Goal: Task Accomplishment & Management: Use online tool/utility

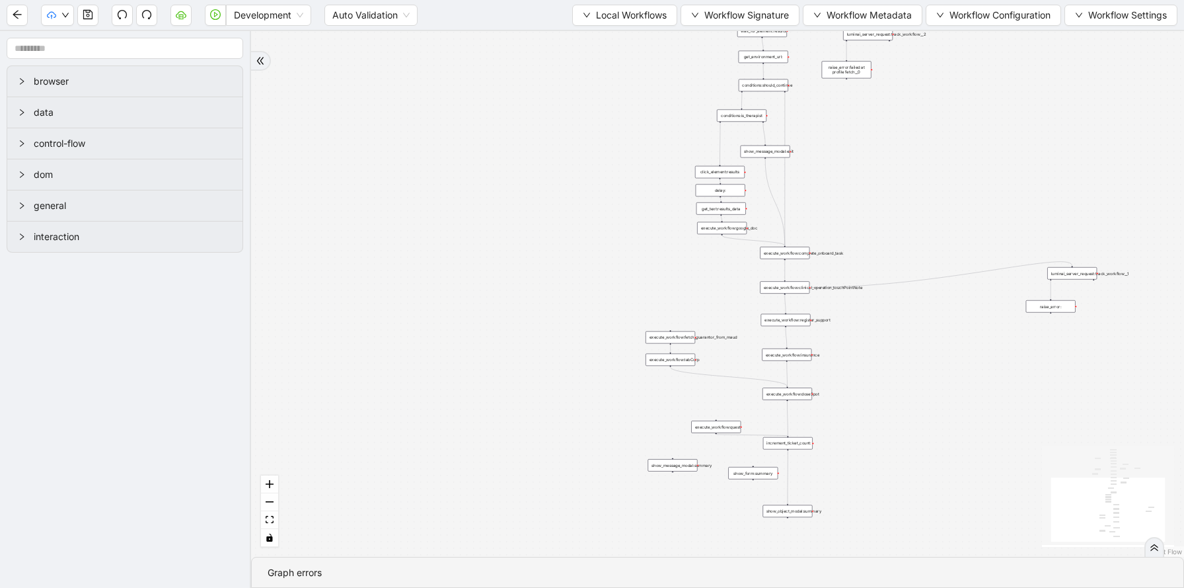
click at [588, 23] on button "Local Workflows" at bounding box center [624, 15] width 105 height 21
click at [586, 42] on span "Select" at bounding box center [619, 41] width 86 height 15
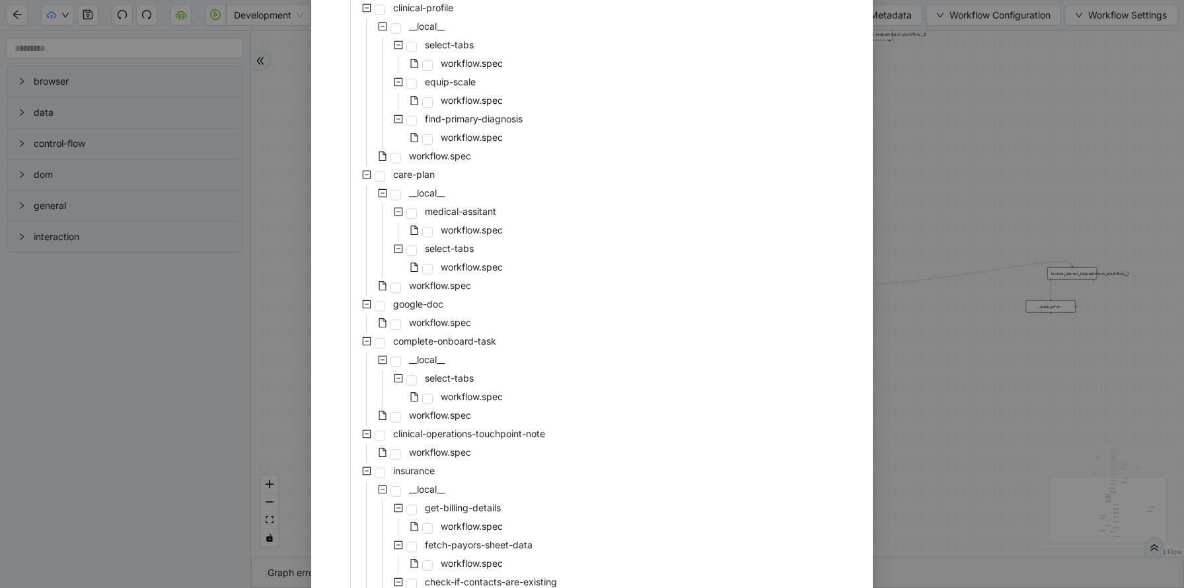
scroll to position [569, 0]
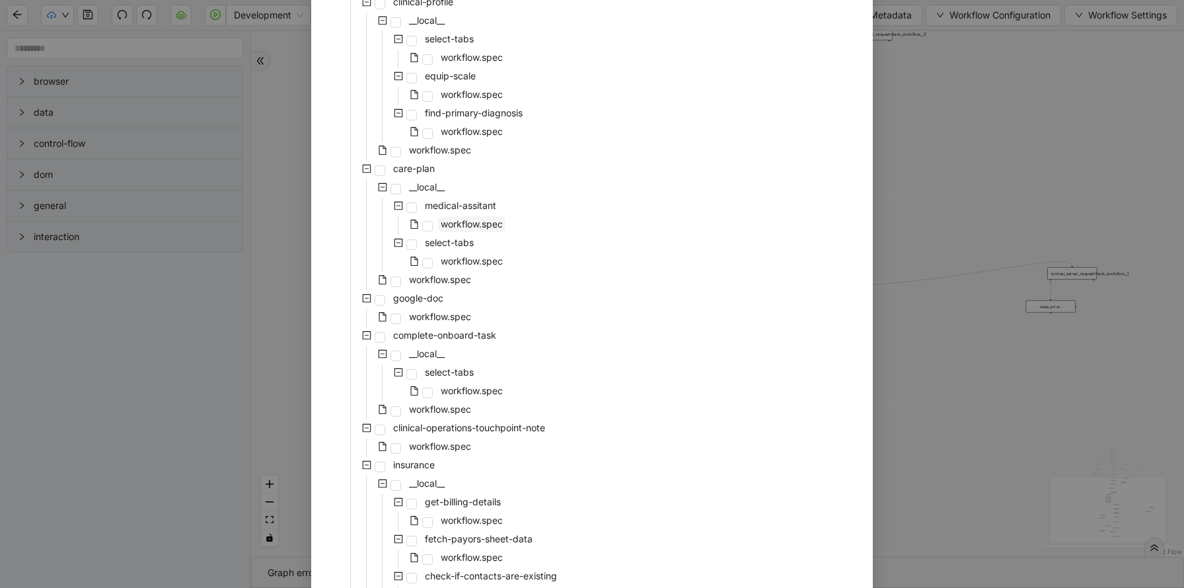
click at [480, 221] on span "workflow.spec" at bounding box center [472, 223] width 62 height 11
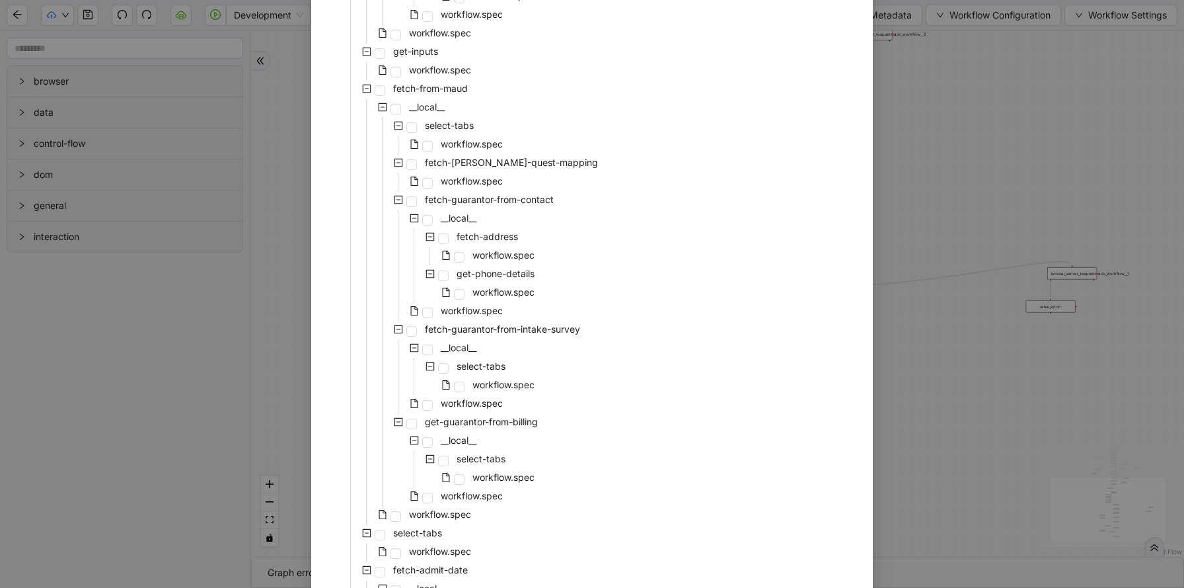
scroll to position [2698, 0]
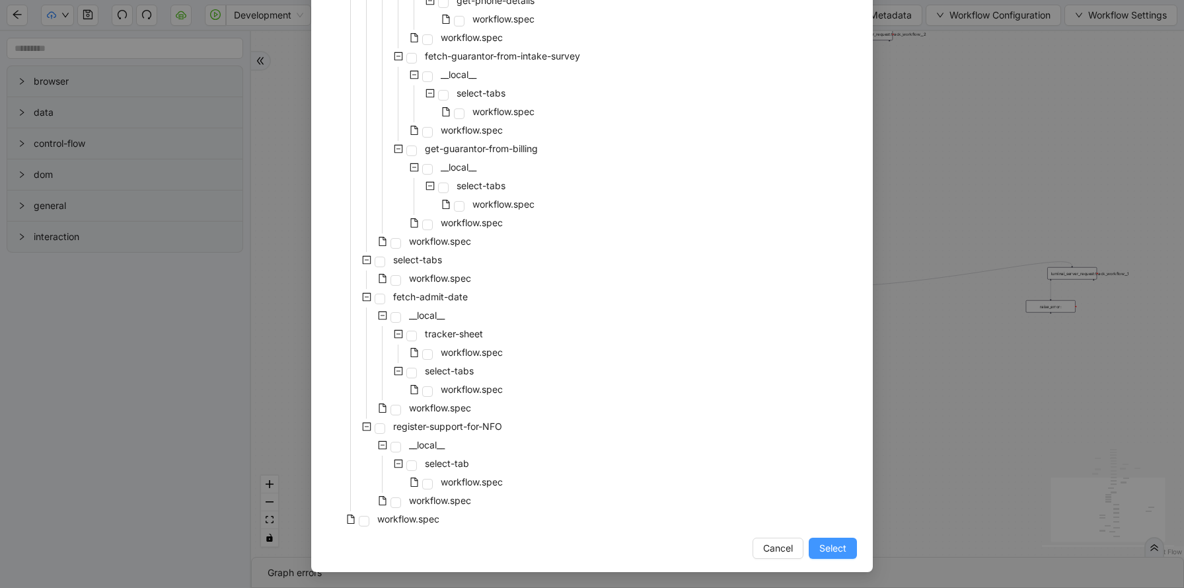
click at [825, 549] on span "Select" at bounding box center [833, 548] width 27 height 15
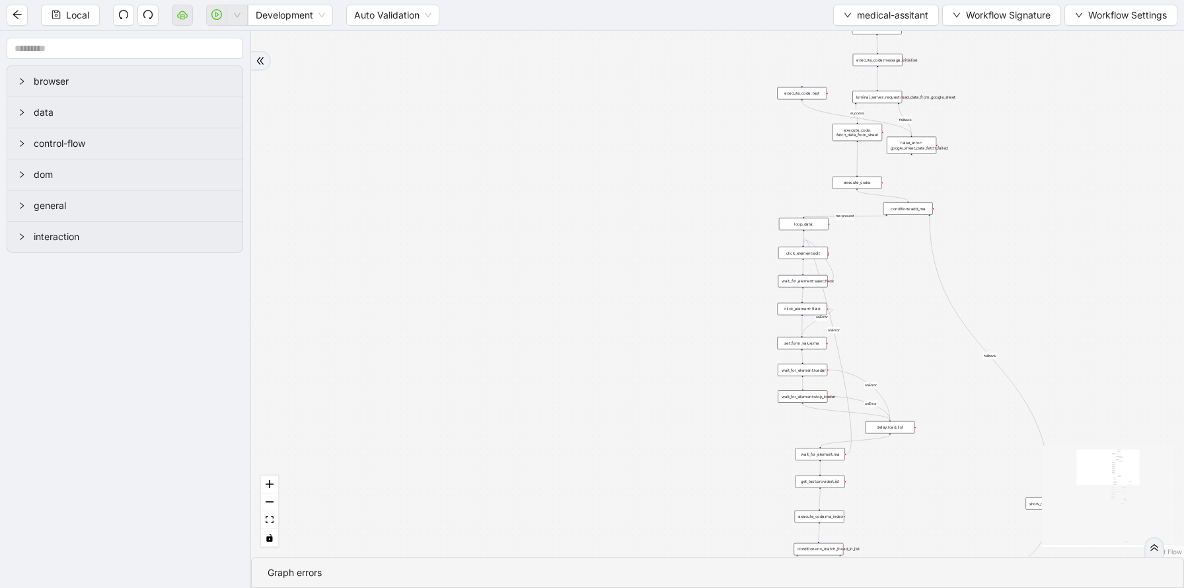
click at [871, 128] on div "execute_code: fetch_data_from_sheet" at bounding box center [858, 132] width 50 height 17
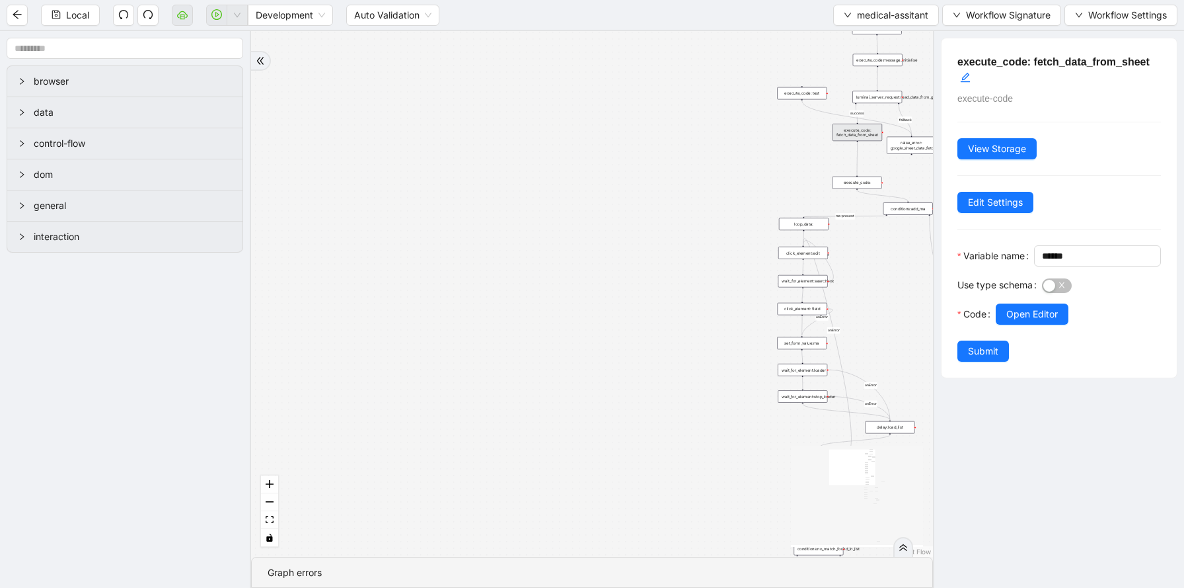
click at [878, 95] on div "luminai_server_request:read_data_from_google_sheet" at bounding box center [878, 97] width 50 height 13
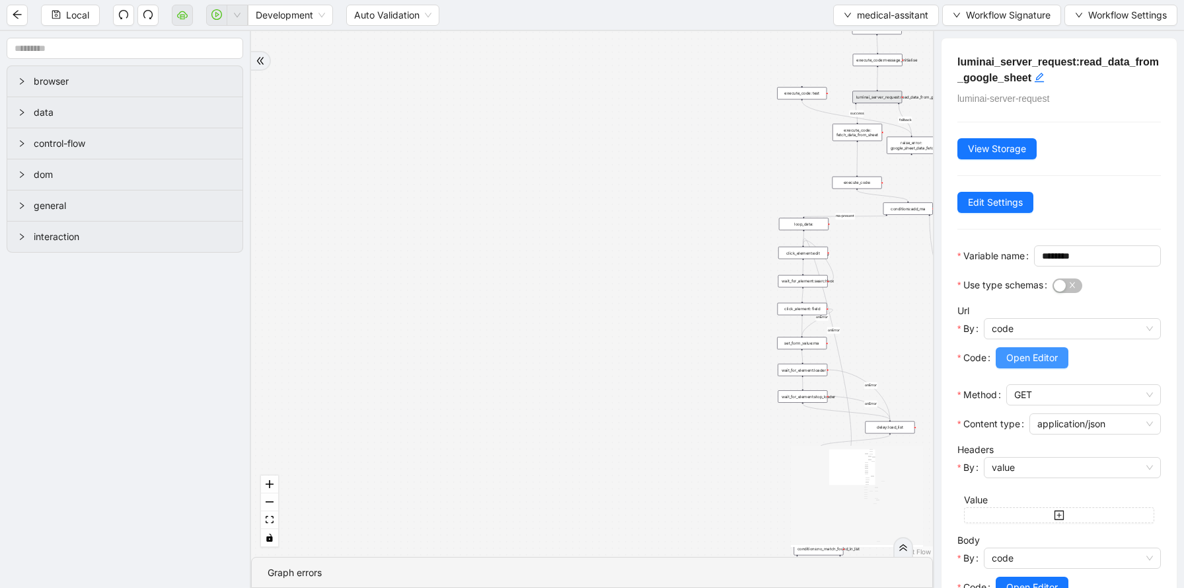
click at [1013, 365] on span "Open Editor" at bounding box center [1033, 357] width 52 height 15
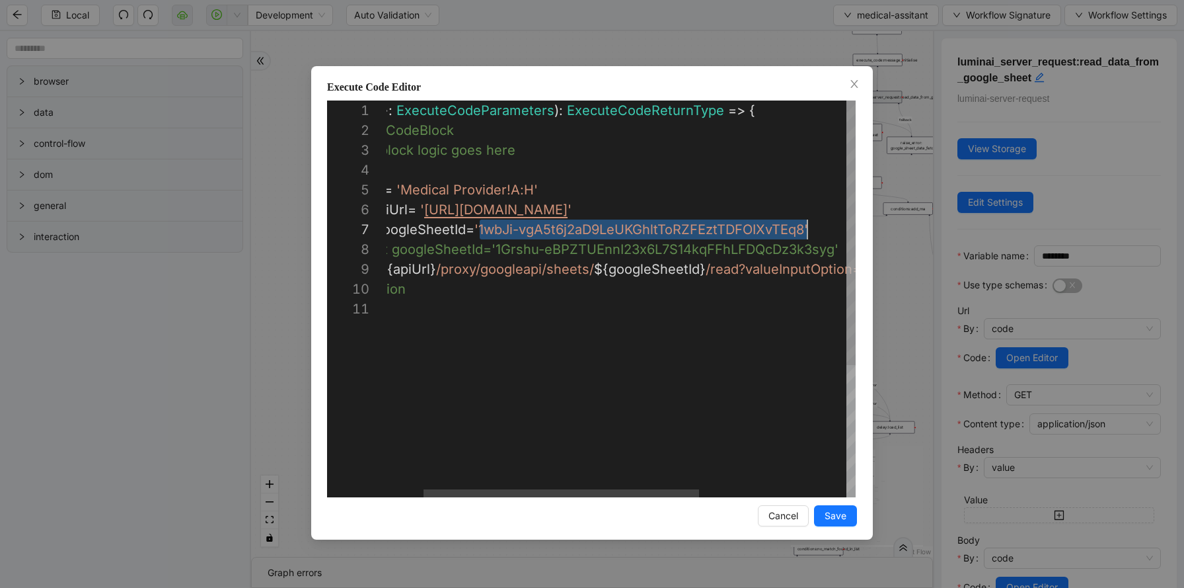
scroll to position [119, 484]
drag, startPoint x: 543, startPoint y: 227, endPoint x: 800, endPoint y: 227, distance: 257.7
click at [782, 64] on div "Execute Code Editor 1 2 3 4 5 6 7 8 9 10 11 ( { storage } : ExecuteCodeParamete…" at bounding box center [592, 294] width 1184 height 588
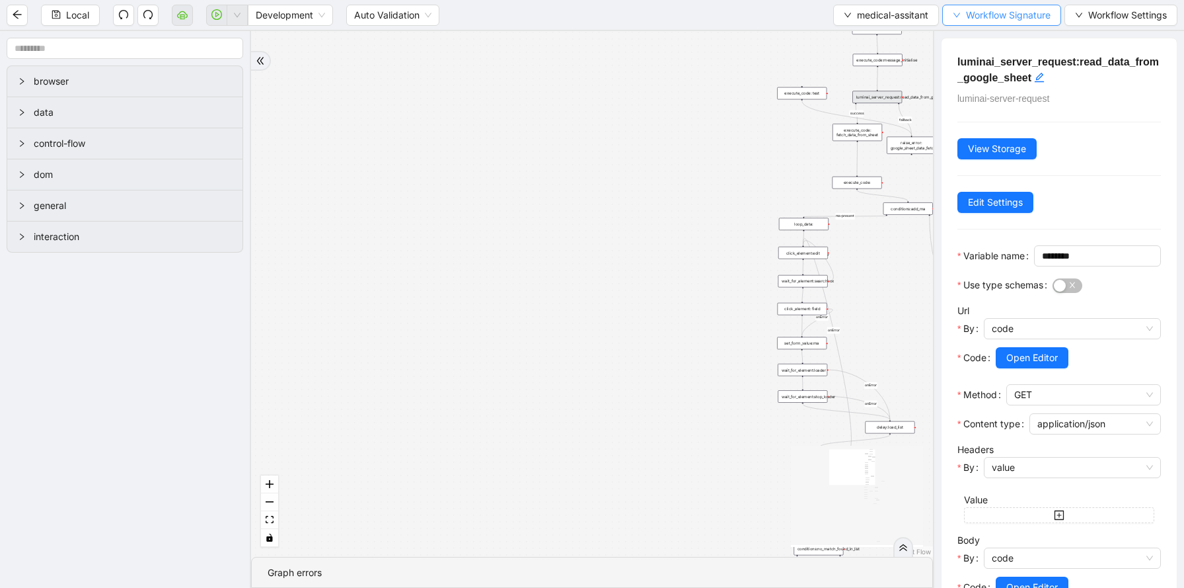
click at [979, 11] on span "Workflow Signature" at bounding box center [1008, 15] width 85 height 15
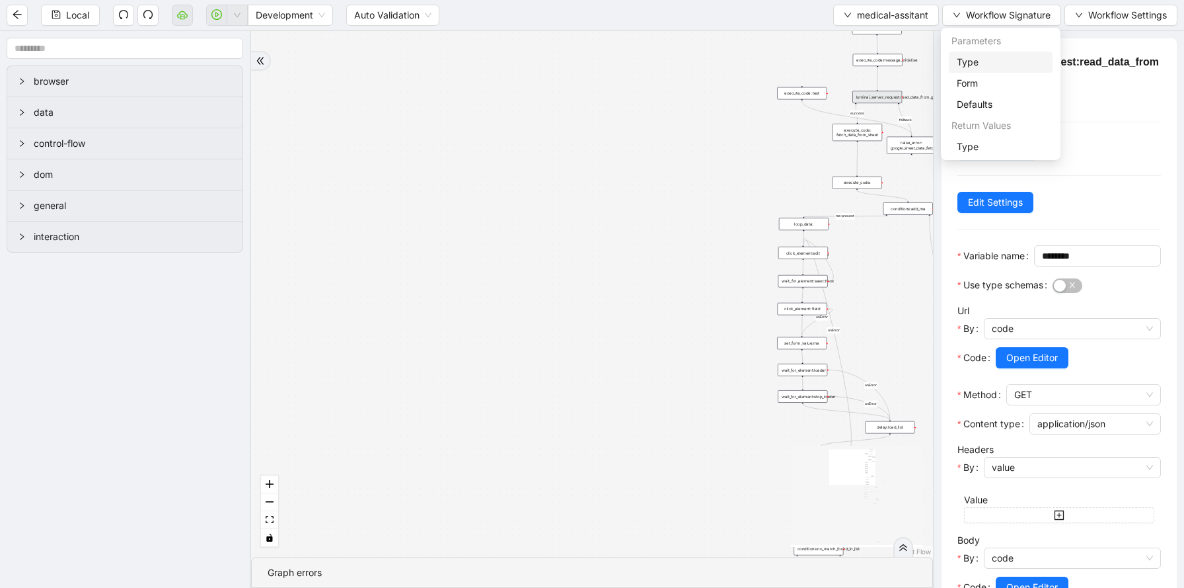
click at [975, 61] on span "Type" at bounding box center [1001, 62] width 88 height 15
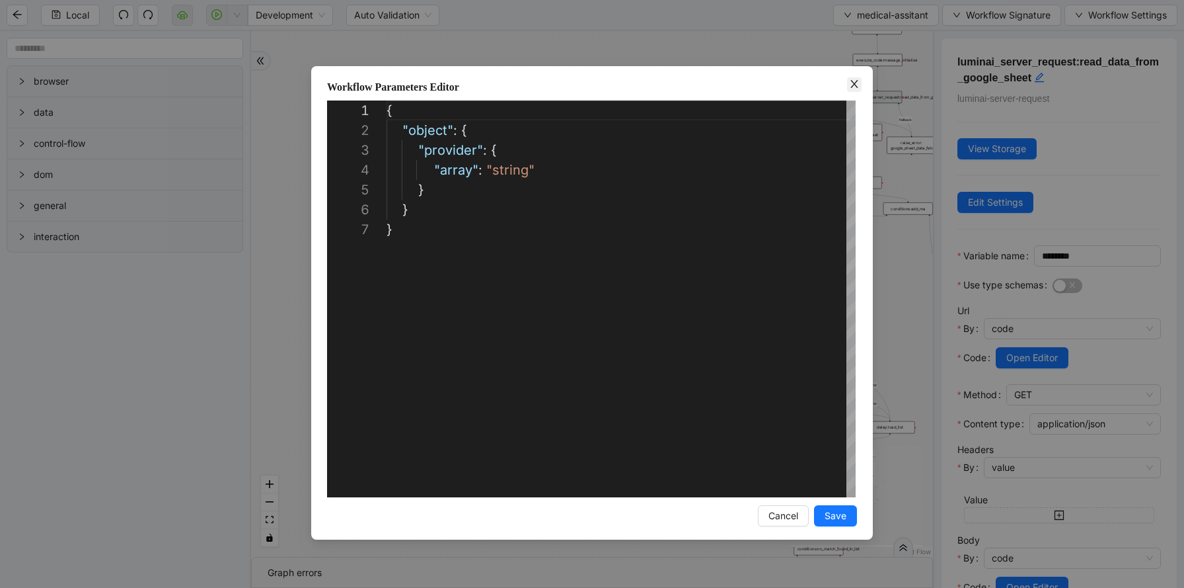
click at [856, 83] on icon "close" at bounding box center [854, 84] width 11 height 11
click at [990, 15] on span "Workflow Signature" at bounding box center [1008, 15] width 85 height 15
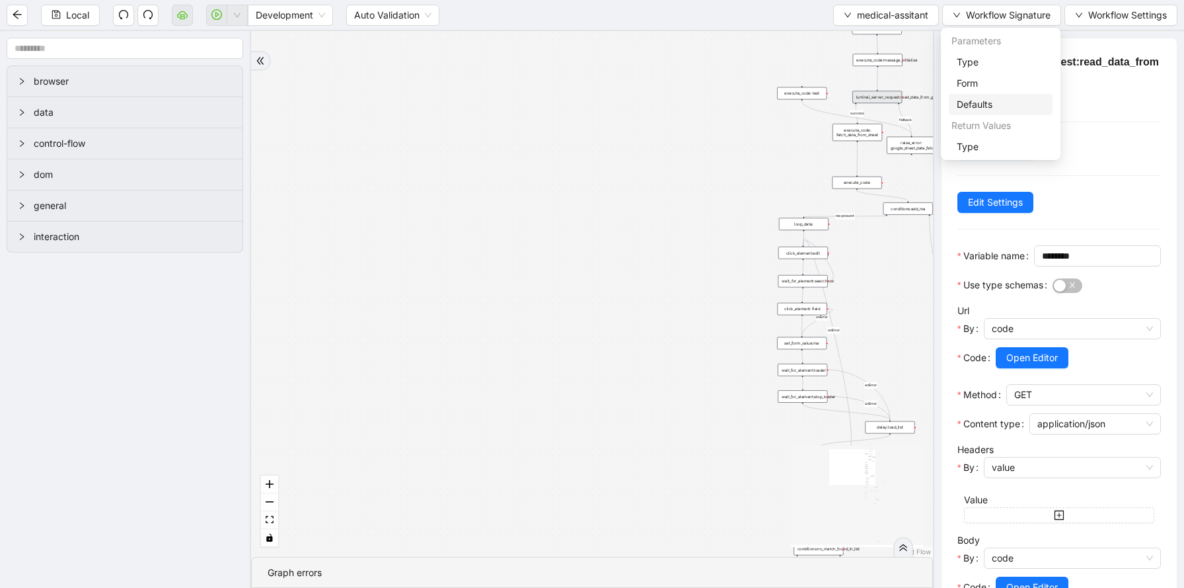
click at [973, 104] on span "Defaults" at bounding box center [1001, 104] width 88 height 15
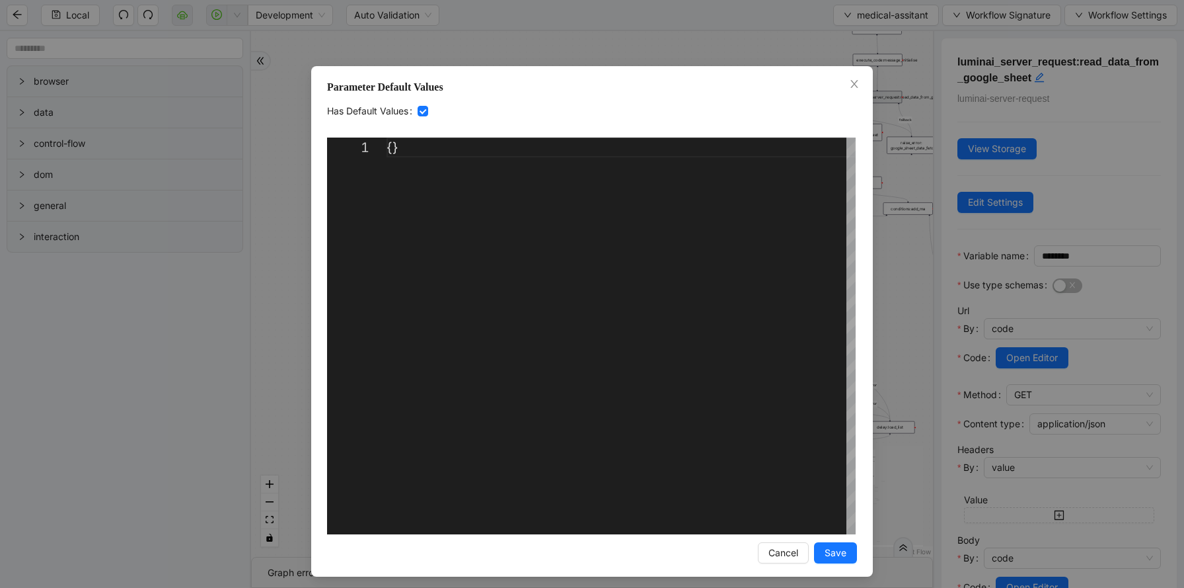
click at [391, 150] on div "{}" at bounding box center [621, 335] width 469 height 397
paste textarea "**********"
type textarea "**********"
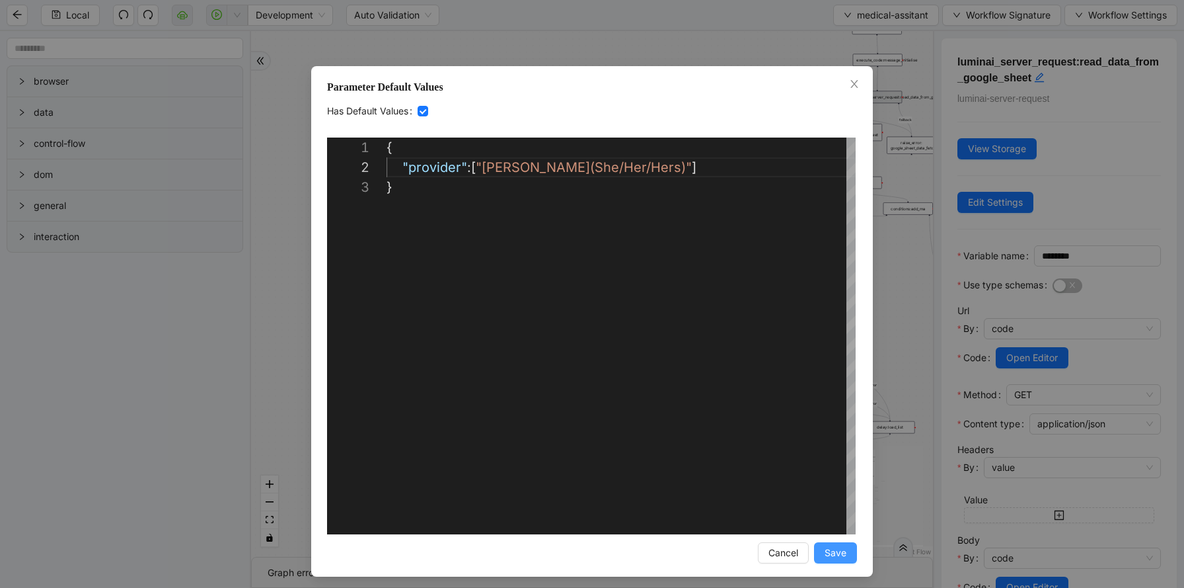
click at [834, 552] on span "Save" at bounding box center [836, 552] width 22 height 15
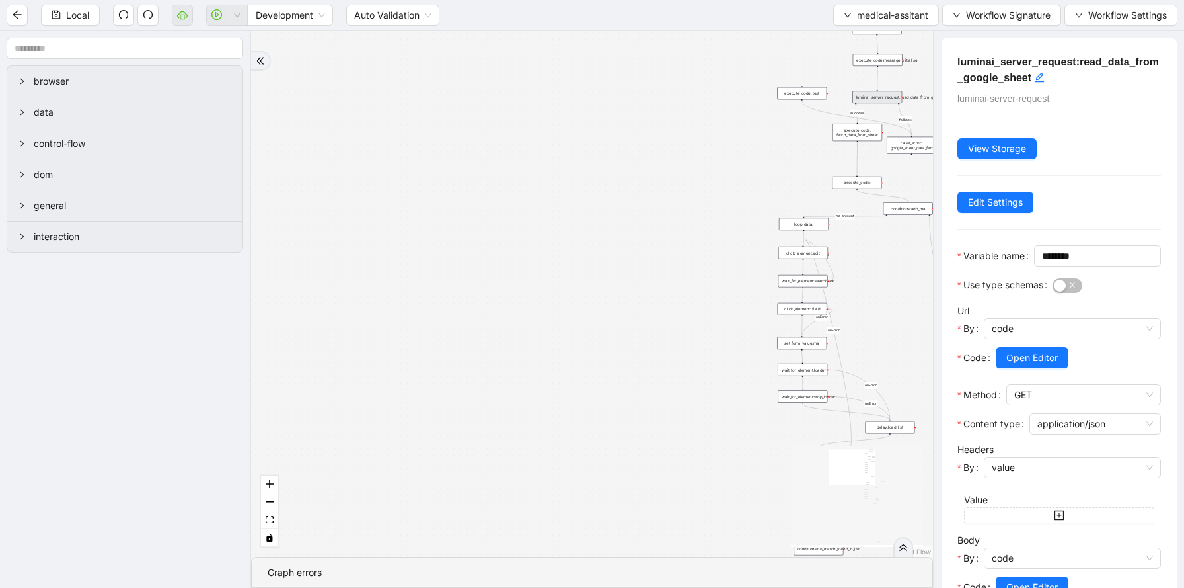
scroll to position [127, 0]
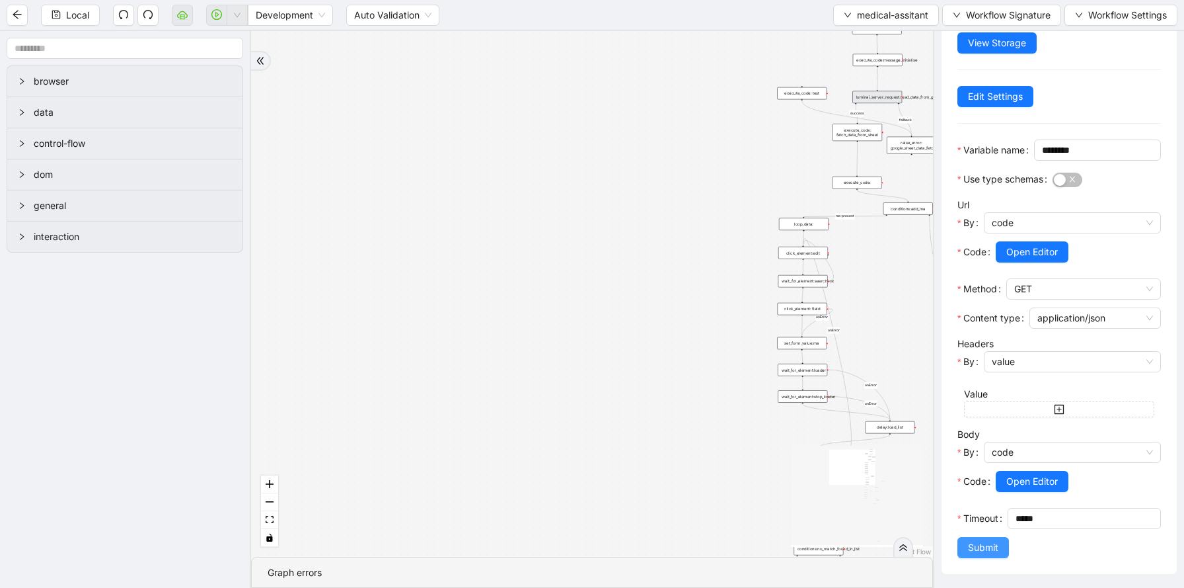
click at [997, 543] on span "Submit" at bounding box center [983, 547] width 30 height 15
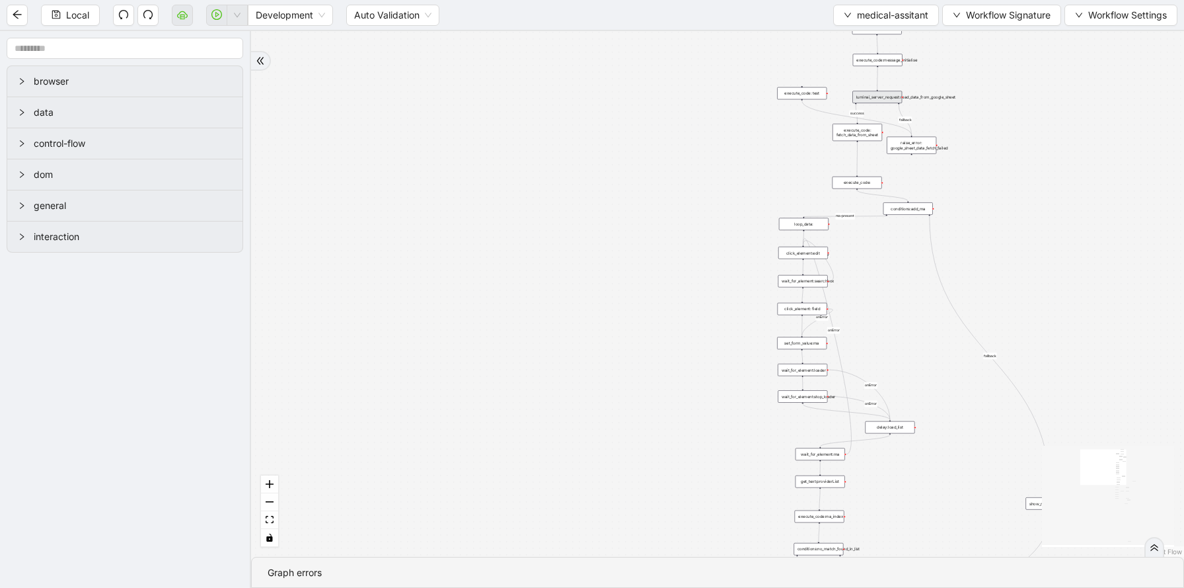
scroll to position [0, 0]
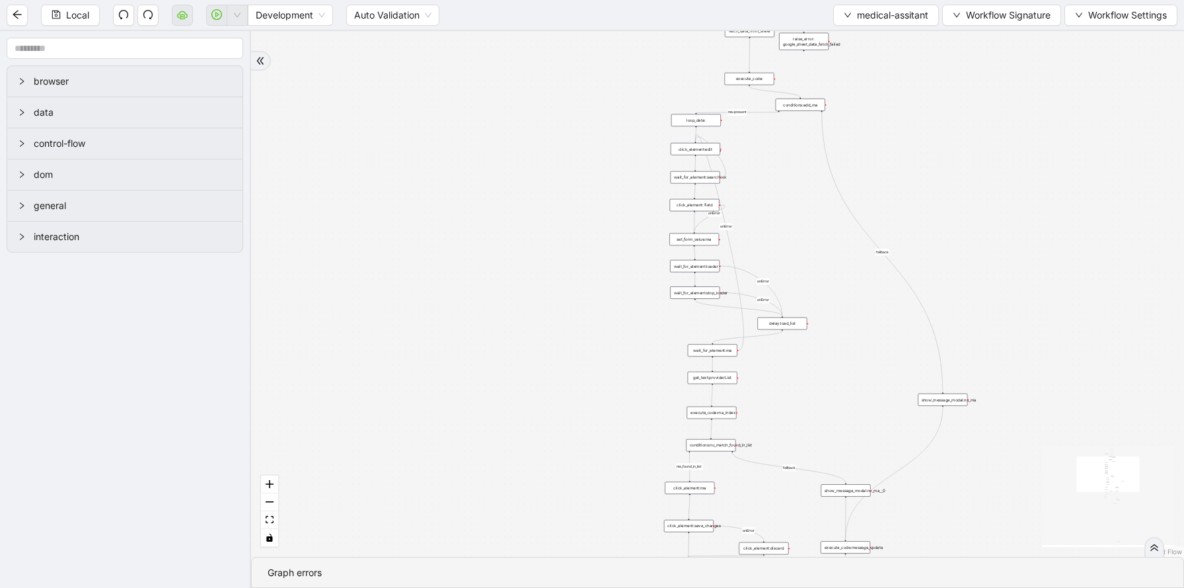
drag, startPoint x: 635, startPoint y: 350, endPoint x: 527, endPoint y: 247, distance: 149.6
click at [527, 247] on div "fallback success ma-present ma_found_in_list fallback fallback fallback success…" at bounding box center [717, 293] width 933 height 525
click at [970, 17] on span "Workflow Signature" at bounding box center [1008, 15] width 85 height 15
click at [972, 102] on span "Defaults" at bounding box center [1001, 104] width 88 height 15
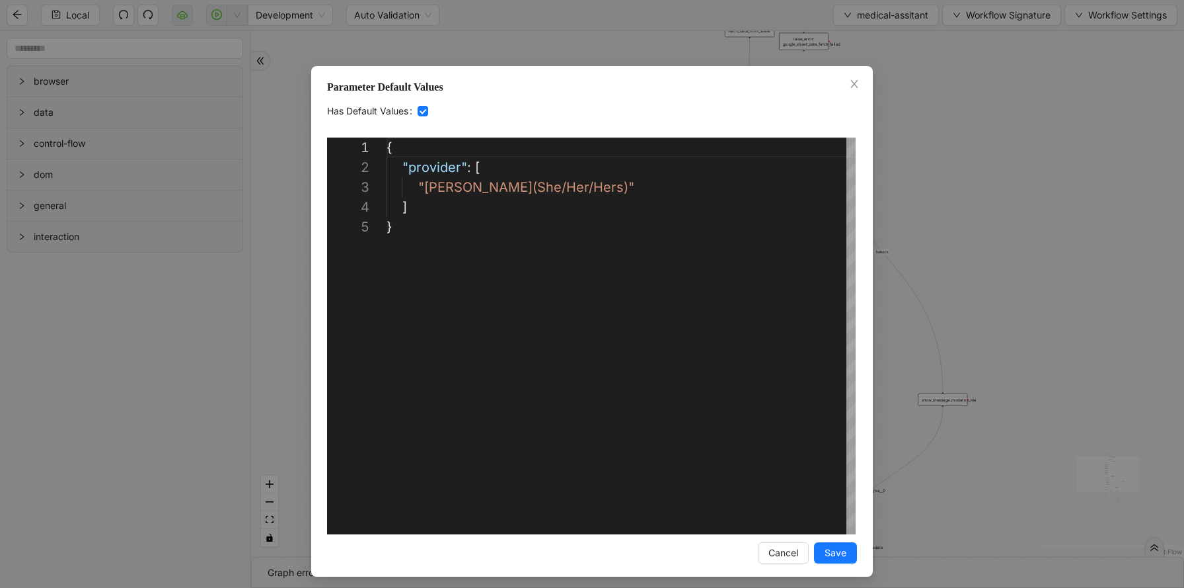
scroll to position [79, 0]
click at [967, 118] on div "**********" at bounding box center [592, 294] width 1184 height 588
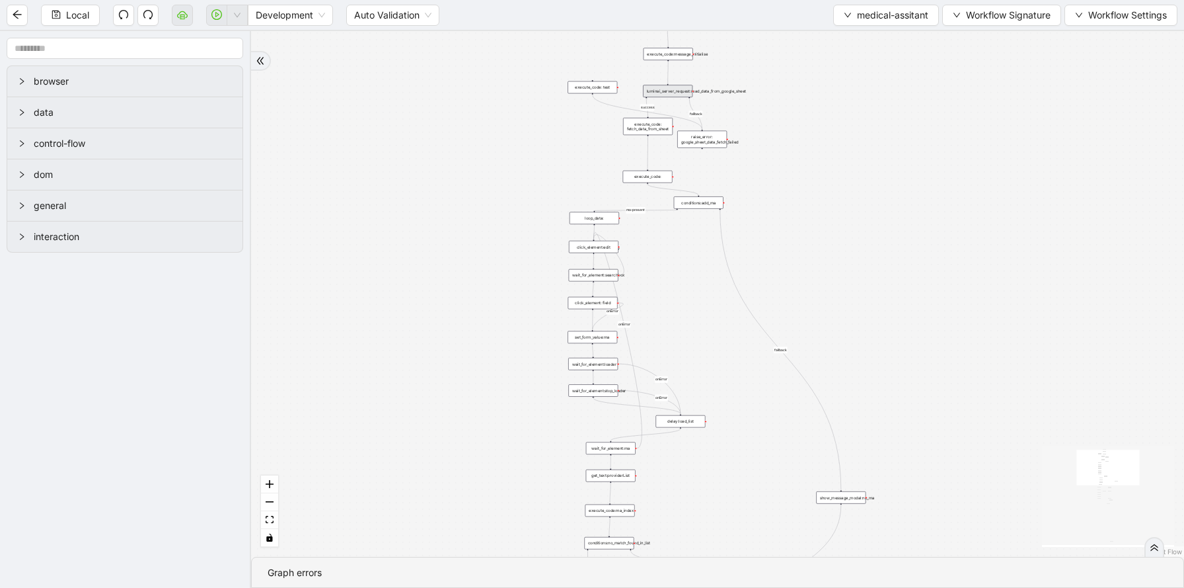
drag, startPoint x: 533, startPoint y: 126, endPoint x: 432, endPoint y: 224, distance: 141.2
click at [432, 224] on div "fallback success ma-present ma_found_in_list fallback fallback fallback success…" at bounding box center [717, 293] width 933 height 525
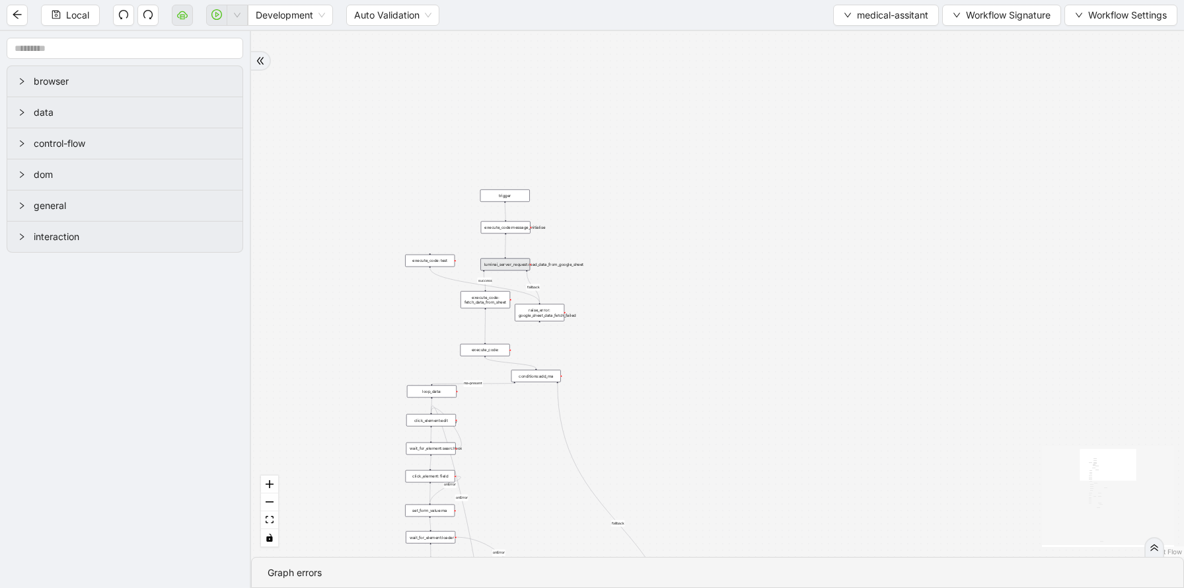
drag, startPoint x: 839, startPoint y: 169, endPoint x: 675, endPoint y: 340, distance: 237.0
click at [675, 341] on div "fallback success ma-present ma_found_in_list fallback fallback fallback success…" at bounding box center [717, 293] width 933 height 525
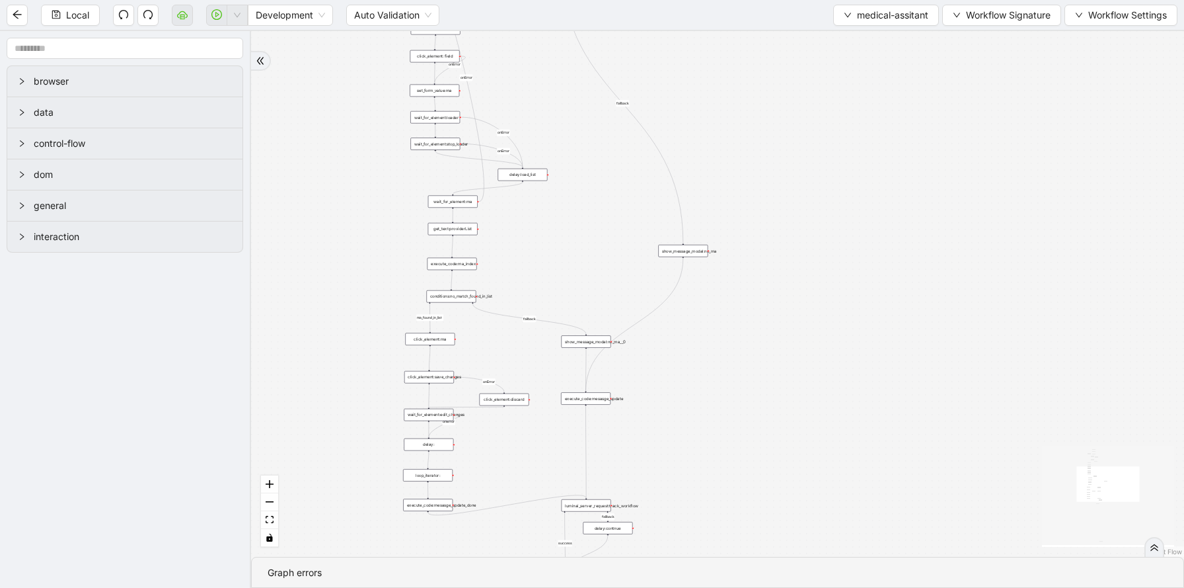
drag, startPoint x: 680, startPoint y: 386, endPoint x: 679, endPoint y: -65, distance: 450.7
click at [679, 0] on html "Local Development Auto Validation medical-assitant Workflow Signature Workflow …" at bounding box center [592, 294] width 1184 height 588
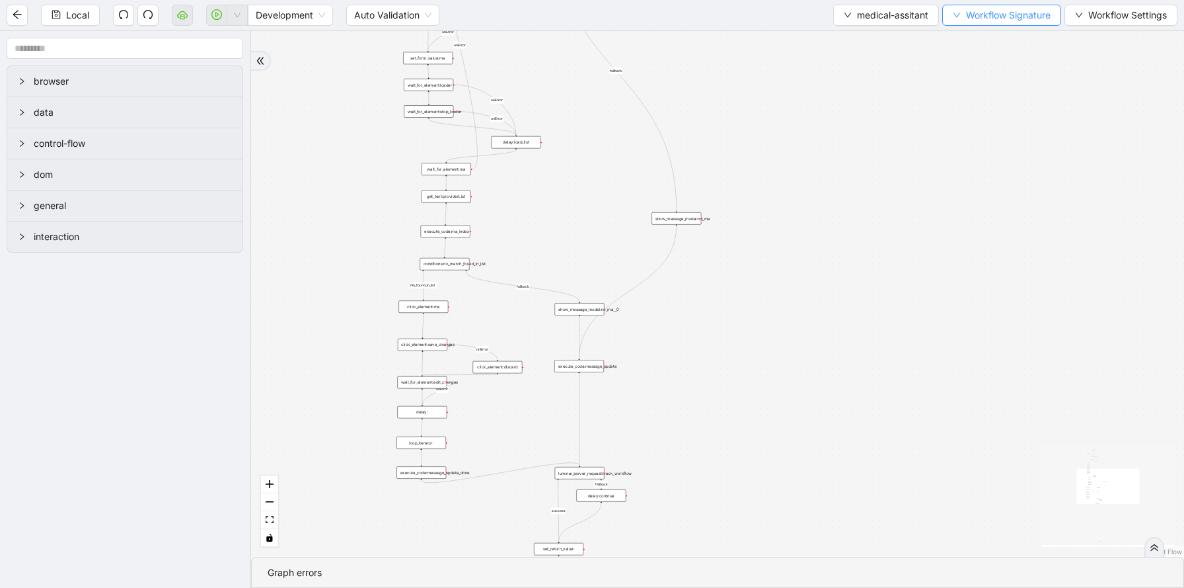
click at [989, 5] on button "Workflow Signature" at bounding box center [1001, 15] width 119 height 21
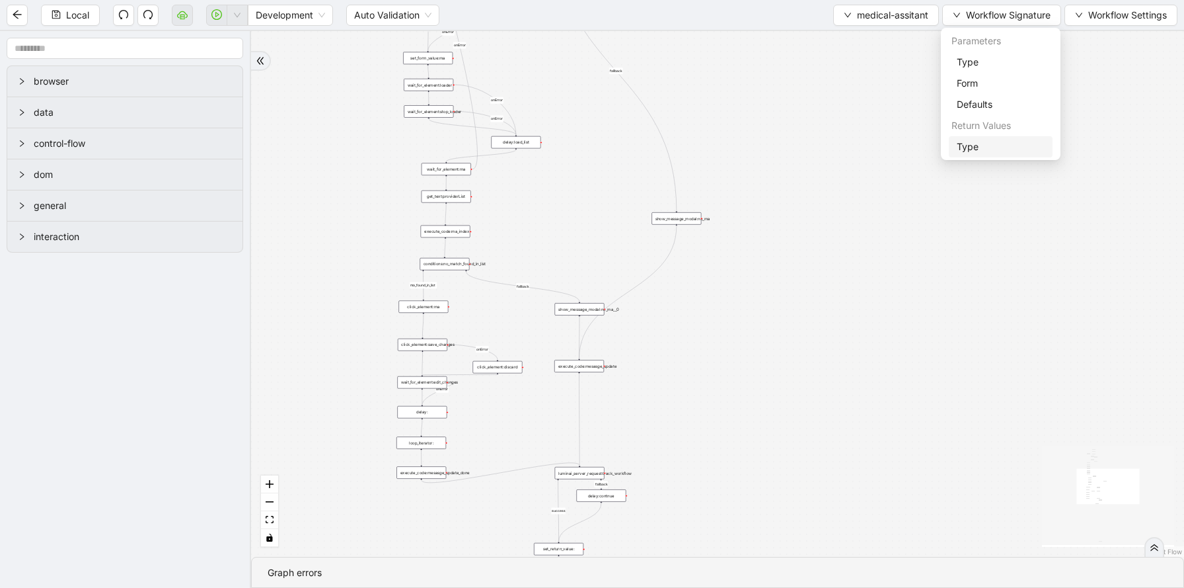
click at [965, 145] on span "Type" at bounding box center [1001, 146] width 88 height 15
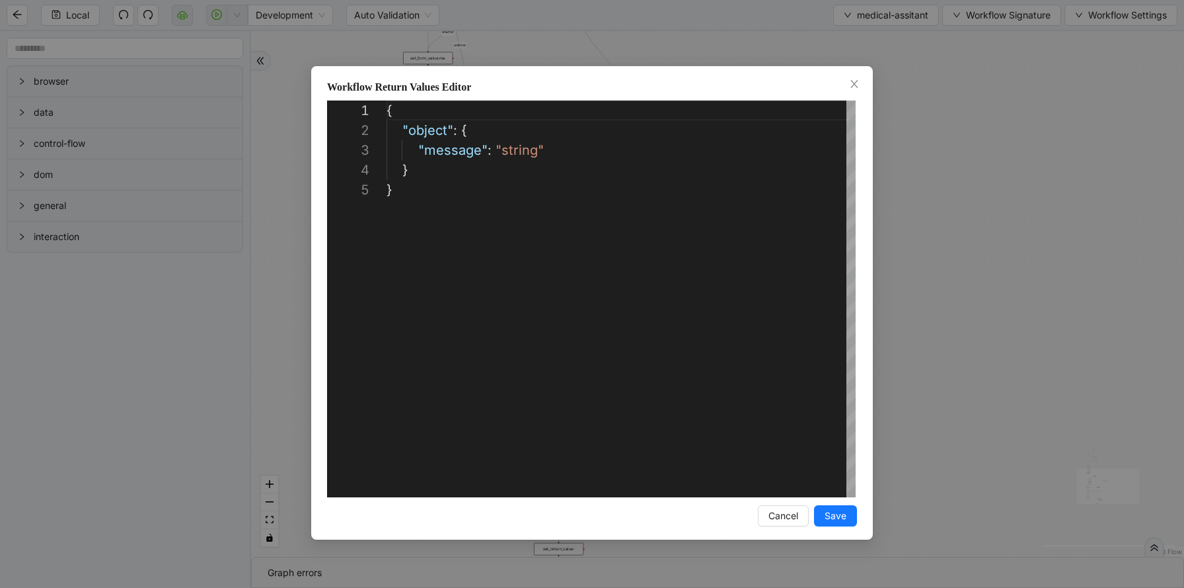
click at [909, 149] on div "**********" at bounding box center [592, 294] width 1184 height 588
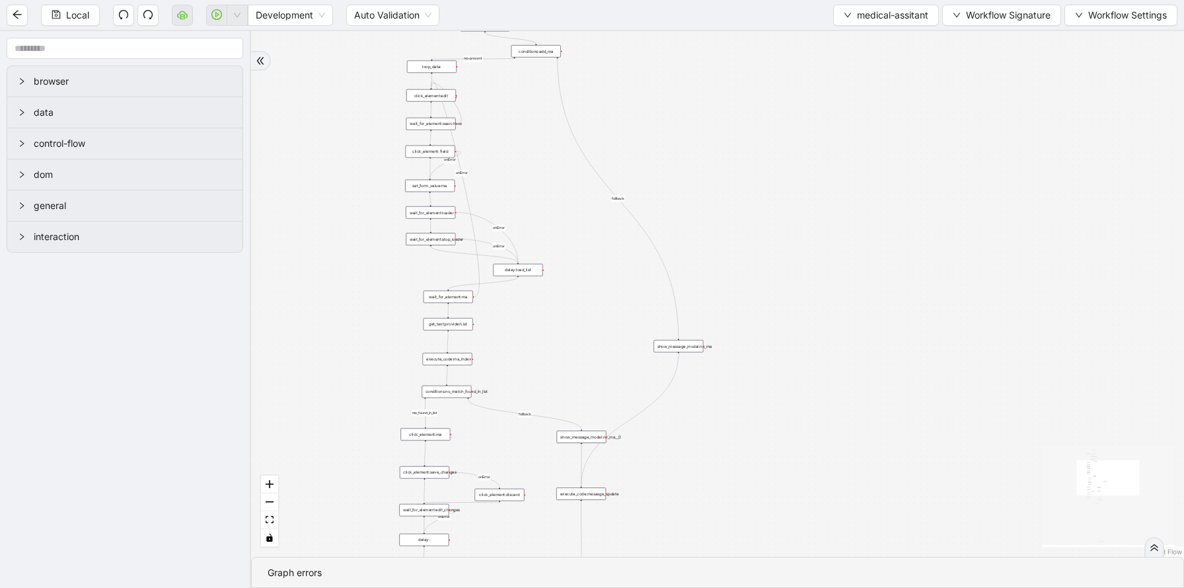
drag, startPoint x: 738, startPoint y: 380, endPoint x: 740, endPoint y: 507, distance: 126.9
click at [740, 508] on div "fallback success ma-present ma_found_in_list fallback fallback fallback success…" at bounding box center [717, 293] width 933 height 525
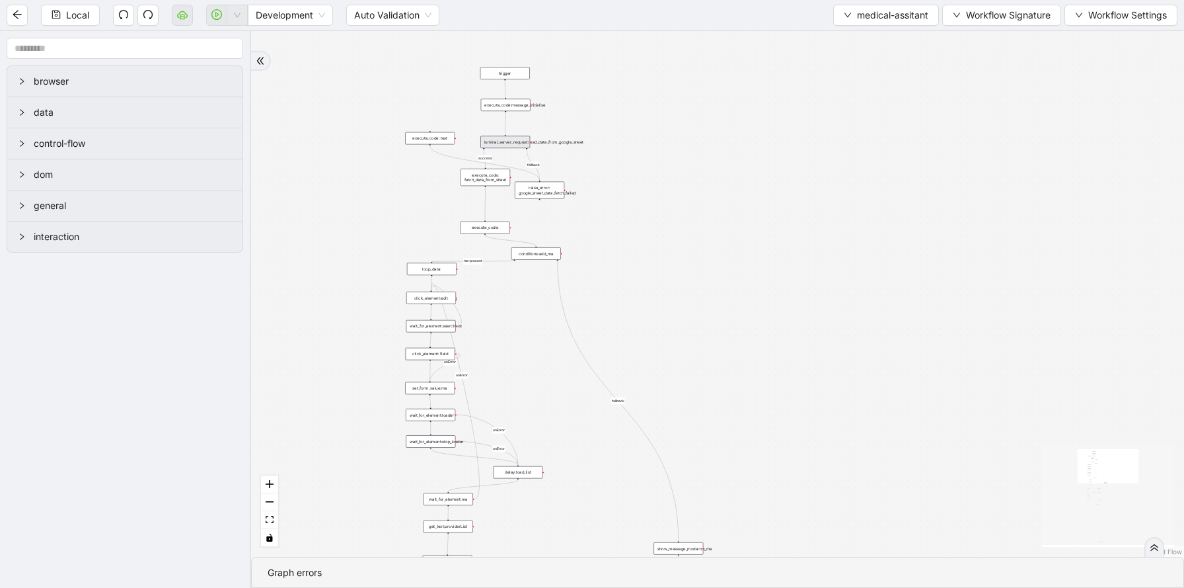
drag, startPoint x: 749, startPoint y: 192, endPoint x: 748, endPoint y: 393, distance: 200.9
click at [748, 393] on div "fallback success ma-present ma_found_in_list fallback fallback fallback success…" at bounding box center [717, 293] width 933 height 525
click at [495, 179] on div "execute_code: fetch_data_from_sheet" at bounding box center [485, 176] width 50 height 17
click at [543, 194] on div "raise_error: google_sheet_data_fetch_failed" at bounding box center [539, 189] width 50 height 17
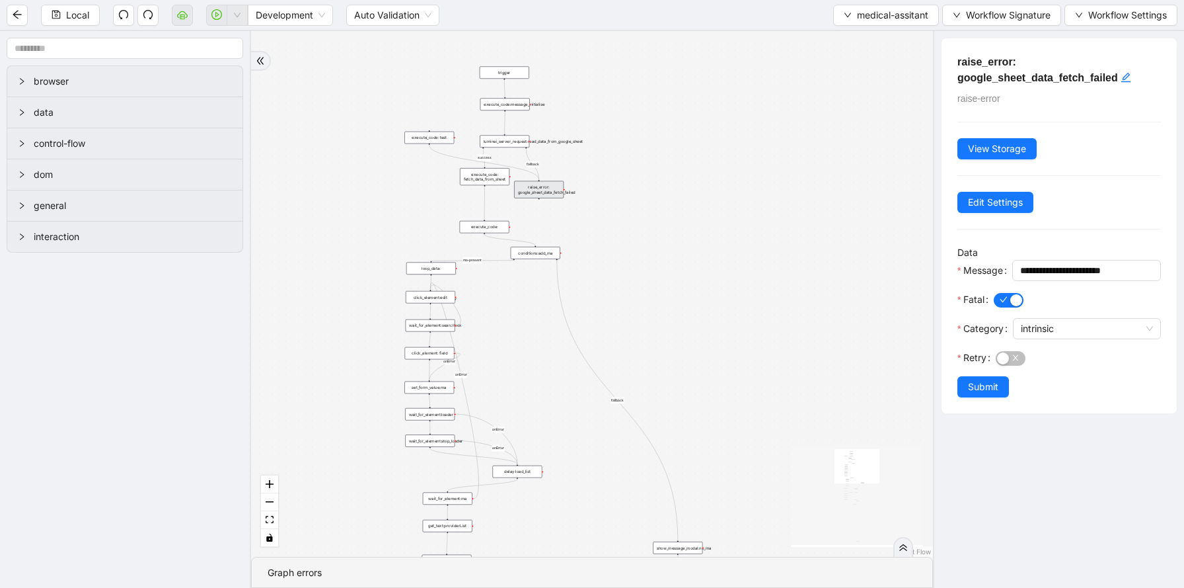
click at [422, 135] on div "execute_code: test" at bounding box center [429, 138] width 50 height 13
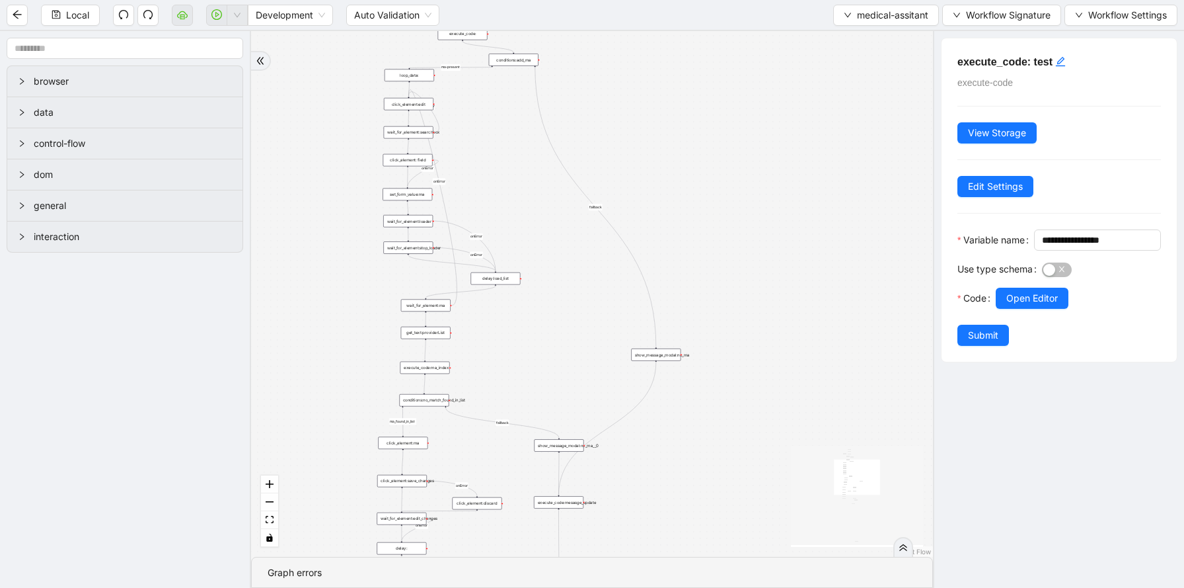
drag, startPoint x: 528, startPoint y: 348, endPoint x: 506, endPoint y: 154, distance: 194.9
click at [506, 155] on div "fallback success ma-present ma_found_in_list fallback fallback fallback success…" at bounding box center [592, 293] width 682 height 525
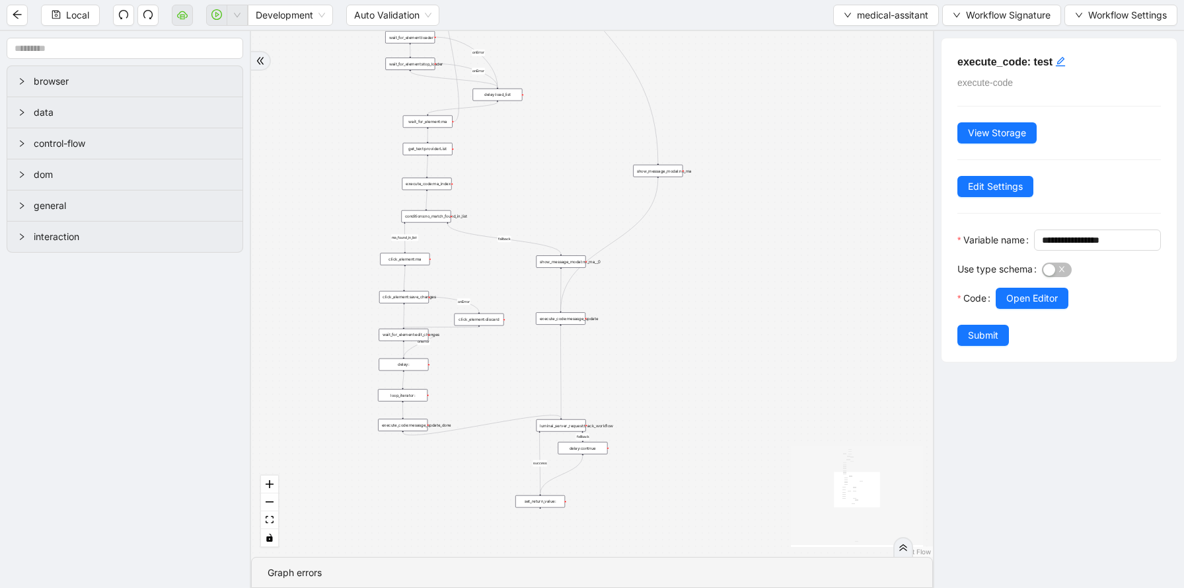
drag, startPoint x: 547, startPoint y: 367, endPoint x: 547, endPoint y: 182, distance: 185.7
click at [547, 182] on div "fallback success ma-present ma_found_in_list fallback fallback fallback success…" at bounding box center [592, 293] width 682 height 525
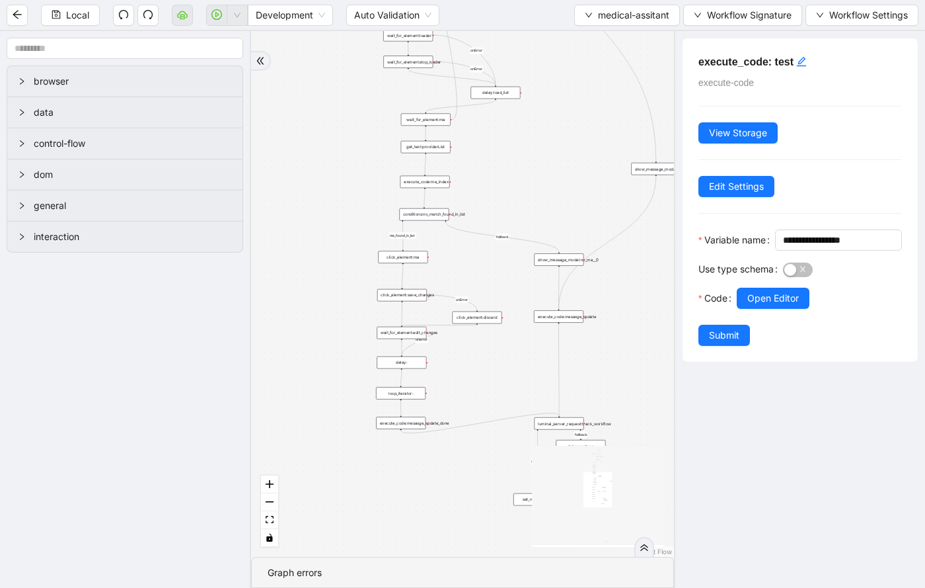
click at [502, 269] on div "fallback success ma-present ma_found_in_list fallback fallback fallback success…" at bounding box center [462, 293] width 423 height 525
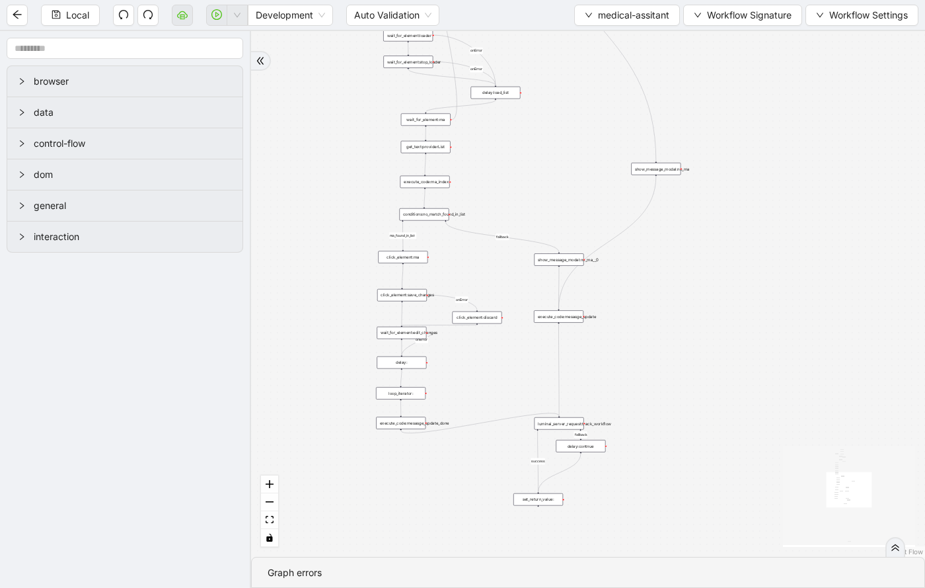
click at [634, 221] on icon "Edge from show_message_modal:no_ma to execute_code:mesasge_update" at bounding box center [607, 242] width 97 height 133
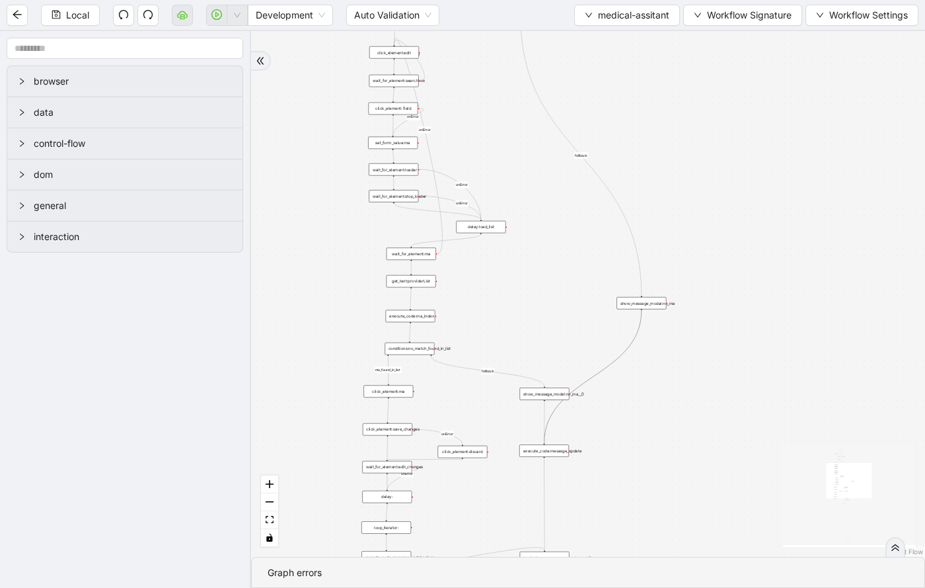
drag, startPoint x: 662, startPoint y: 239, endPoint x: 647, endPoint y: 375, distance: 137.6
click at [647, 375] on div "fallback success ma-present ma_found_in_list fallback fallback fallback success…" at bounding box center [588, 293] width 674 height 525
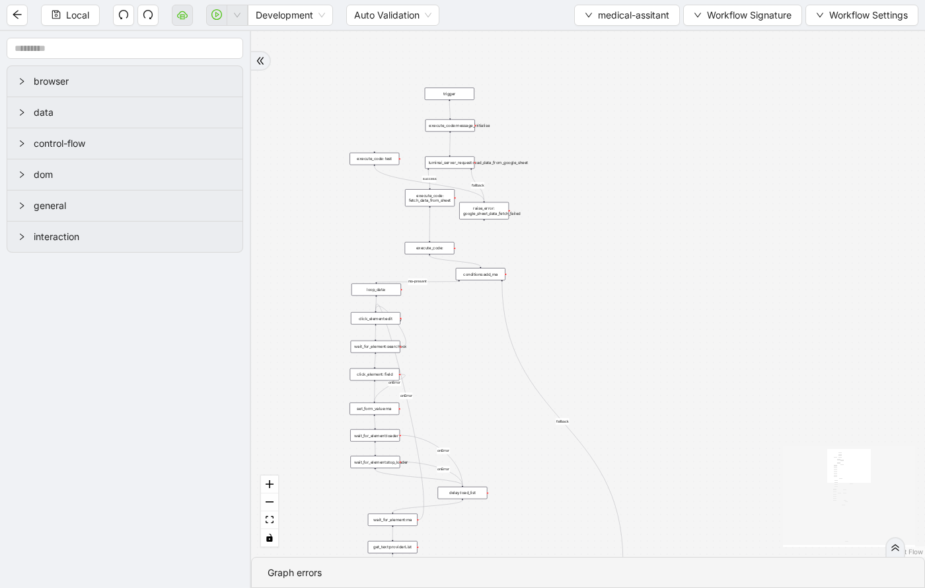
drag, startPoint x: 507, startPoint y: 116, endPoint x: 487, endPoint y: 395, distance: 279.6
click at [487, 396] on div "fallback success ma-present ma_found_in_list fallback fallback fallback success…" at bounding box center [588, 293] width 674 height 525
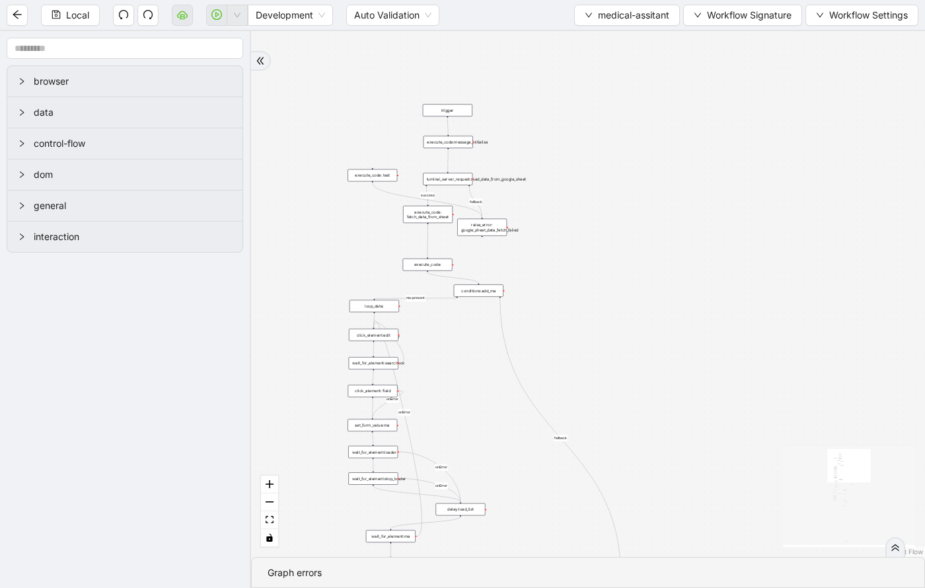
click at [498, 231] on div "raise_error: google_sheet_data_fetch_failed" at bounding box center [482, 227] width 50 height 17
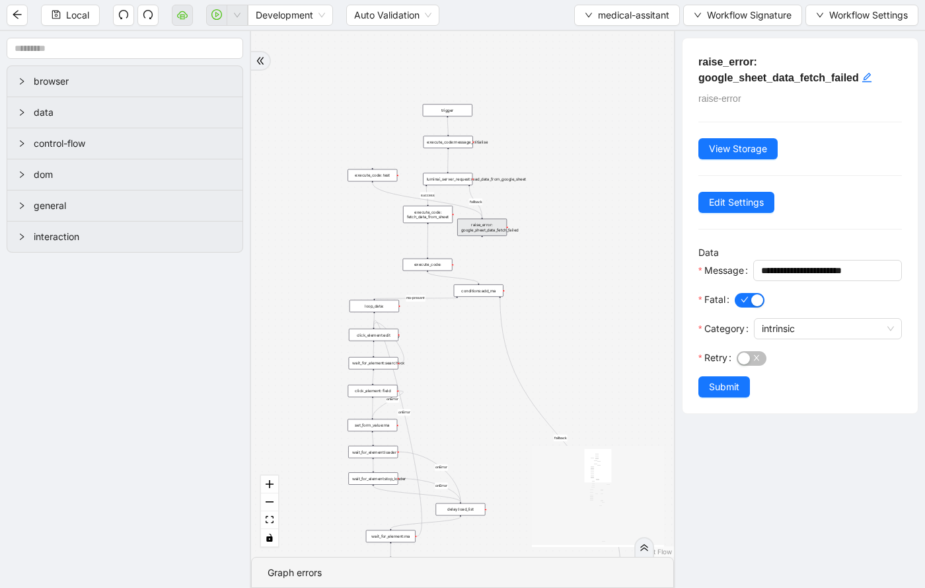
click at [553, 194] on div "fallback success ma-present ma_found_in_list fallback fallback fallback success…" at bounding box center [462, 293] width 423 height 525
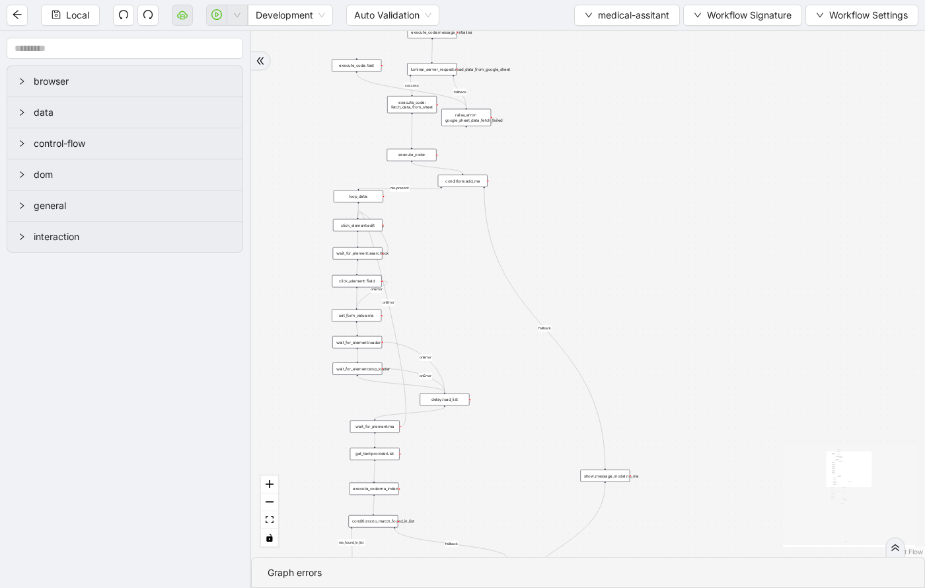
drag, startPoint x: 605, startPoint y: 297, endPoint x: 586, endPoint y: 182, distance: 116.7
click at [586, 182] on div "fallback success ma-present ma_found_in_list fallback fallback fallback success…" at bounding box center [588, 293] width 674 height 525
click at [461, 122] on div "fallback success ma-present ma_found_in_list fallback fallback fallback success…" at bounding box center [588, 293] width 674 height 525
click at [461, 121] on div at bounding box center [462, 122] width 2 height 2
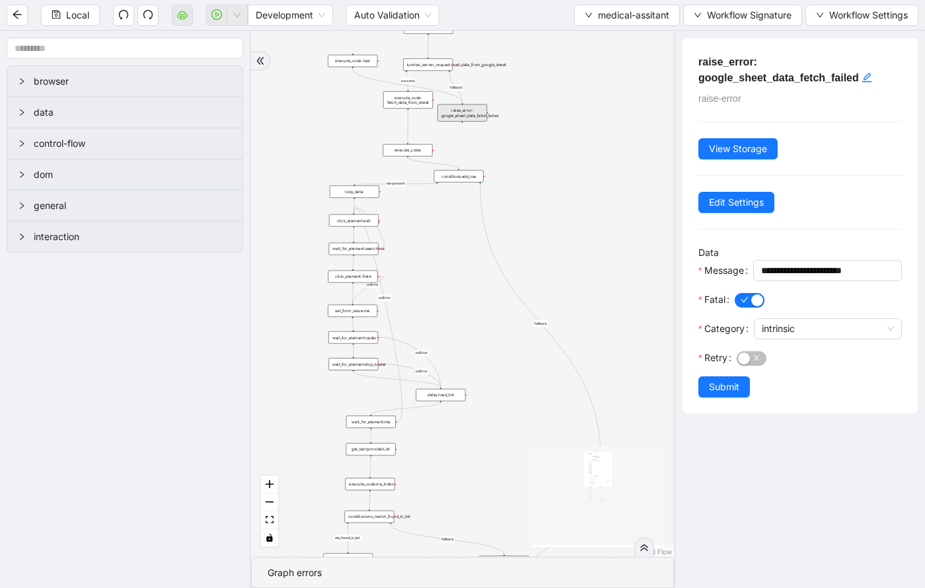
click at [462, 122] on div at bounding box center [462, 122] width 2 height 2
click at [462, 121] on div at bounding box center [462, 122] width 2 height 2
click at [461, 121] on div at bounding box center [462, 122] width 2 height 2
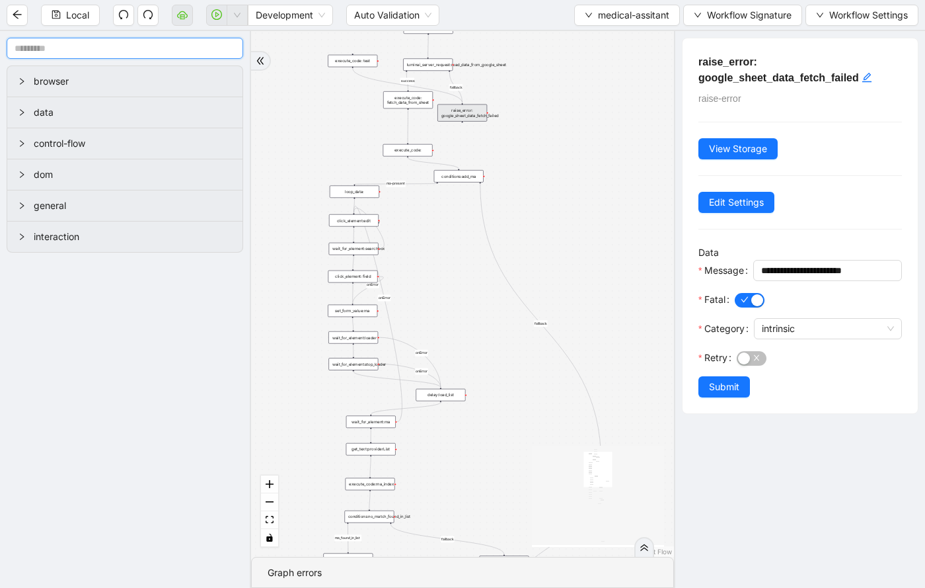
click at [104, 48] on input "text" at bounding box center [125, 48] width 237 height 21
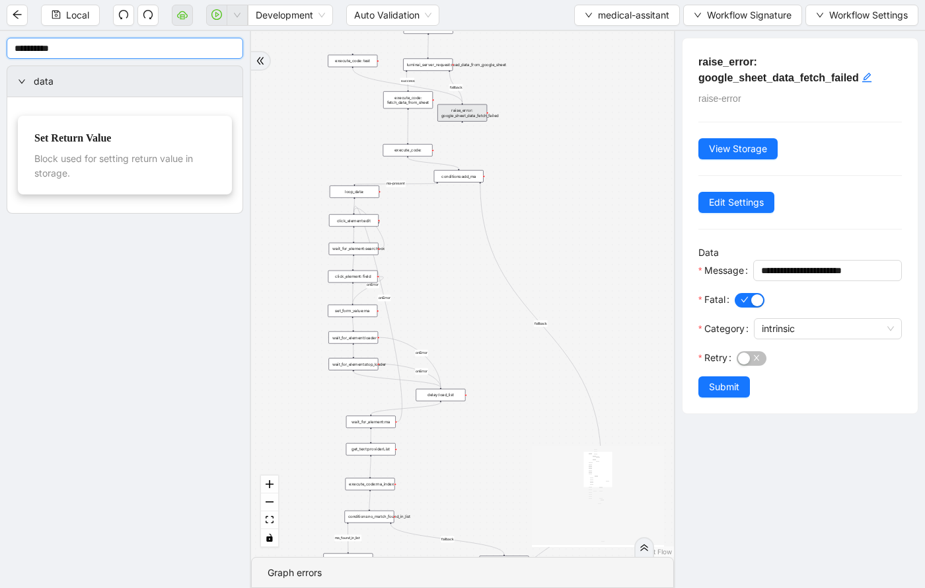
type input "**********"
click at [597, 165] on div "set_return_value:__0" at bounding box center [594, 166] width 50 height 12
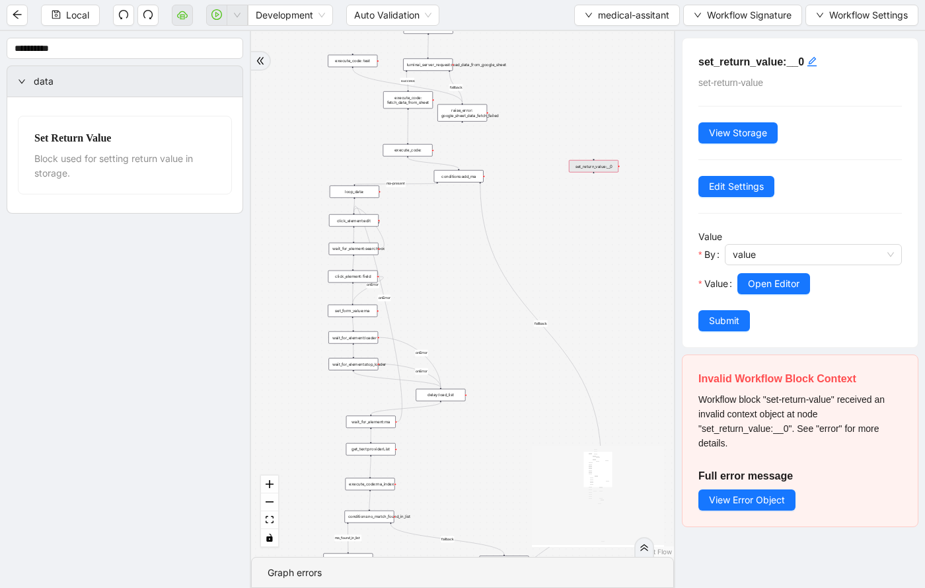
click at [599, 170] on div "set_return_value:__0" at bounding box center [594, 166] width 50 height 12
click at [551, 145] on div "fallback success ma-present ma_found_in_list fallback fallback fallback success…" at bounding box center [462, 293] width 423 height 525
click at [595, 176] on div "fallback success ma-present ma_found_in_list fallback fallback fallback success…" at bounding box center [462, 293] width 423 height 525
click at [596, 169] on div "set_return_value:__0" at bounding box center [594, 166] width 50 height 12
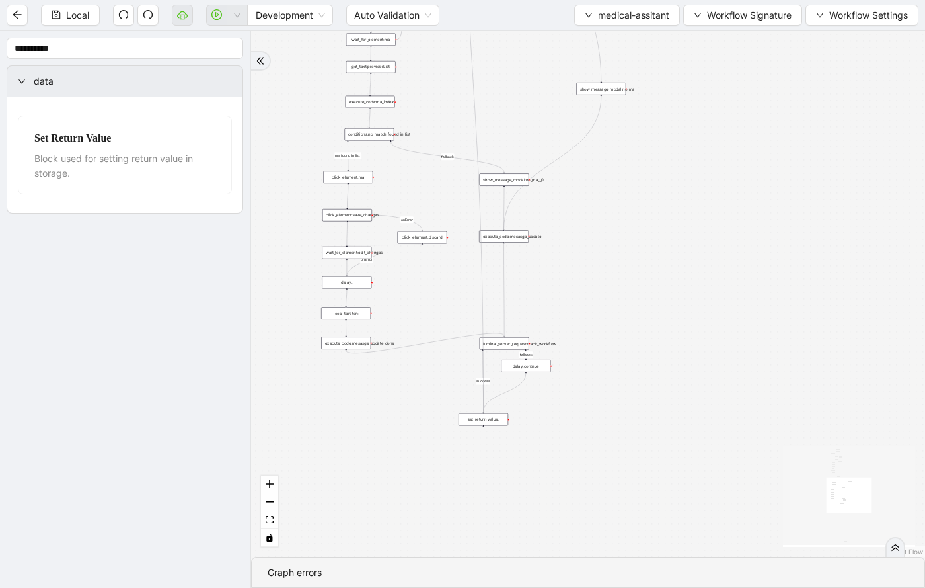
drag, startPoint x: 463, startPoint y: 122, endPoint x: 474, endPoint y: 408, distance: 286.4
drag, startPoint x: 484, startPoint y: 421, endPoint x: 438, endPoint y: 420, distance: 46.3
click at [438, 420] on div "set_return_value:" at bounding box center [437, 419] width 50 height 13
click at [524, 276] on div "fallback success ma-present ma_found_in_list fallback fallback fallback success…" at bounding box center [588, 293] width 674 height 525
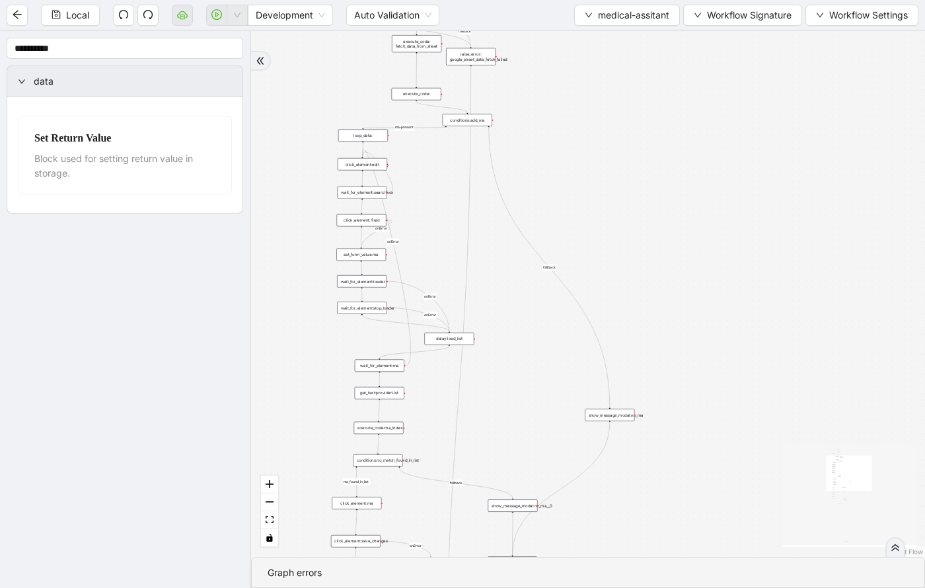
drag, startPoint x: 652, startPoint y: 240, endPoint x: 661, endPoint y: 570, distance: 329.9
click at [662, 572] on section "fallback success ma-present ma_found_in_list fallback fallback fallback success…" at bounding box center [588, 309] width 674 height 556
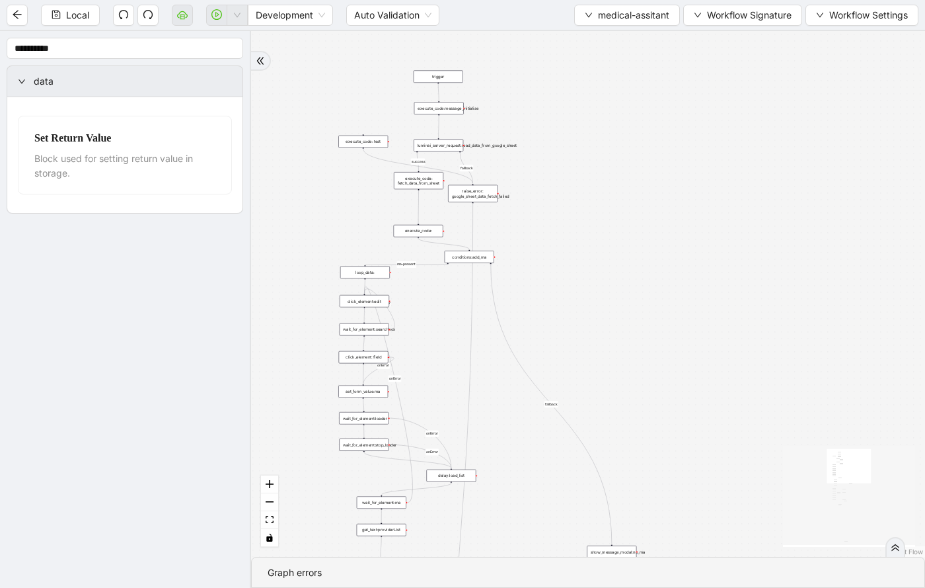
drag, startPoint x: 562, startPoint y: 113, endPoint x: 560, endPoint y: 292, distance: 179.1
click at [561, 293] on div "fallback success ma-present ma_found_in_list fallback fallback fallback success…" at bounding box center [588, 293] width 674 height 525
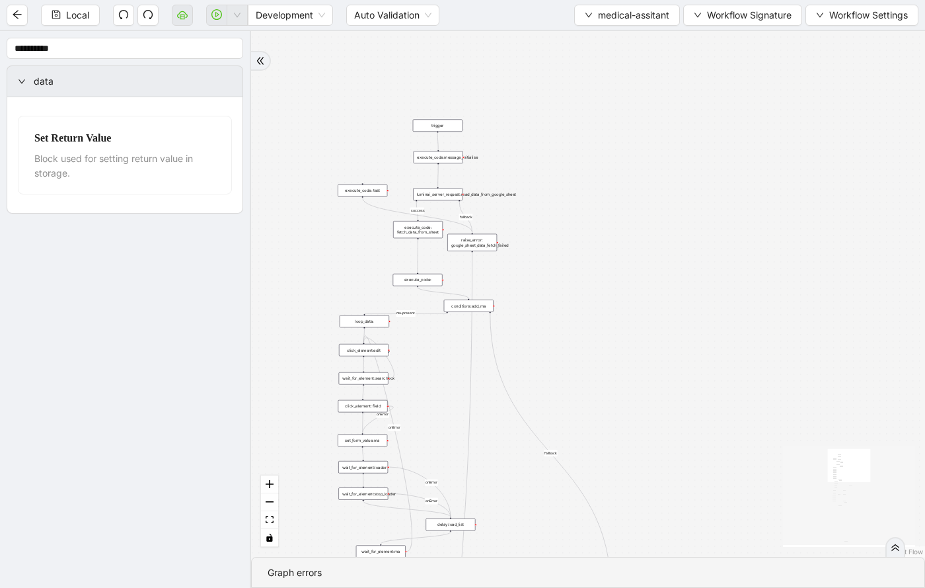
click at [471, 272] on icon "Edge from raise_error: google_sheet_data_fetch_failed to set_return_value:" at bounding box center [459, 587] width 25 height 671
click at [552, 267] on div "fallback success ma-present ma_found_in_list fallback fallback fallback success…" at bounding box center [588, 293] width 674 height 525
click at [471, 266] on icon "Edge from raise_error: google_sheet_data_fetch_failed to set_return_value:" at bounding box center [459, 587] width 25 height 671
click at [541, 277] on div "fallback success ma-present ma_found_in_list fallback fallback fallback success…" at bounding box center [588, 293] width 674 height 525
click at [473, 270] on icon "Edge from raise_error: google_sheet_data_fetch_failed to set_return_value:" at bounding box center [459, 587] width 25 height 671
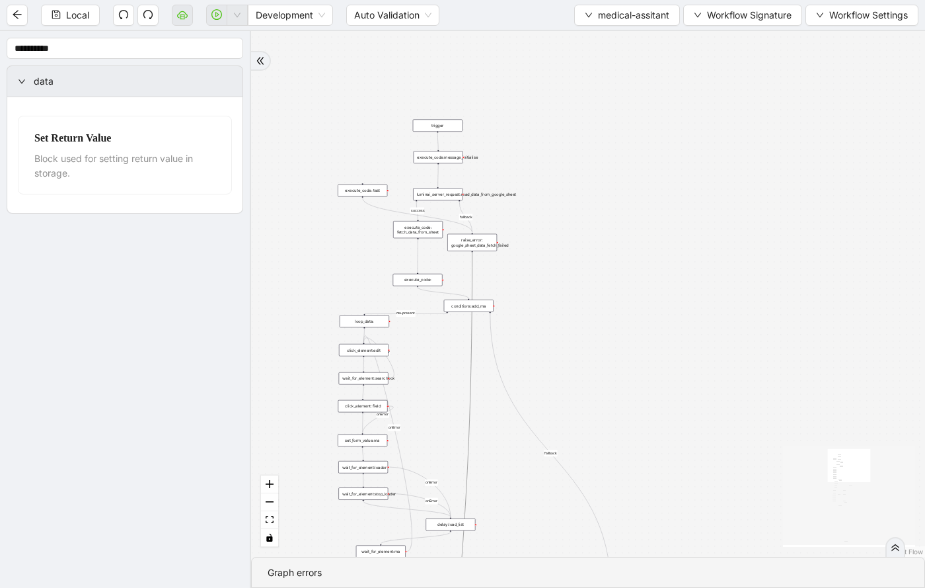
click at [514, 277] on div "fallback success ma-present ma_found_in_list fallback fallback fallback success…" at bounding box center [588, 293] width 674 height 525
click at [473, 275] on icon "Edge from raise_error: google_sheet_data_fetch_failed to set_return_value:" at bounding box center [459, 587] width 25 height 671
click at [611, 257] on div "fallback success ma-present ma_found_in_list fallback fallback fallback success…" at bounding box center [588, 293] width 674 height 525
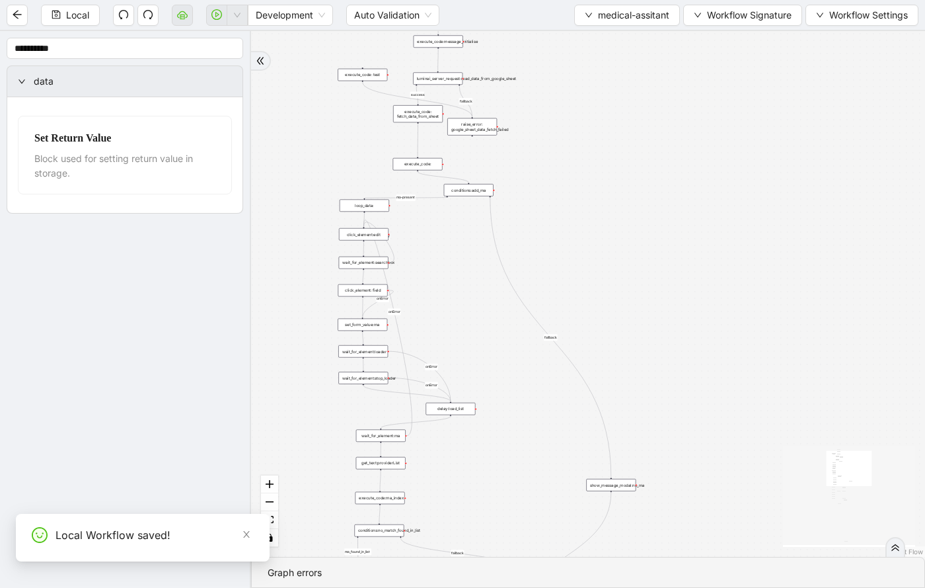
drag, startPoint x: 461, startPoint y: 356, endPoint x: 457, endPoint y: 231, distance: 125.6
click at [457, 231] on div "fallback success ma-present ma_found_in_list fallback fallback fallback success…" at bounding box center [588, 293] width 674 height 525
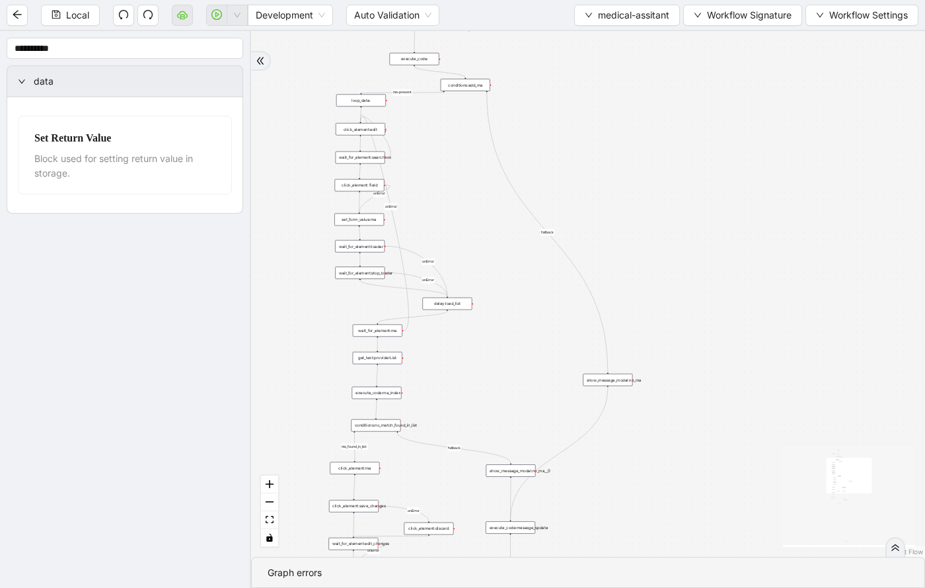
drag, startPoint x: 440, startPoint y: 466, endPoint x: 436, endPoint y: 358, distance: 107.8
click at [437, 359] on div "fallback success ma-present ma_found_in_list fallback fallback fallback success…" at bounding box center [588, 293] width 674 height 525
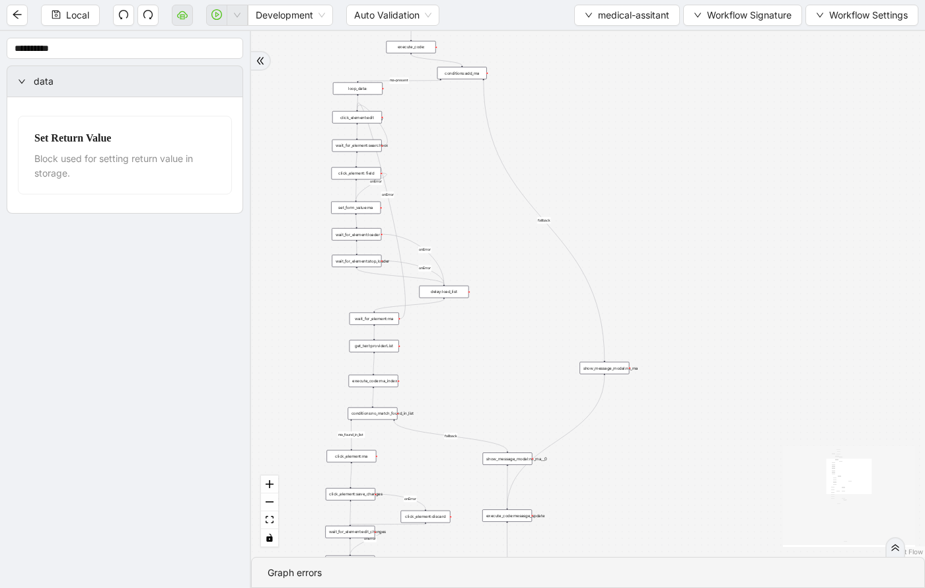
click at [388, 383] on div "execute_code:ma_index" at bounding box center [374, 381] width 50 height 13
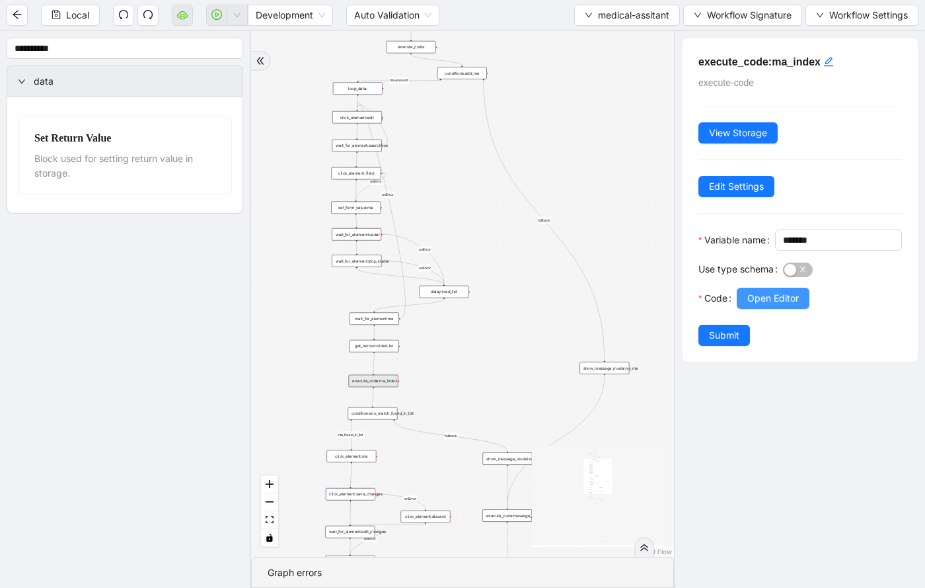
click at [762, 309] on button "Open Editor" at bounding box center [773, 297] width 73 height 21
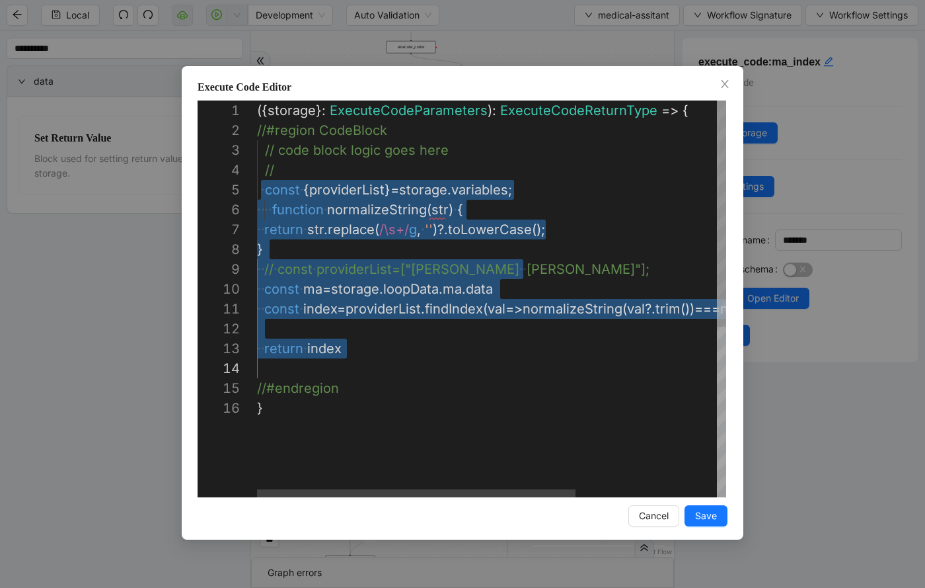
scroll to position [79, 83]
drag, startPoint x: 261, startPoint y: 186, endPoint x: 351, endPoint y: 349, distance: 185.8
type textarea "**********"
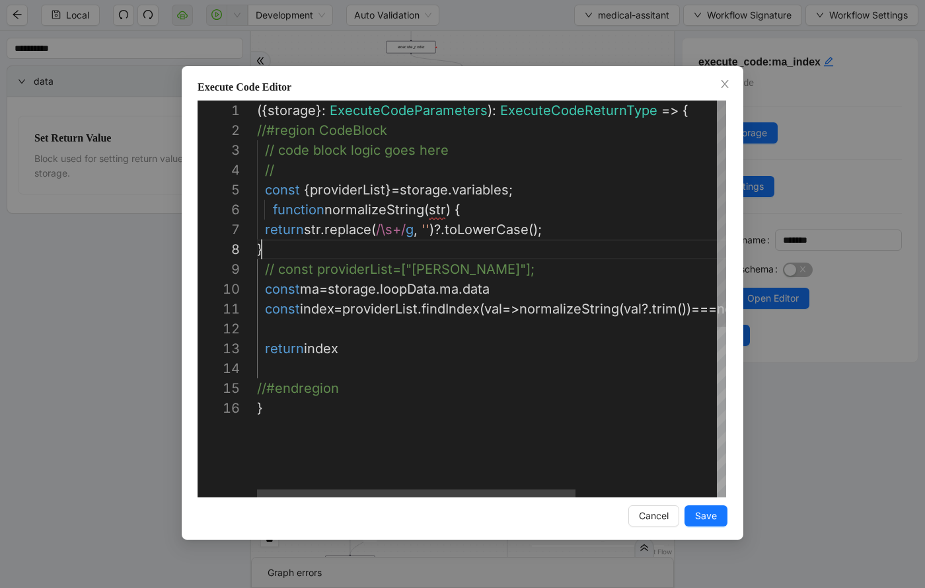
scroll to position [139, 5]
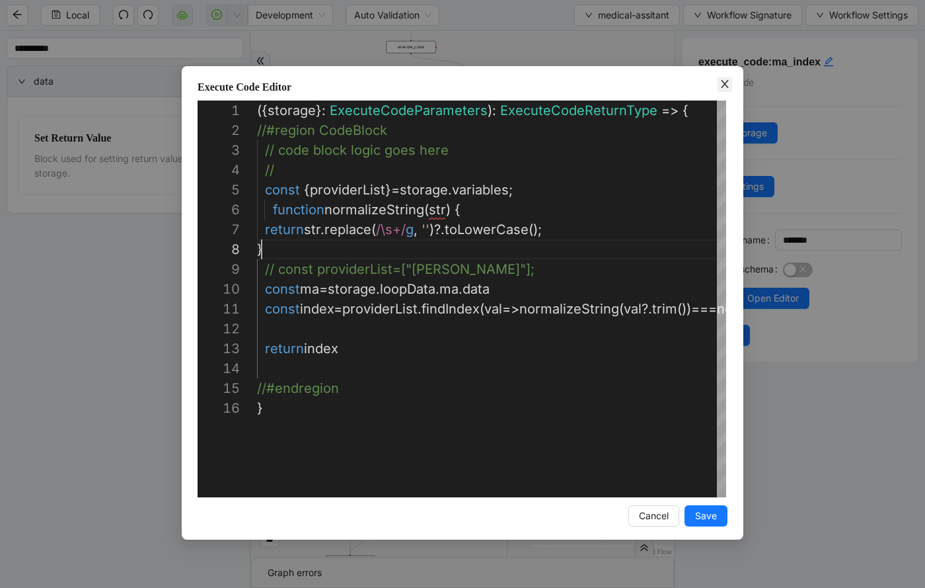
click at [722, 87] on icon "close" at bounding box center [724, 84] width 7 height 8
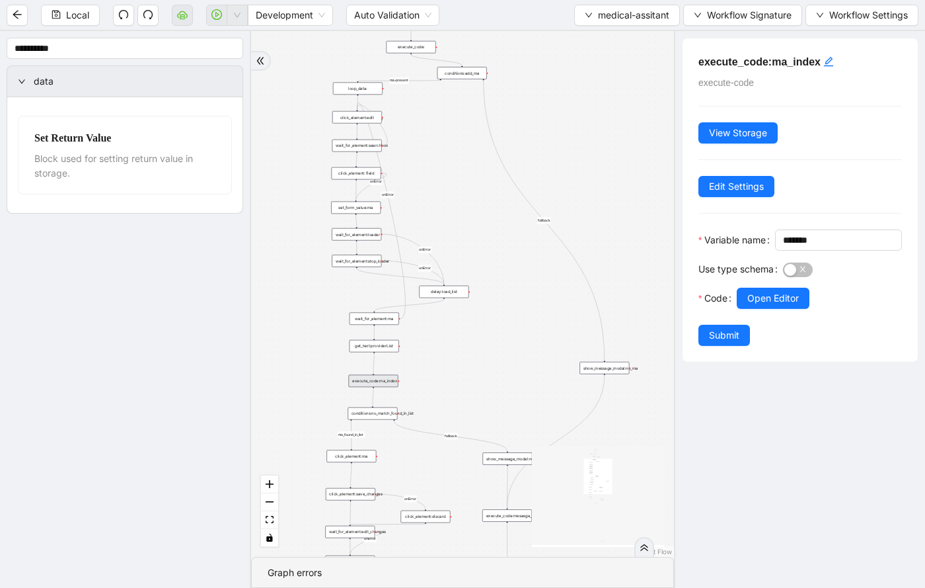
click at [367, 210] on div "set_form_value:ma" at bounding box center [356, 208] width 50 height 13
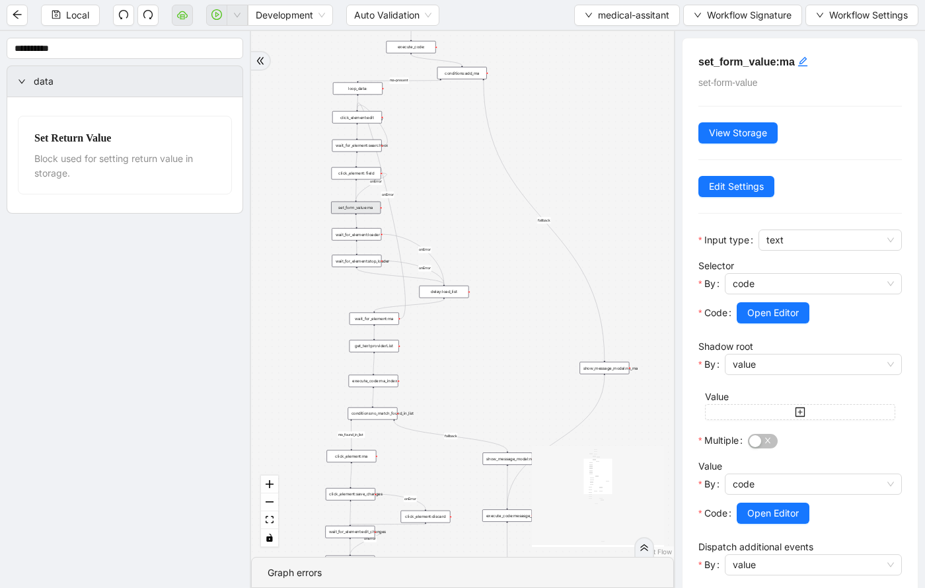
click at [389, 350] on div "get_text:providerList" at bounding box center [375, 346] width 50 height 13
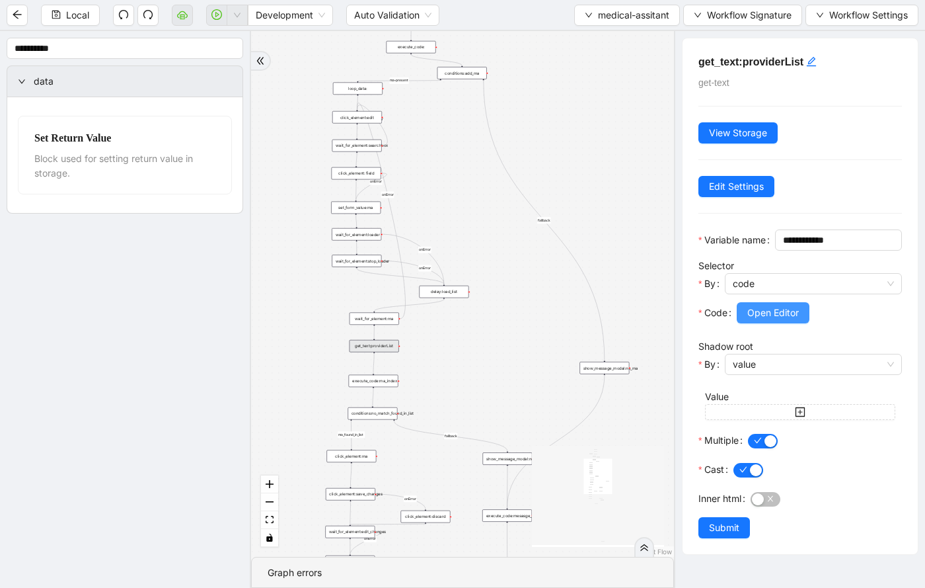
click at [765, 320] on span "Open Editor" at bounding box center [773, 312] width 52 height 15
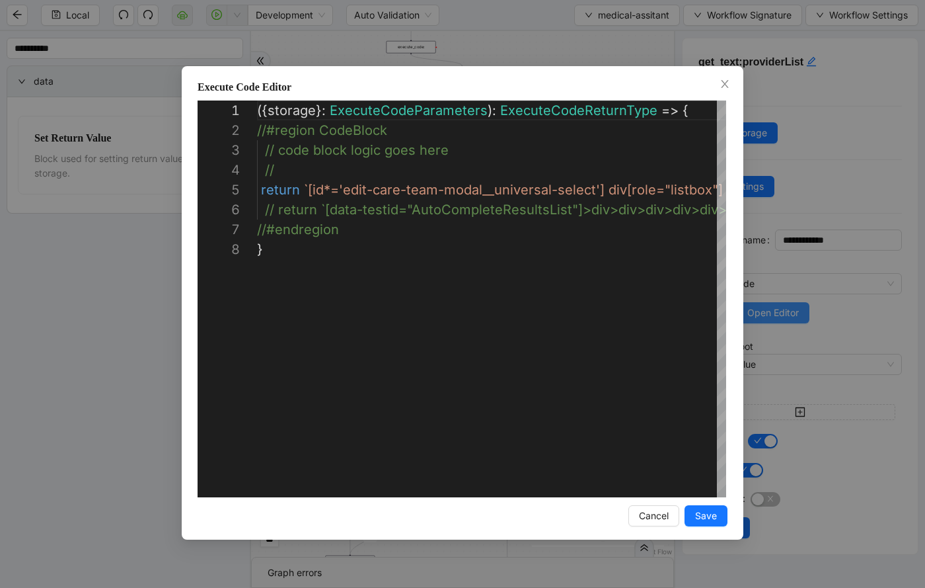
scroll to position [139, 0]
click at [590, 49] on div "**********" at bounding box center [462, 294] width 925 height 588
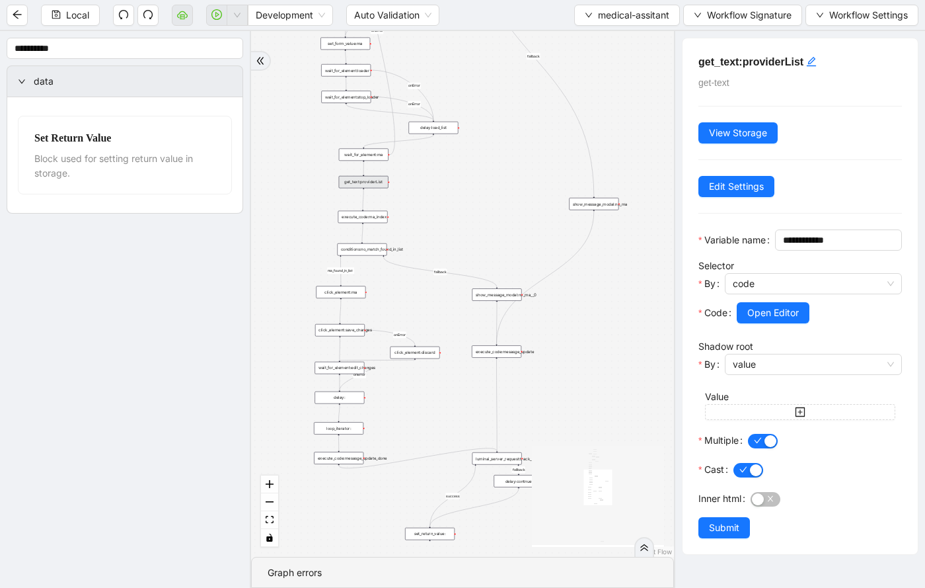
drag, startPoint x: 514, startPoint y: 343, endPoint x: 501, endPoint y: 177, distance: 166.4
click at [502, 178] on div "fallback success ma-present ma_found_in_list fallback fallback fallback success…" at bounding box center [462, 293] width 423 height 525
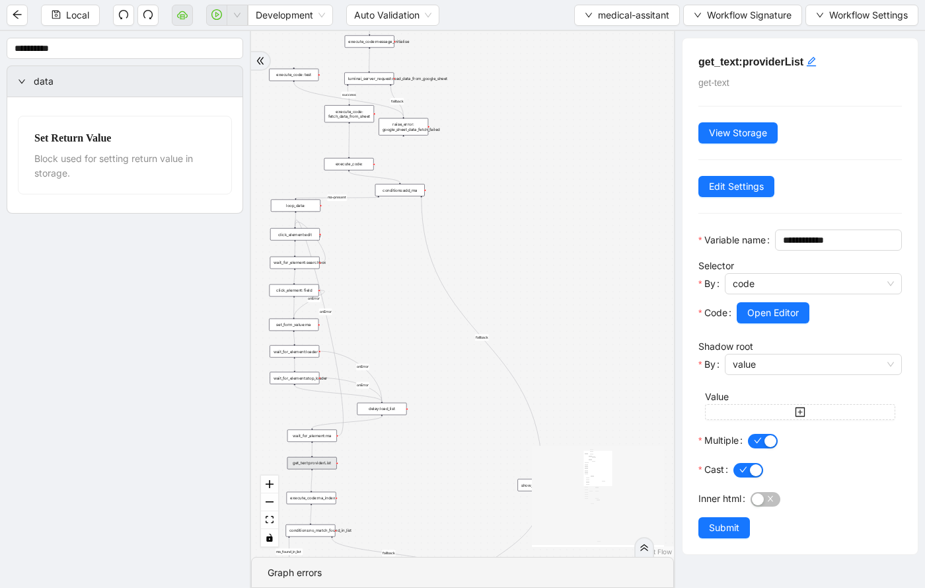
drag, startPoint x: 494, startPoint y: 76, endPoint x: 445, endPoint y: 356, distance: 283.9
click at [445, 356] on div "fallback success ma-present ma_found_in_list fallback fallback fallback success…" at bounding box center [462, 293] width 423 height 525
click at [373, 76] on div "luminai_server_request:read_data_from_google_sheet" at bounding box center [369, 76] width 50 height 13
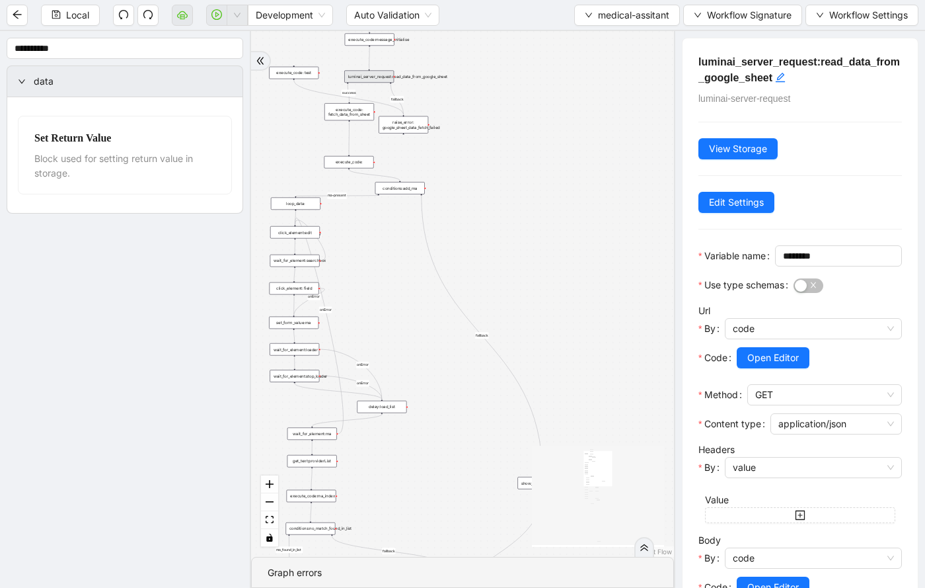
click at [358, 112] on div "execute_code: fetch_data_from_sheet" at bounding box center [349, 111] width 50 height 17
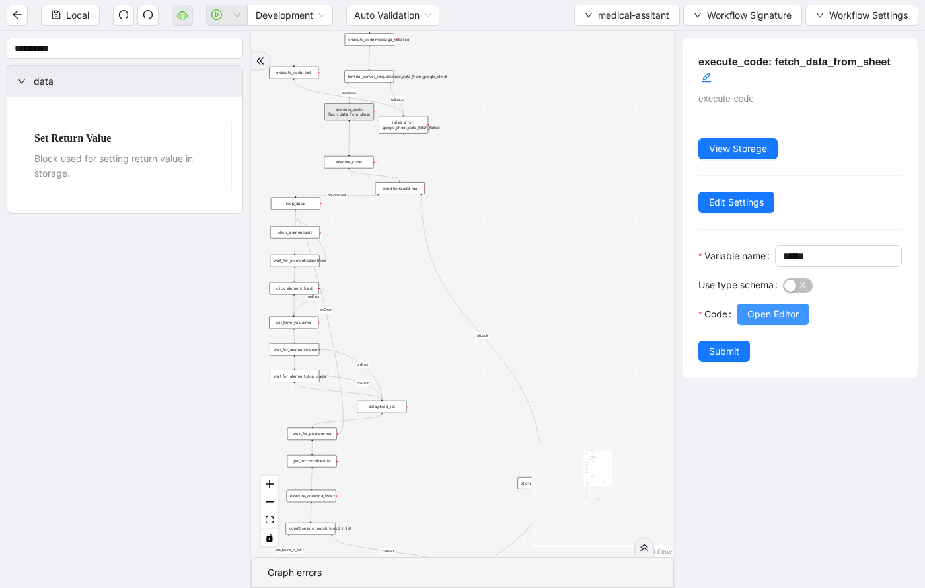
click at [752, 321] on span "Open Editor" at bounding box center [773, 314] width 52 height 15
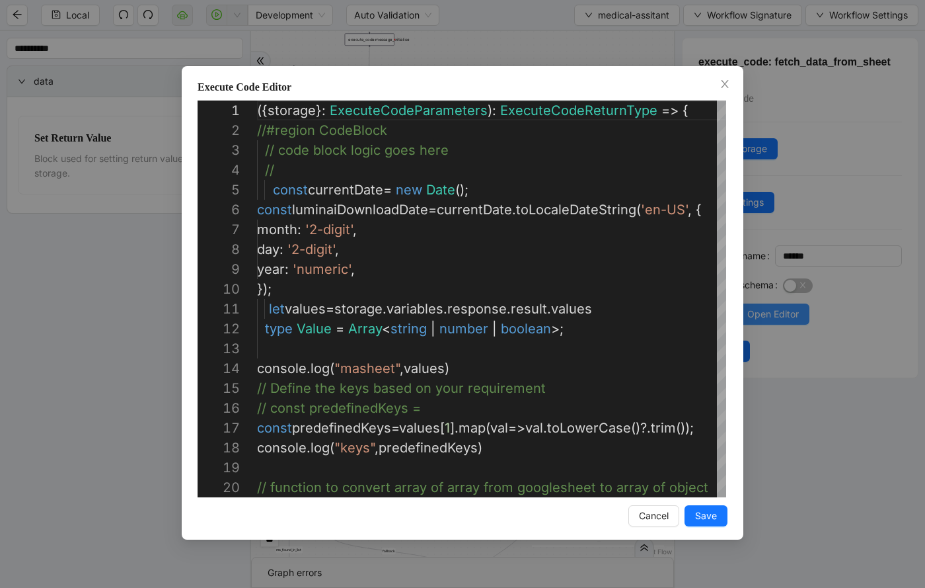
scroll to position [198, 0]
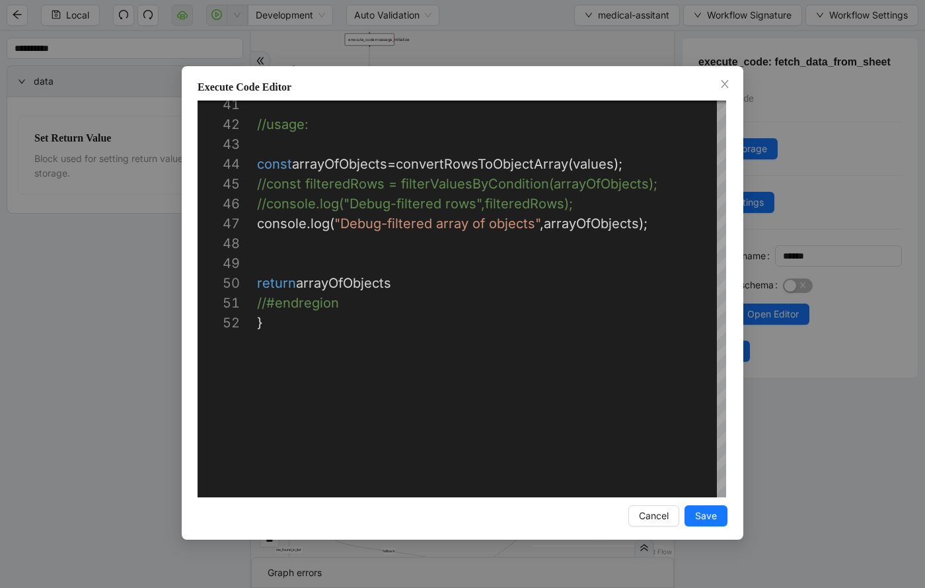
click at [581, 43] on div "**********" at bounding box center [462, 294] width 925 height 588
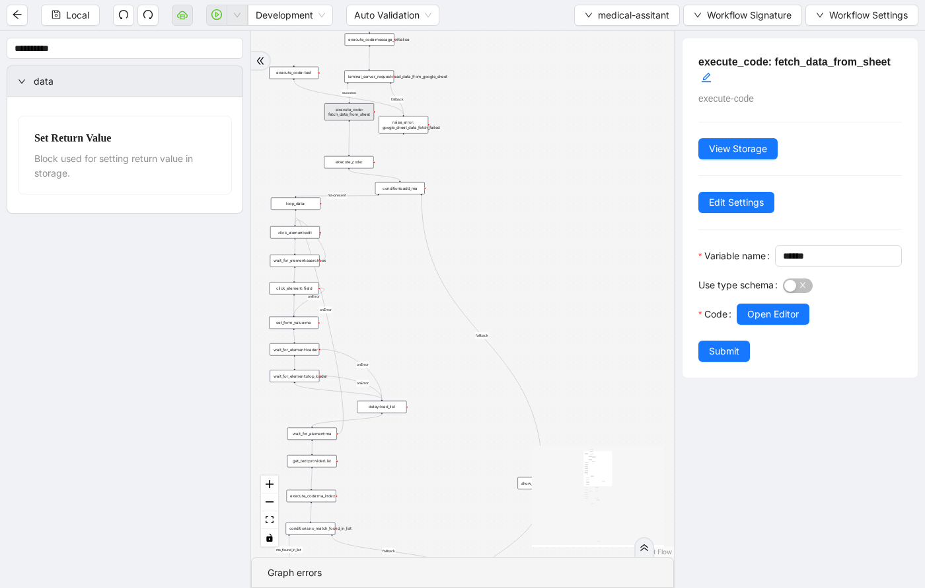
click at [354, 165] on div "execute_code:" at bounding box center [349, 162] width 50 height 13
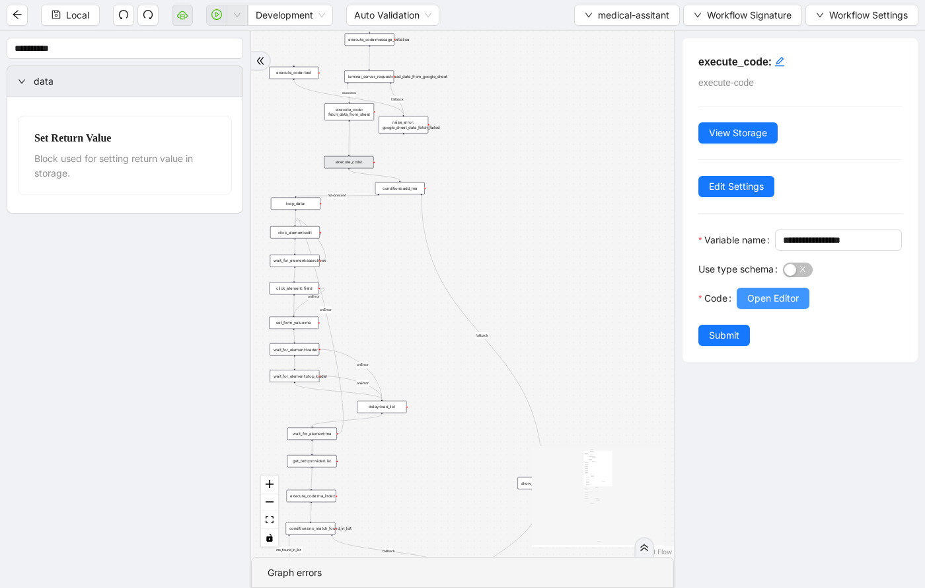
click at [786, 305] on span "Open Editor" at bounding box center [773, 298] width 52 height 15
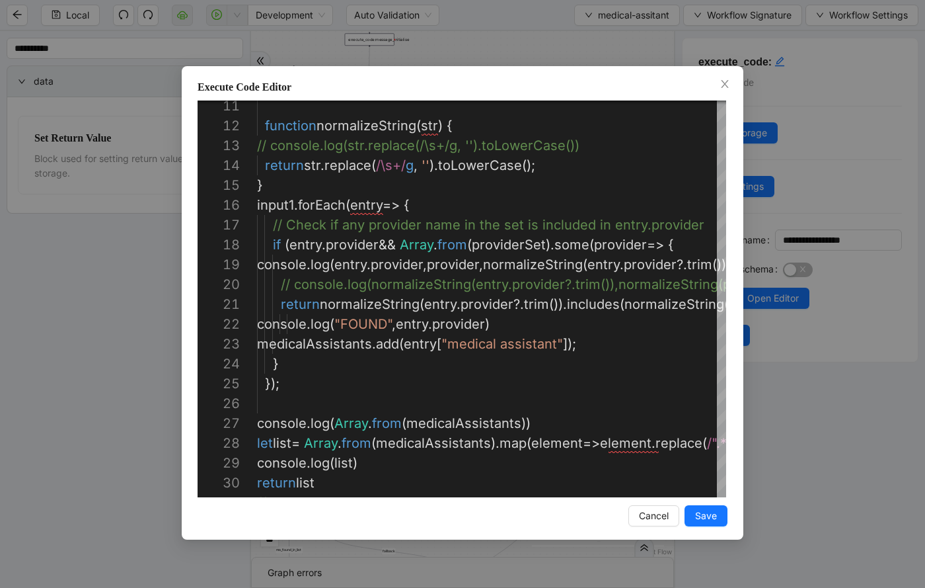
click at [541, 55] on div "Execute Code Editor 14 15 16 17 18 19 20 21 22 23 24 25 26 27 28 29 30 31 13 12…" at bounding box center [462, 294] width 925 height 588
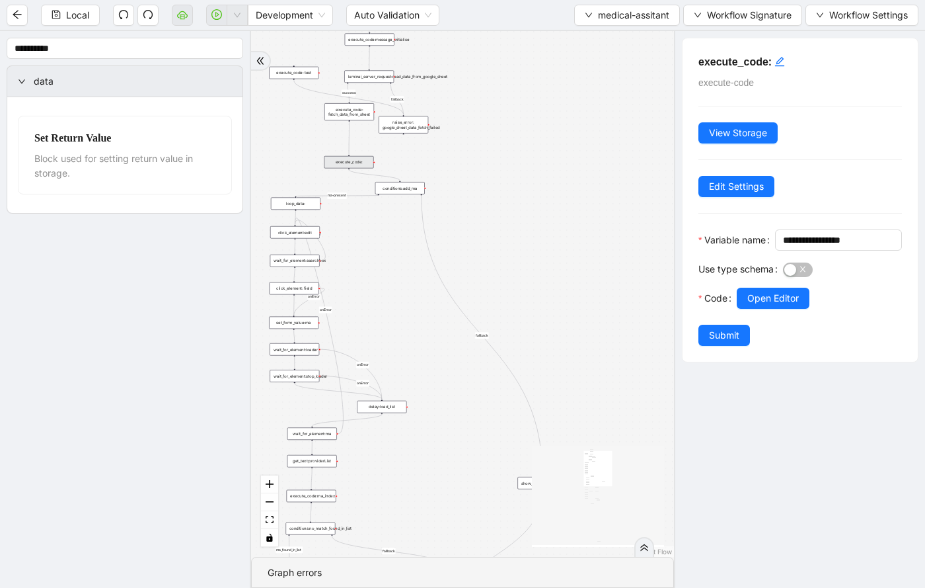
click at [350, 166] on div "execute_code:" at bounding box center [349, 162] width 50 height 13
click at [767, 305] on span "Open Editor" at bounding box center [773, 298] width 52 height 15
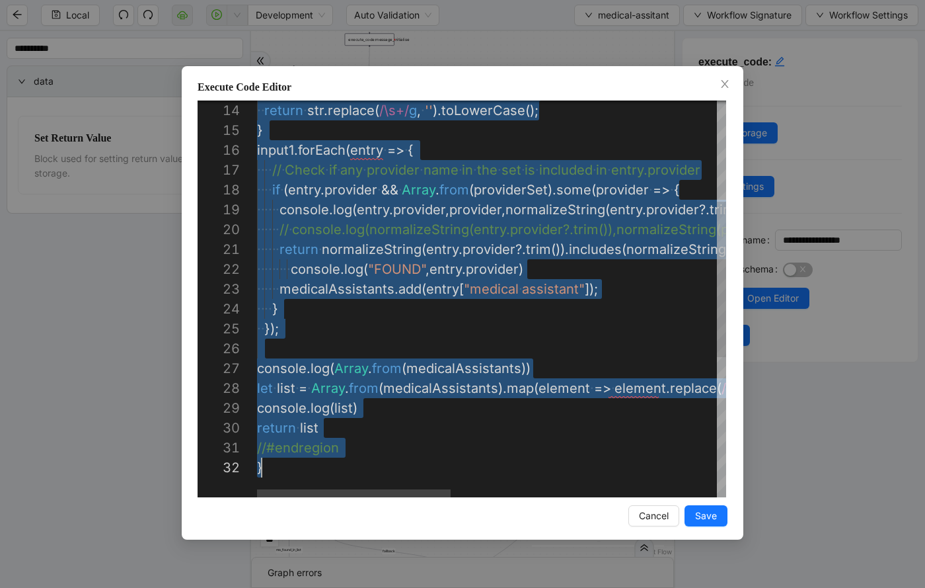
scroll to position [79, 5]
drag, startPoint x: 262, startPoint y: 188, endPoint x: 764, endPoint y: 577, distance: 635.5
type textarea "**********"
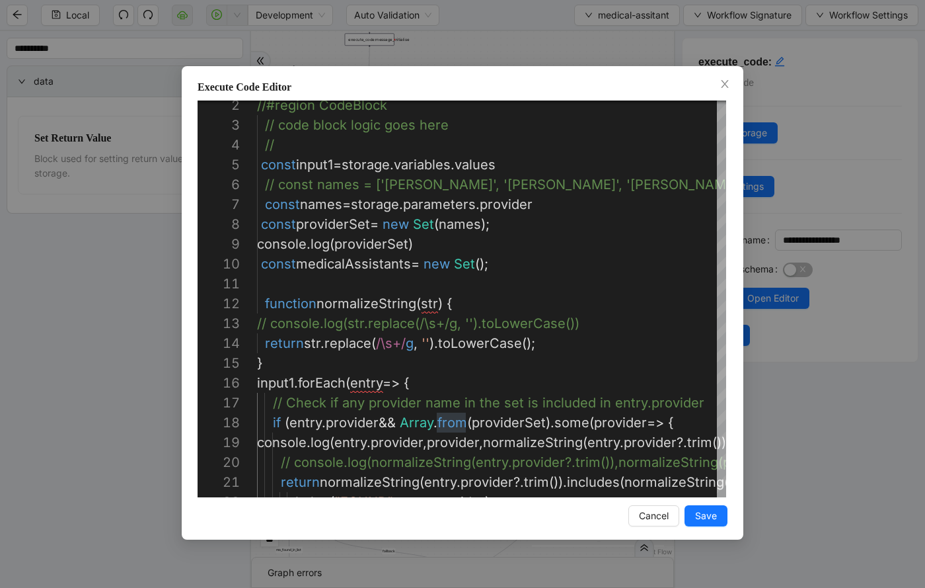
click at [475, 48] on div "Execute Code Editor 14 15 16 17 18 19 20 13 11 12 10 8 9 5 6 7 3 4 2 21 22 retu…" at bounding box center [462, 294] width 925 height 588
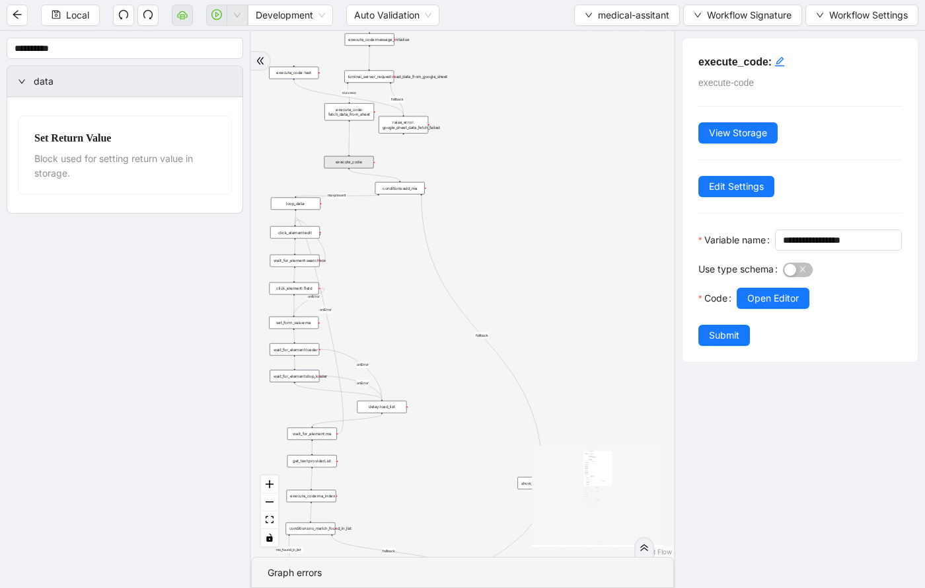
click at [356, 121] on div "fallback success ma-present ma_found_in_list fallback fallback fallback success…" at bounding box center [462, 293] width 423 height 525
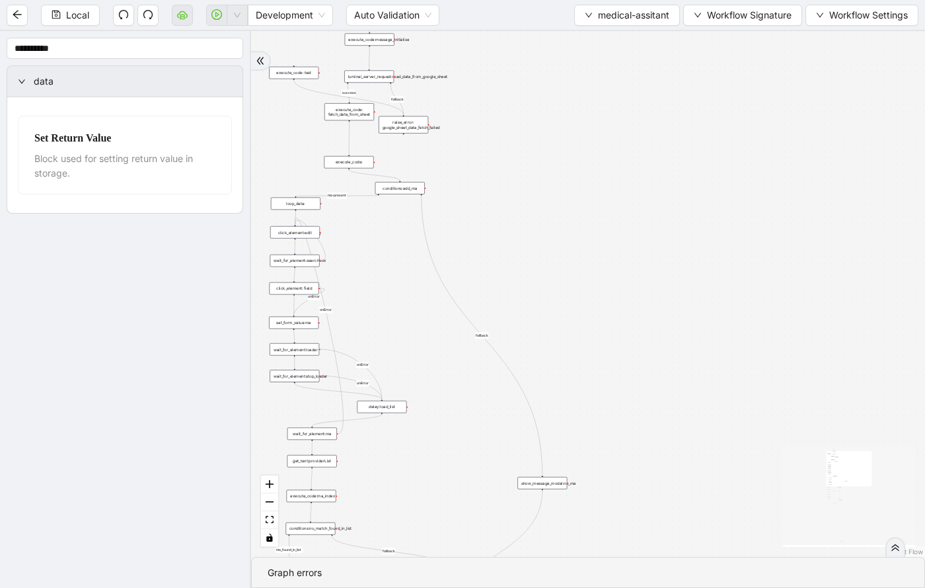
click at [389, 75] on div "luminai_server_request:read_data_from_google_sheet" at bounding box center [369, 76] width 50 height 13
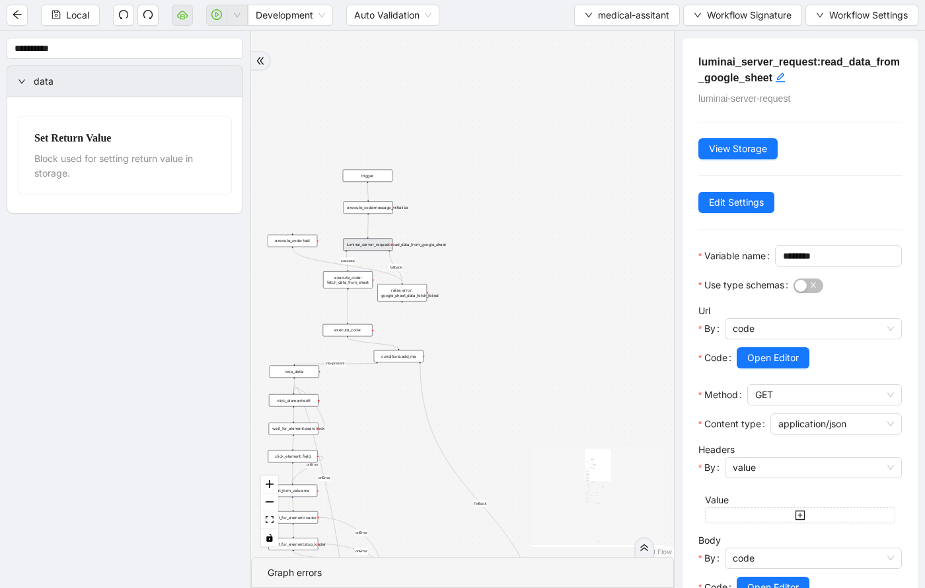
drag, startPoint x: 486, startPoint y: 110, endPoint x: 484, endPoint y: 278, distance: 167.9
click at [484, 278] on div "fallback success ma-present ma_found_in_list fallback fallback fallback success…" at bounding box center [462, 293] width 423 height 525
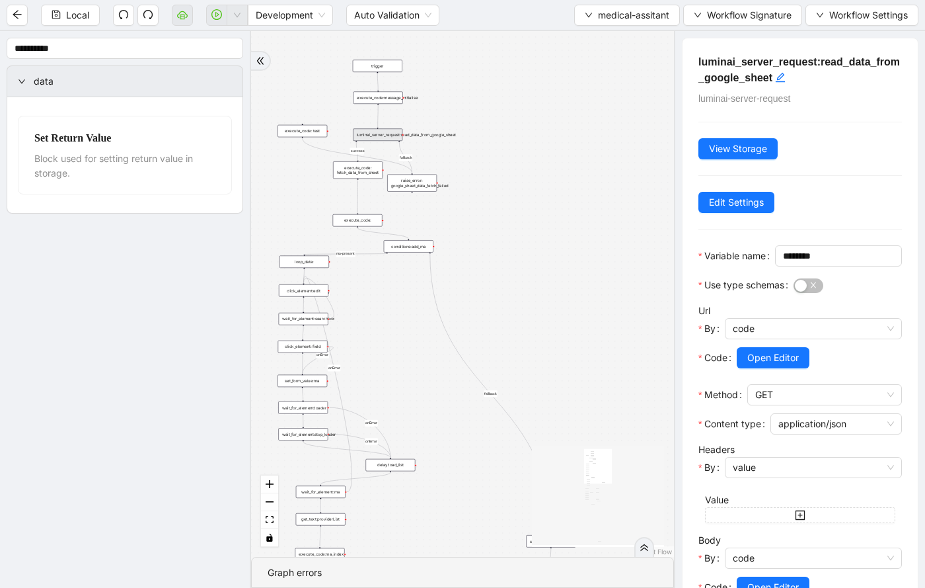
drag, startPoint x: 488, startPoint y: 340, endPoint x: 494, endPoint y: 229, distance: 111.9
click at [495, 229] on div "fallback success ma-present ma_found_in_list fallback fallback fallback success…" at bounding box center [462, 293] width 423 height 525
click at [482, 234] on div "fallback success ma-present ma_found_in_list fallback fallback fallback success…" at bounding box center [462, 293] width 423 height 525
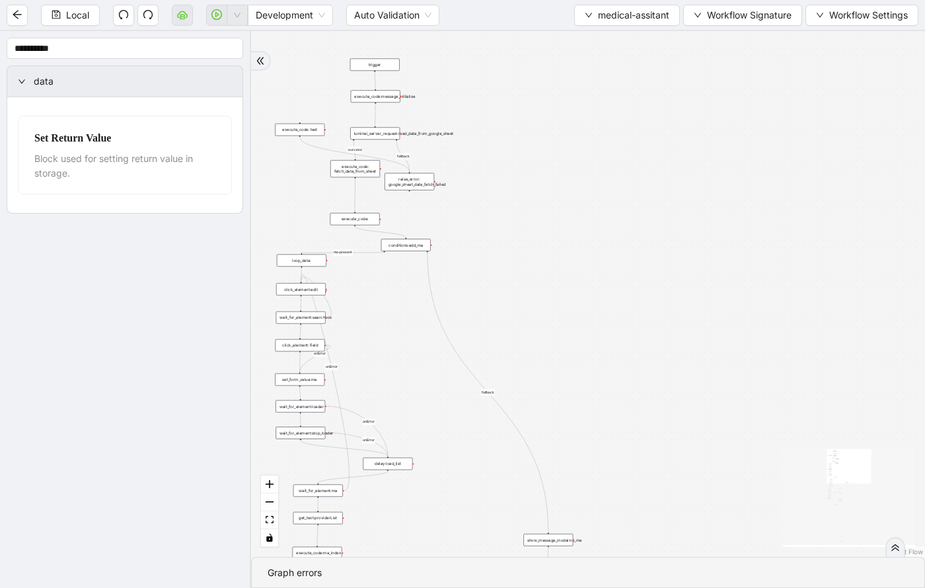
click at [350, 172] on div "execute_code: fetch_data_from_sheet" at bounding box center [355, 168] width 50 height 17
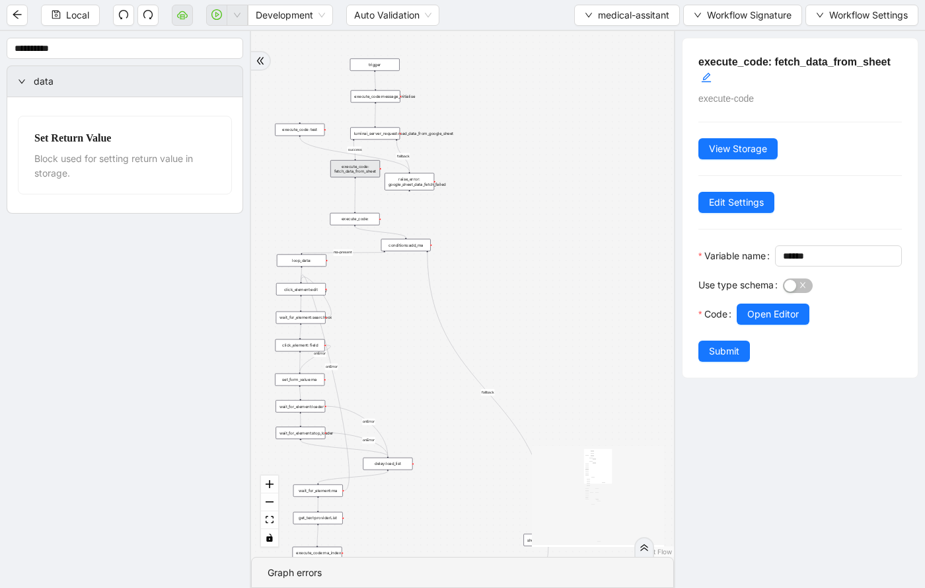
click at [368, 221] on div "execute_code:" at bounding box center [355, 219] width 50 height 13
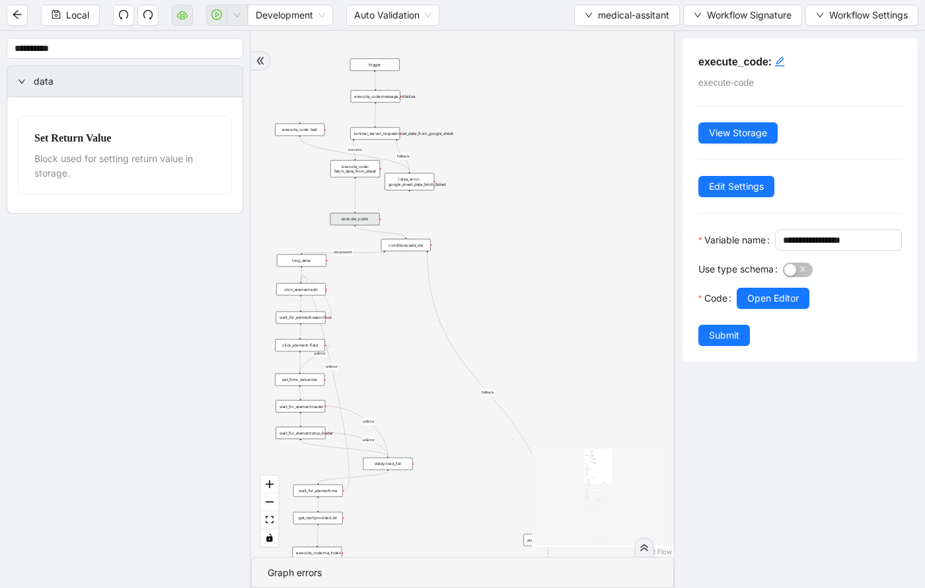
click at [362, 165] on div "execute_code: fetch_data_from_sheet" at bounding box center [355, 168] width 50 height 17
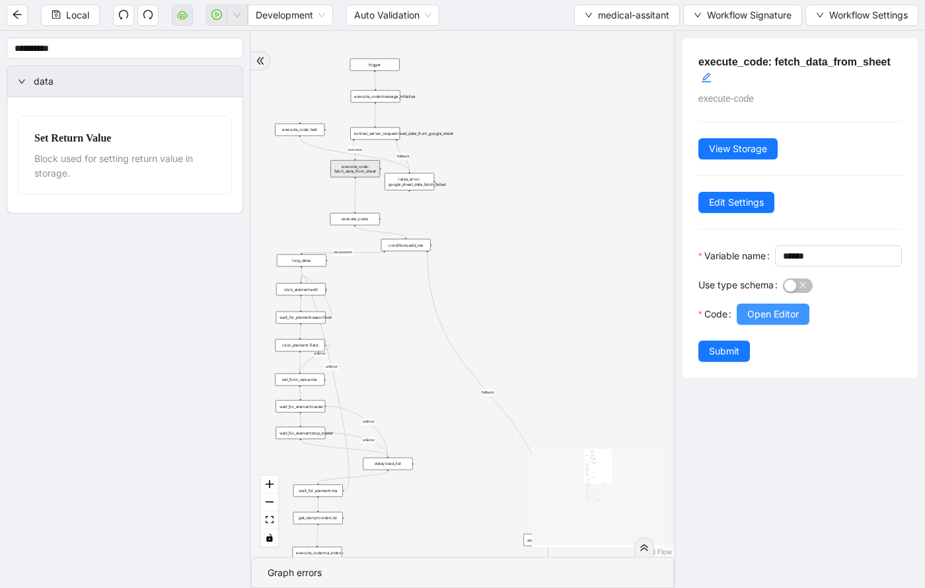
click at [783, 321] on span "Open Editor" at bounding box center [773, 314] width 52 height 15
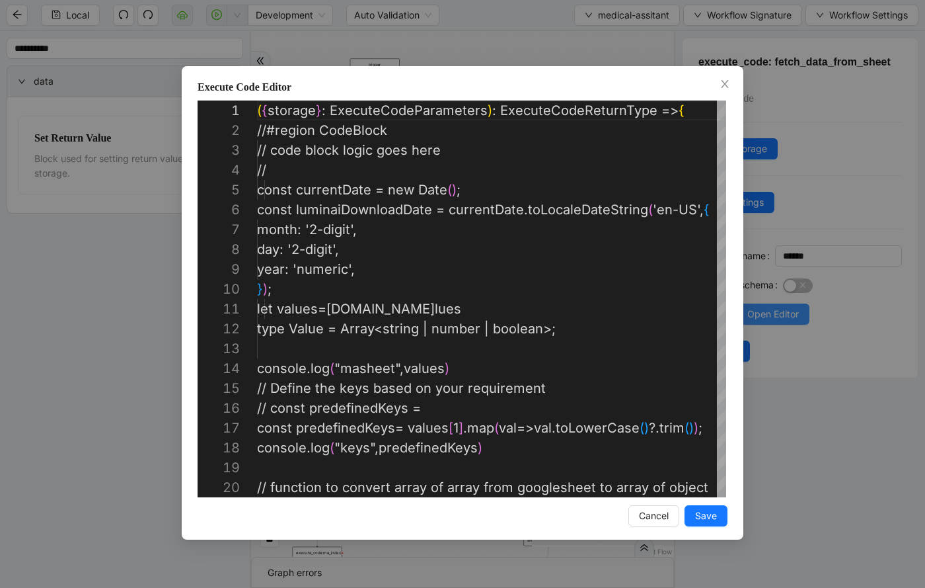
scroll to position [198, 0]
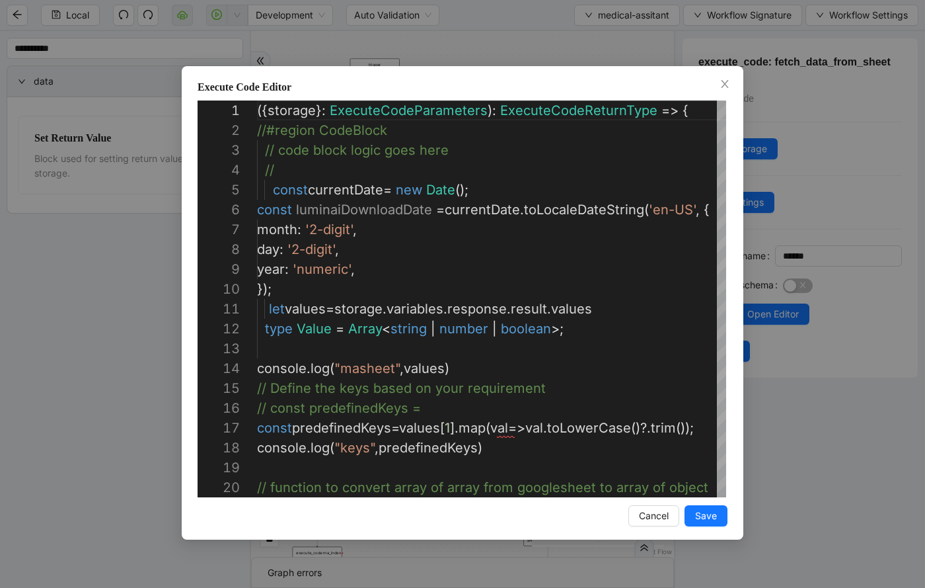
click at [473, 26] on div "Execute Code Editor 19 20 13 14 15 16 17 18 7 8 9 10 11 12 2 3 4 5 6 1 // funct…" at bounding box center [462, 294] width 925 height 588
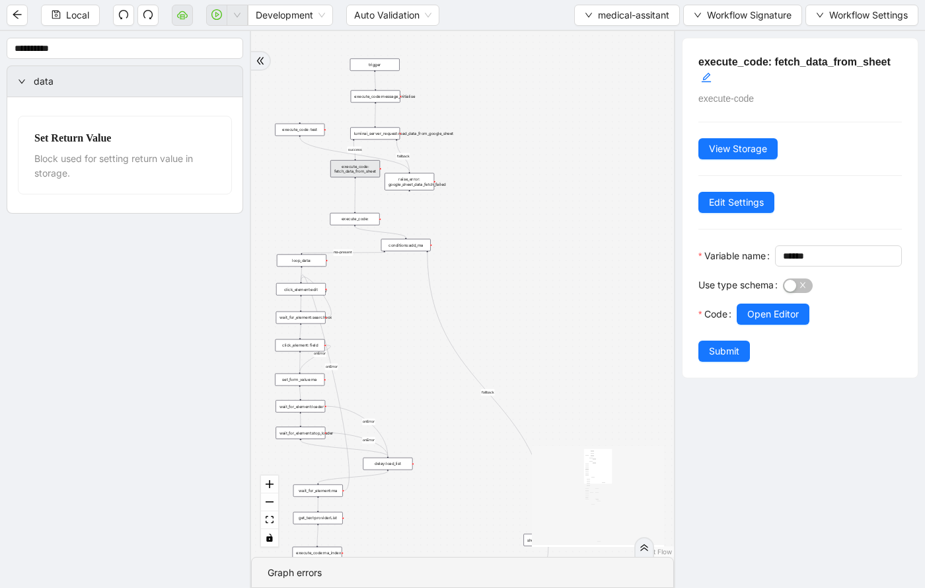
click at [363, 221] on div "execute_code:" at bounding box center [355, 219] width 50 height 13
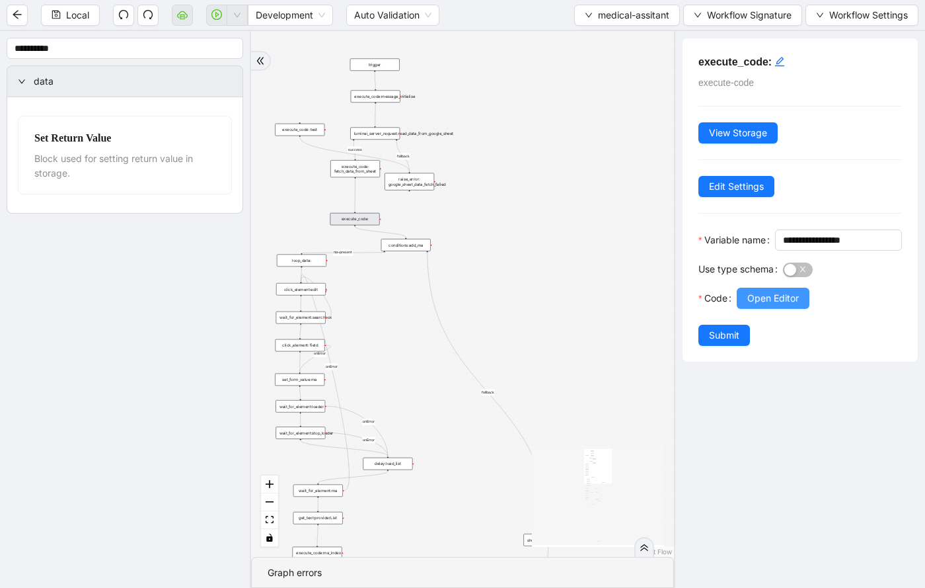
click at [783, 305] on span "Open Editor" at bounding box center [773, 298] width 52 height 15
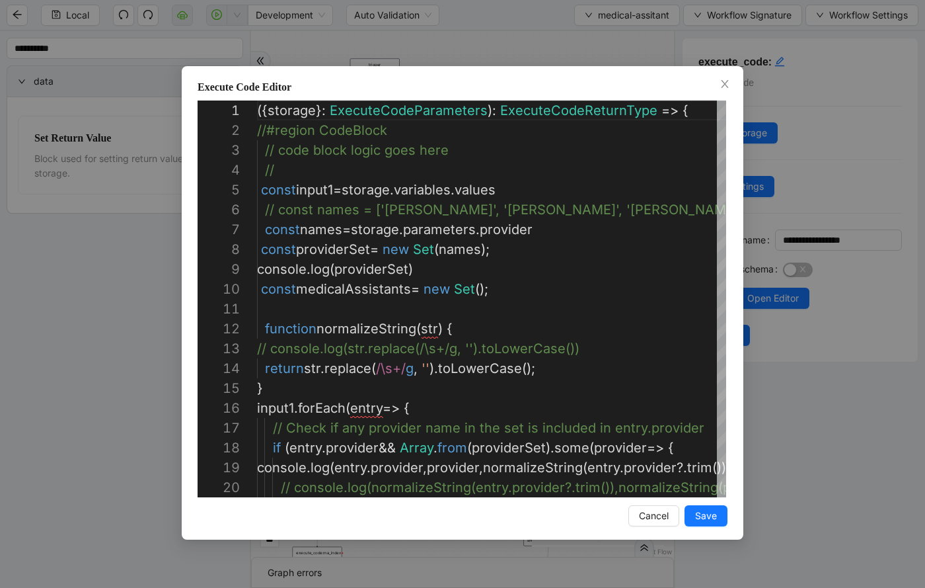
click at [500, 54] on div "Execute Code Editor 1 2 3 4 5 6 7 8 9 10 11 12 13 14 15 16 17 18 19 20 ({ stora…" at bounding box center [462, 294] width 925 height 588
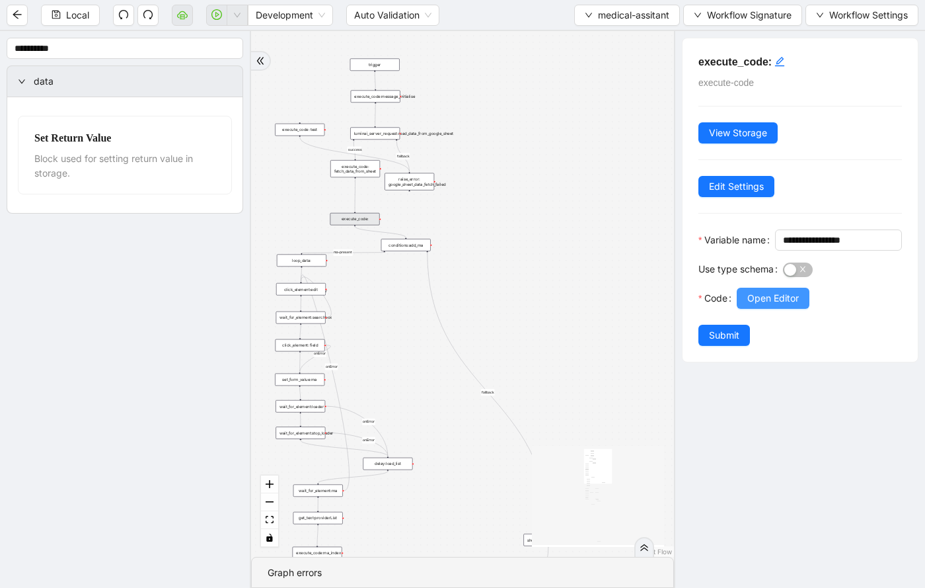
click at [792, 305] on span "Open Editor" at bounding box center [773, 298] width 52 height 15
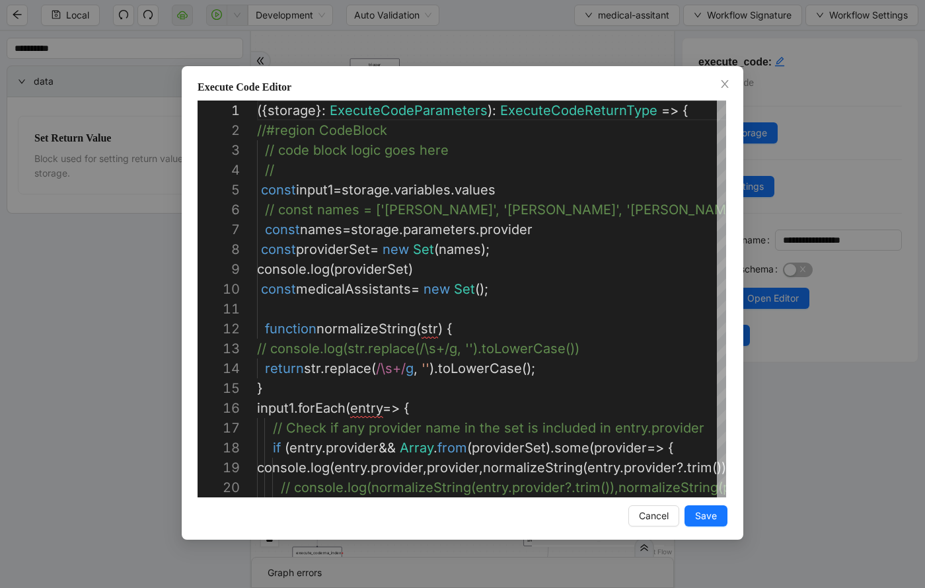
click at [609, 49] on div "Execute Code Editor 14 15 16 17 18 19 20 13 11 12 6 7 8 9 10 1 2 3 4 5 return s…" at bounding box center [462, 294] width 925 height 588
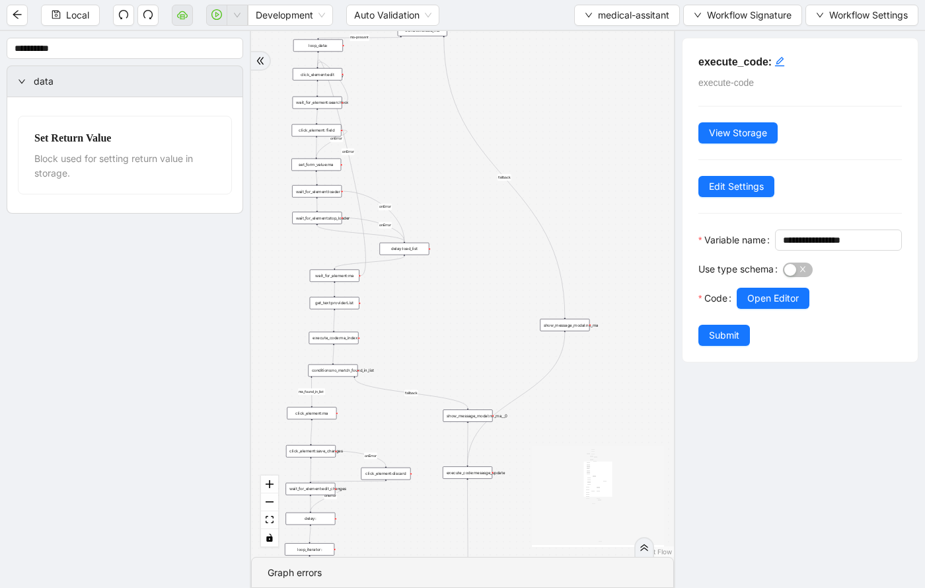
drag, startPoint x: 525, startPoint y: 295, endPoint x: 539, endPoint y: 78, distance: 217.2
click at [539, 78] on div "fallback success ma-present ma_found_in_list fallback fallback fallback success…" at bounding box center [462, 293] width 423 height 525
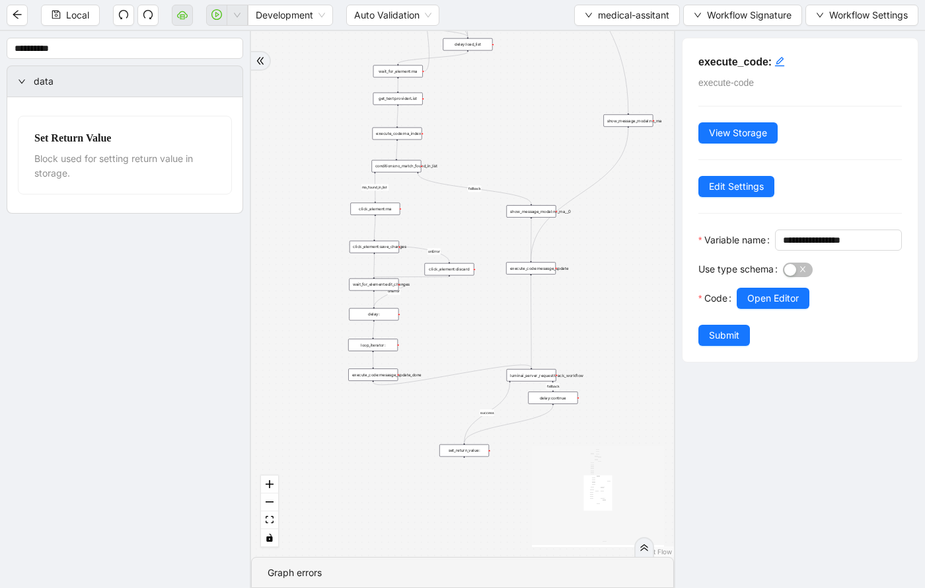
drag, startPoint x: 449, startPoint y: 369, endPoint x: 510, endPoint y: 169, distance: 209.5
click at [511, 169] on div "fallback success ma-present ma_found_in_list fallback fallback fallback success…" at bounding box center [462, 293] width 423 height 525
click at [641, 12] on span "medical-assitant" at bounding box center [633, 15] width 71 height 15
click at [634, 45] on span "Select" at bounding box center [625, 41] width 86 height 15
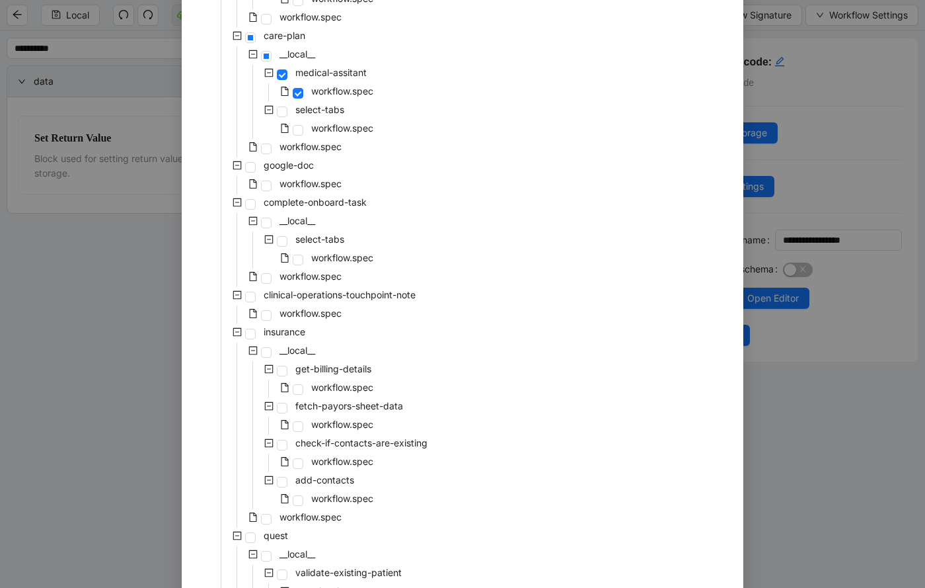
scroll to position [720, 0]
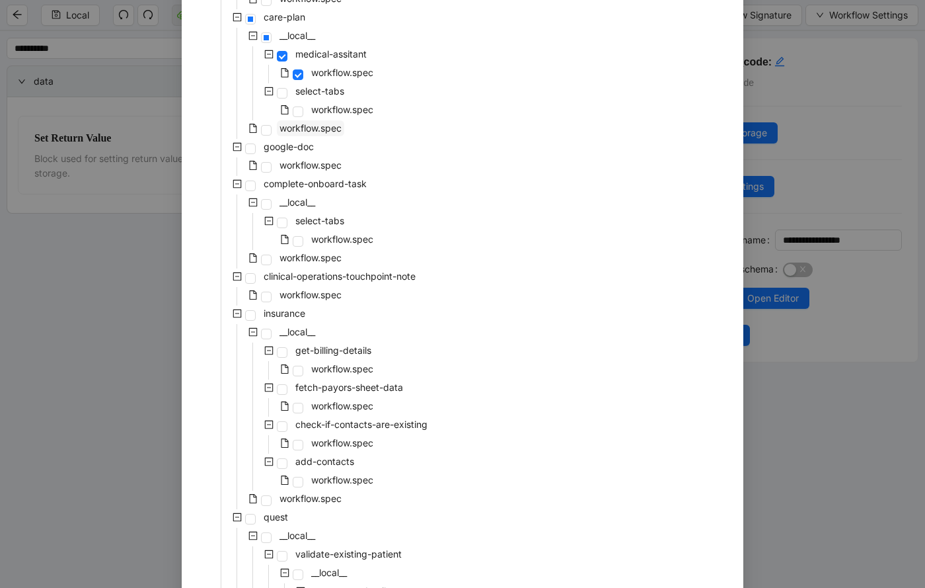
click at [318, 128] on span "workflow.spec" at bounding box center [311, 127] width 62 height 11
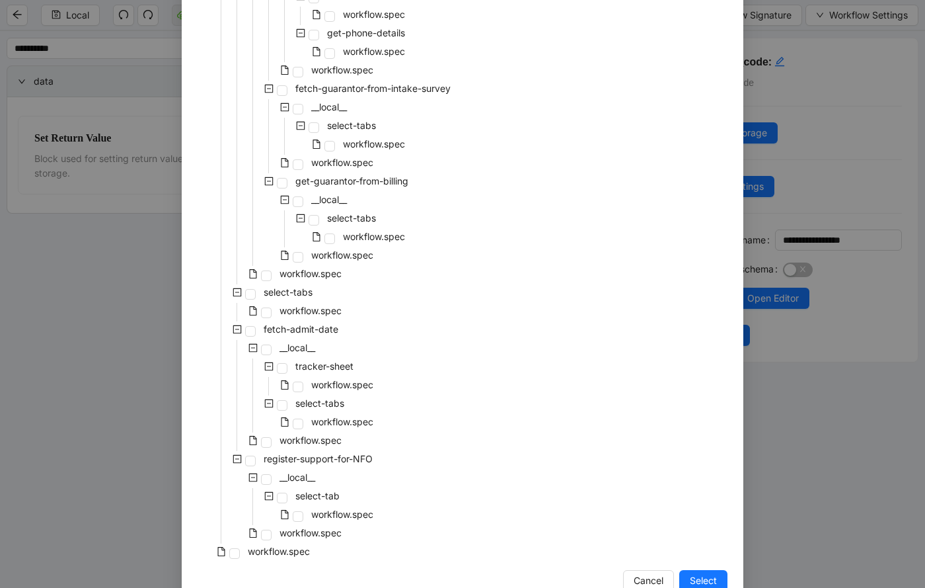
scroll to position [2698, 0]
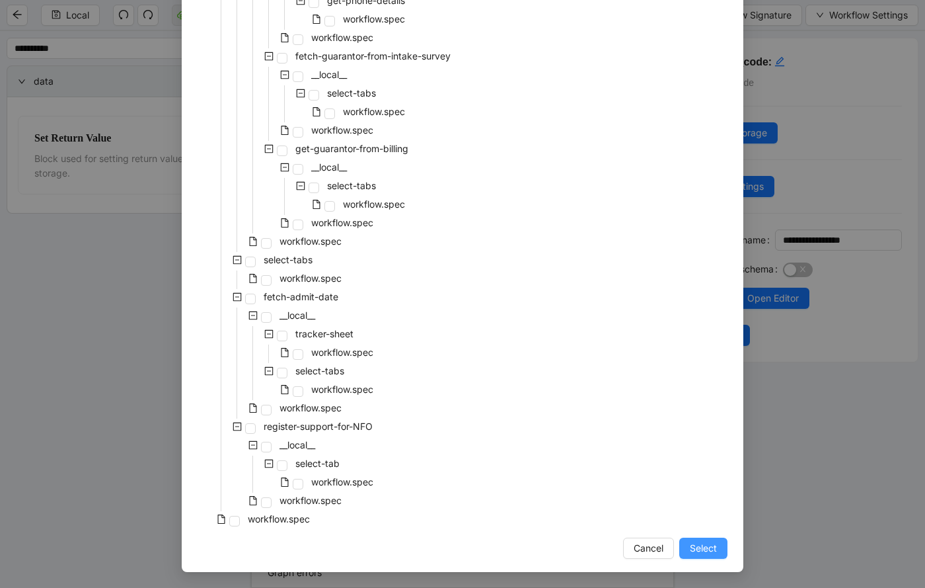
click at [705, 555] on button "Select" at bounding box center [703, 547] width 48 height 21
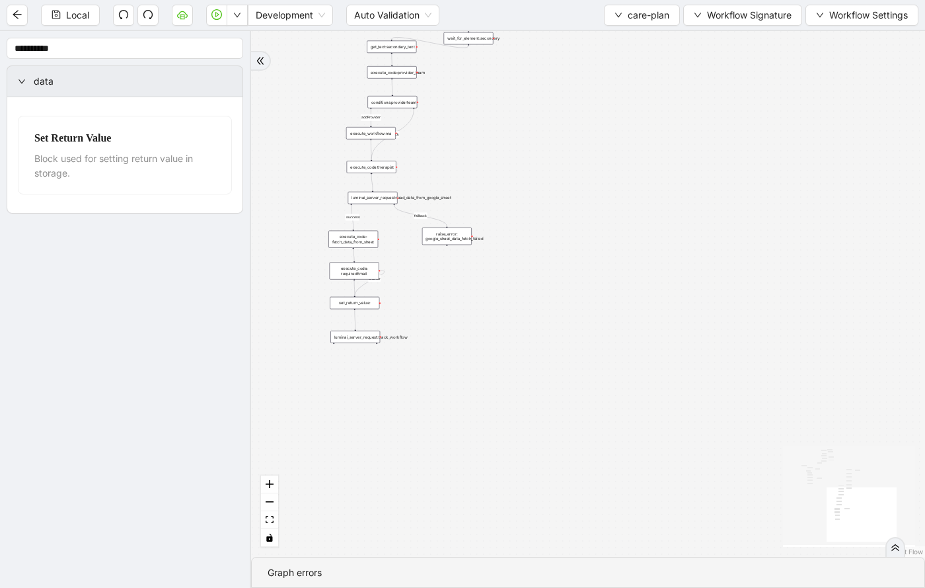
click at [356, 231] on div "execute_code: fetch_data_from_sheet" at bounding box center [353, 239] width 50 height 17
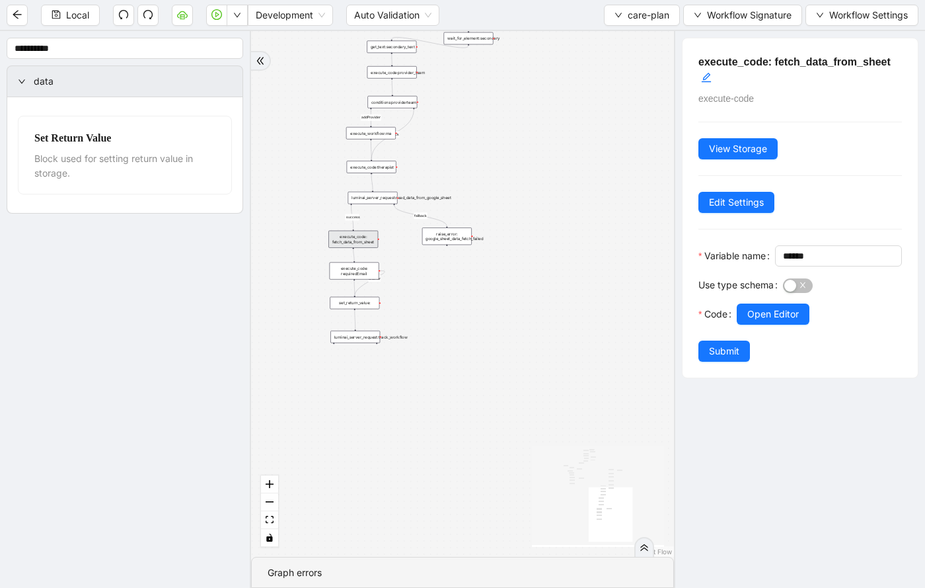
click at [370, 271] on div "execute_code: requiredEmail" at bounding box center [355, 270] width 50 height 17
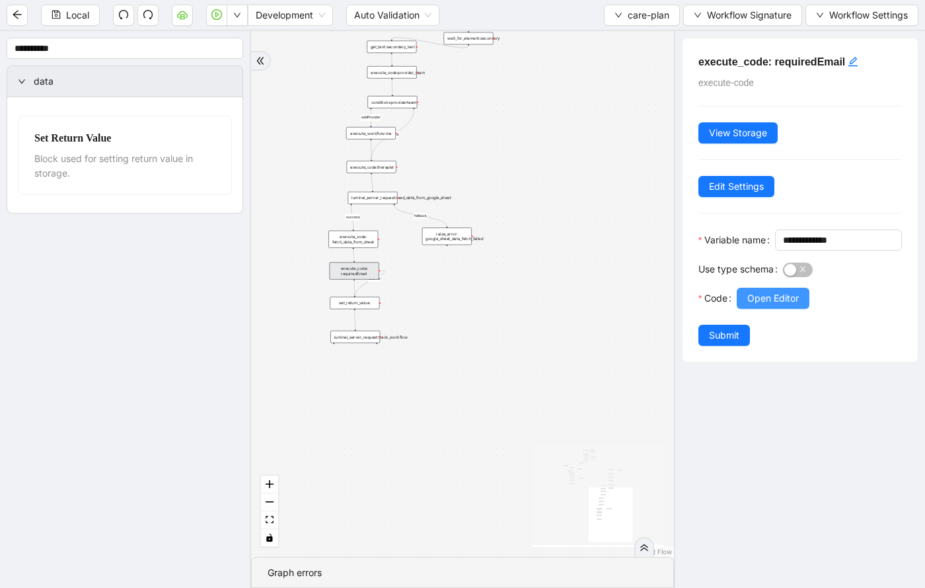
click at [761, 305] on span "Open Editor" at bounding box center [773, 298] width 52 height 15
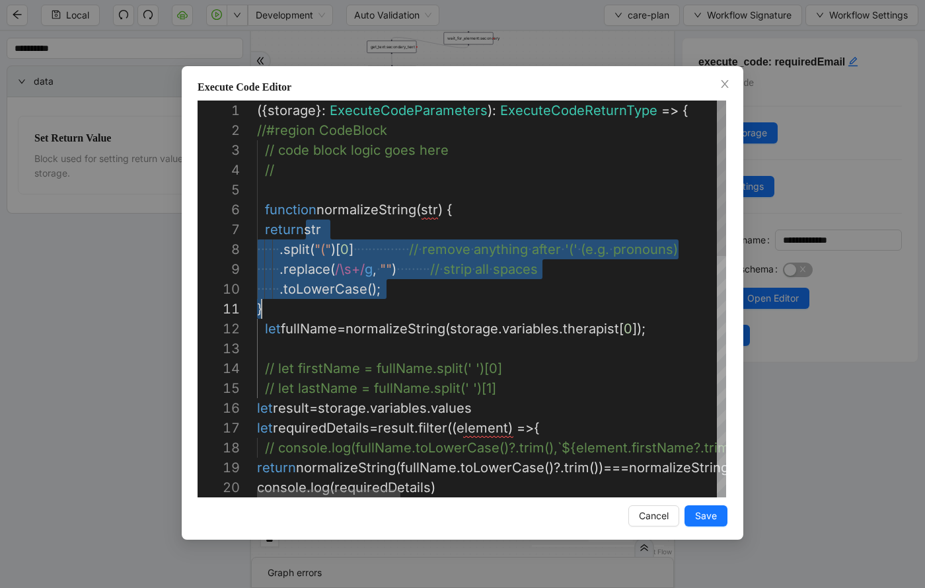
scroll to position [119, 5]
drag, startPoint x: 305, startPoint y: 231, endPoint x: 380, endPoint y: 305, distance: 105.2
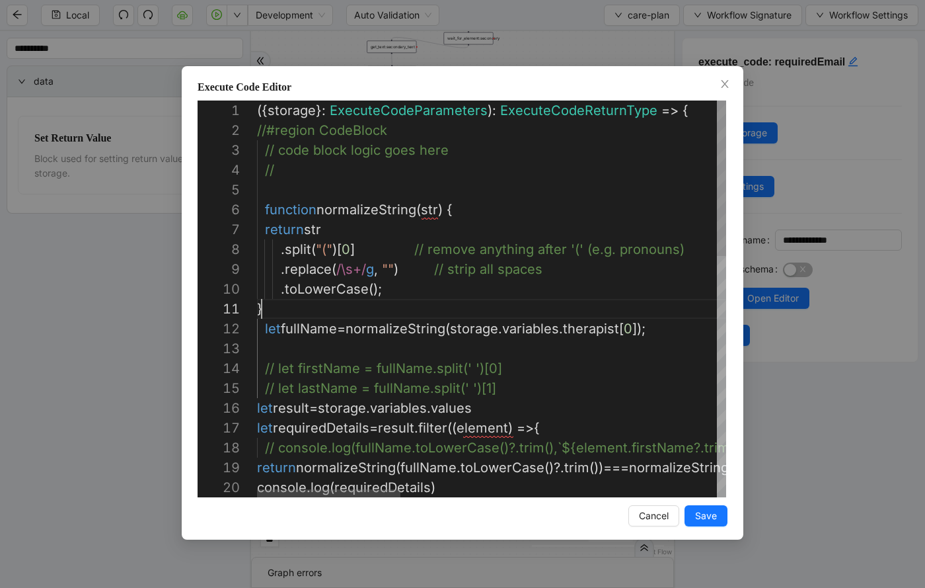
type textarea "**********"
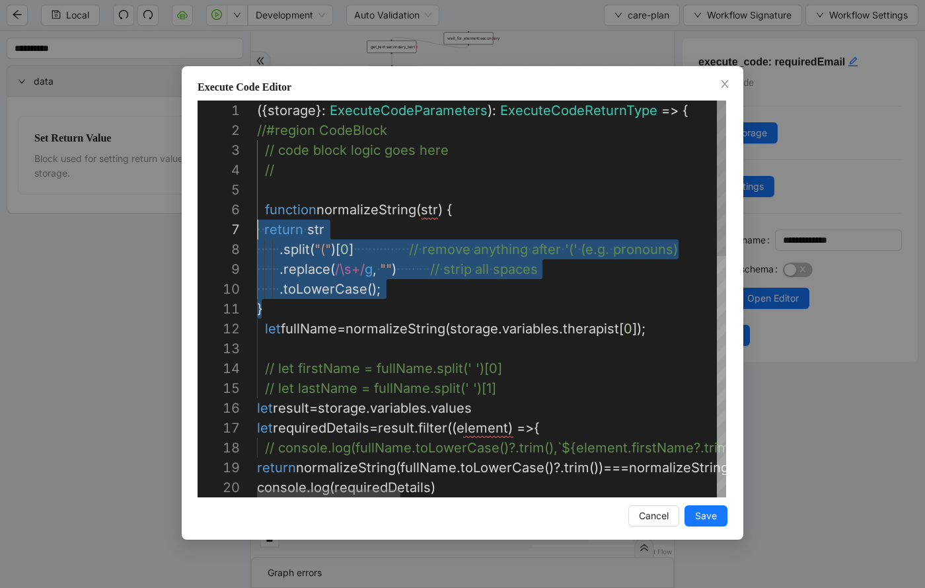
scroll to position [99, 0]
drag, startPoint x: 269, startPoint y: 311, endPoint x: 233, endPoint y: 208, distance: 109.9
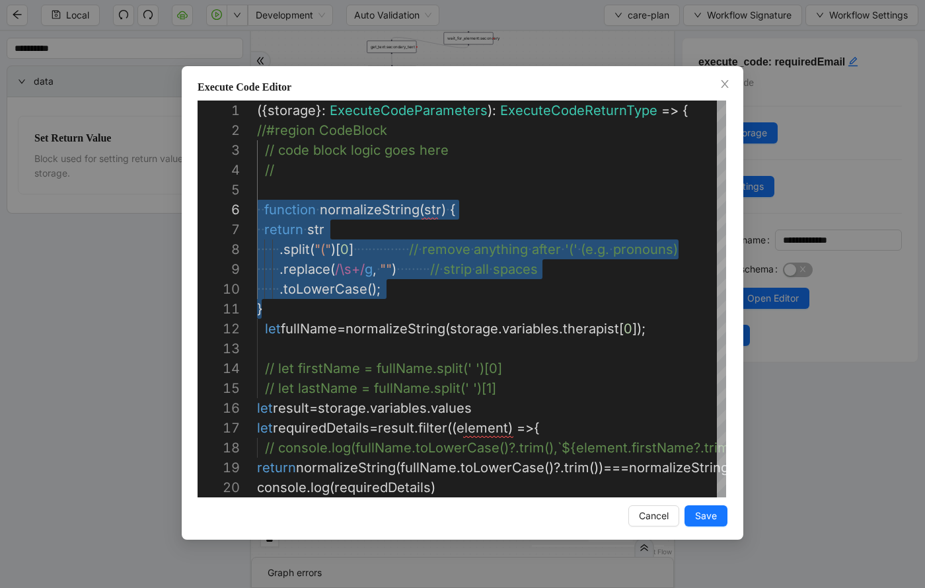
click at [592, 43] on div "Execute Code Editor 1 2 3 4 5 6 7 8 9 10 11 12 13 14 15 16 17 18 19 20 ({ stora…" at bounding box center [462, 294] width 925 height 588
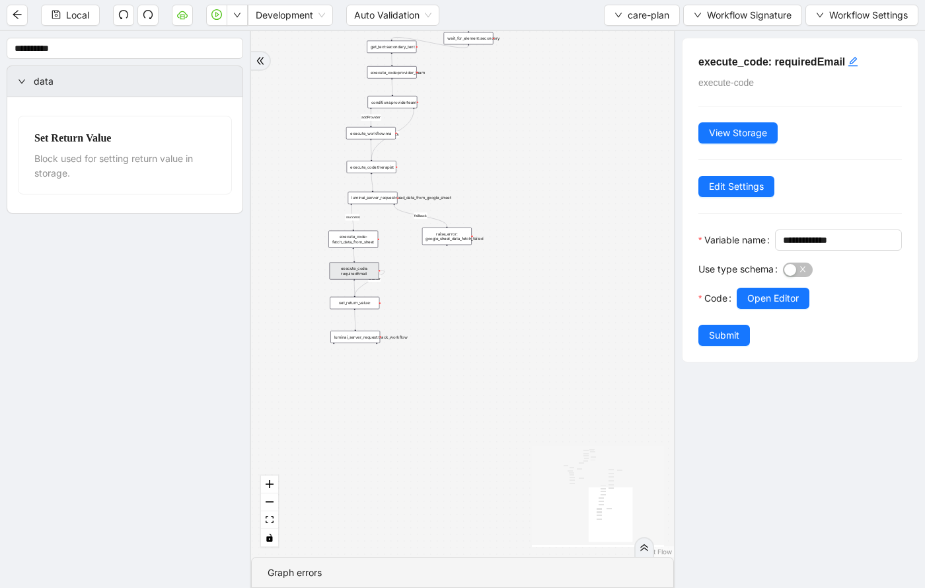
click at [516, 214] on div "addProvider fallback success fallback has_new_admit_date fallback onError onErr…" at bounding box center [462, 293] width 423 height 525
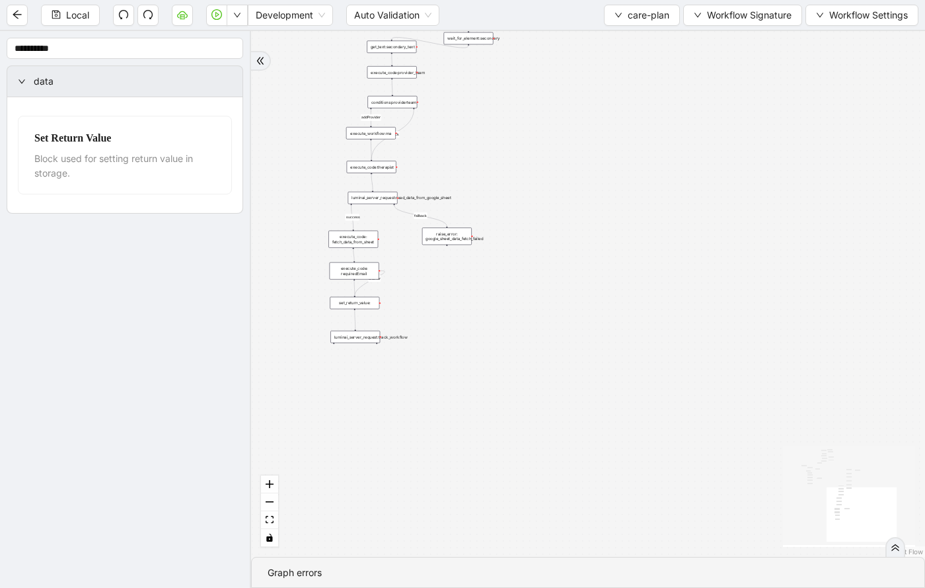
click at [373, 272] on div "execute_code: requiredEmail" at bounding box center [355, 270] width 50 height 17
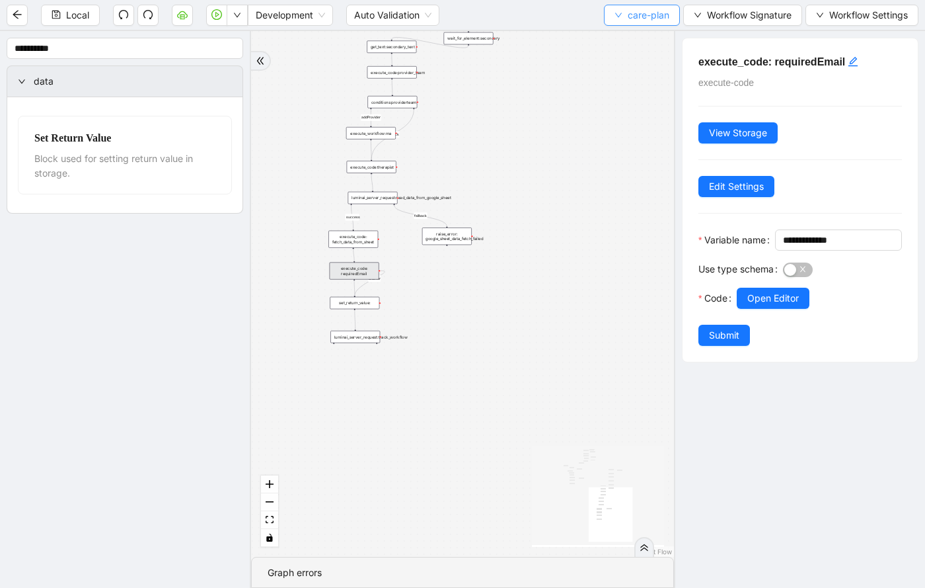
click at [628, 11] on span "care-plan" at bounding box center [649, 15] width 42 height 15
click at [628, 34] on span "Select" at bounding box center [640, 41] width 55 height 15
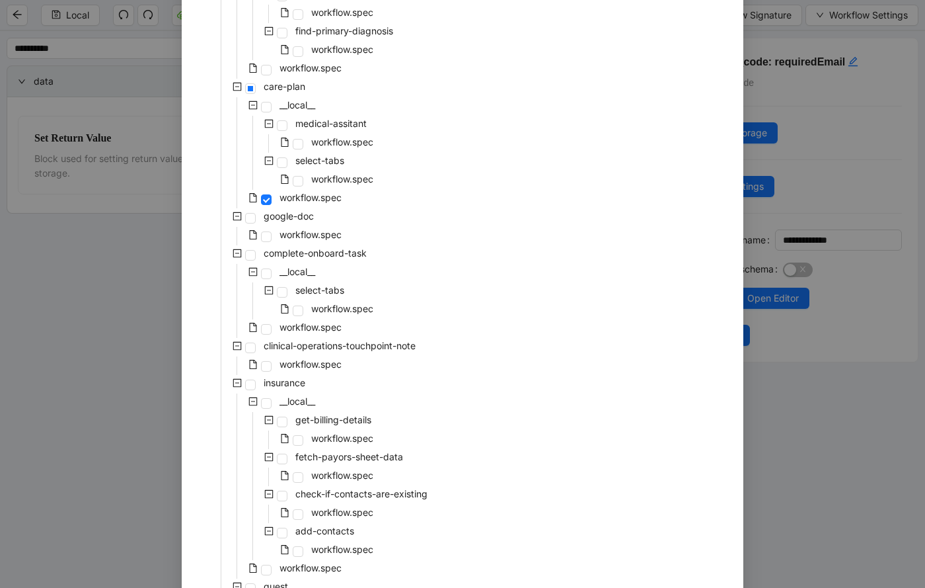
scroll to position [646, 0]
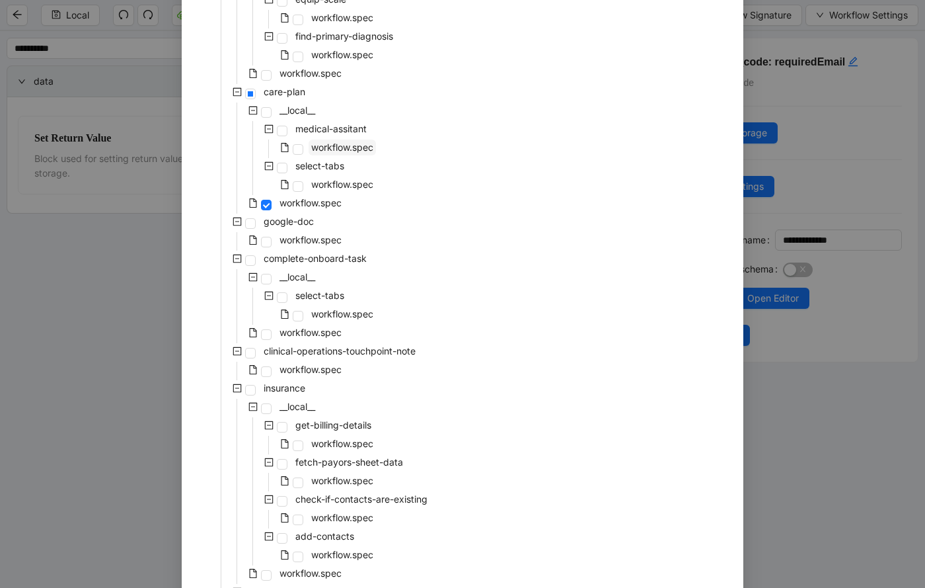
click at [350, 147] on span "workflow.spec" at bounding box center [342, 146] width 62 height 11
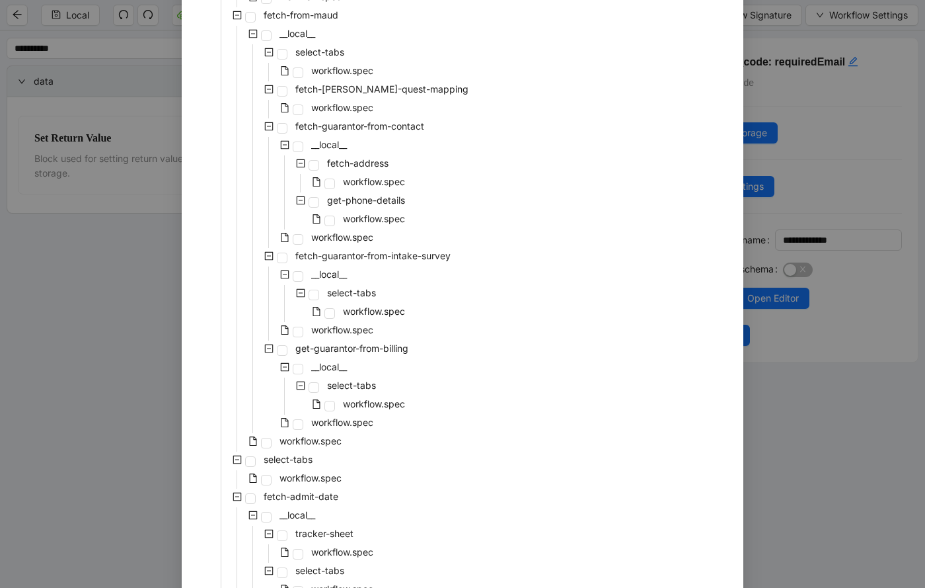
scroll to position [2698, 0]
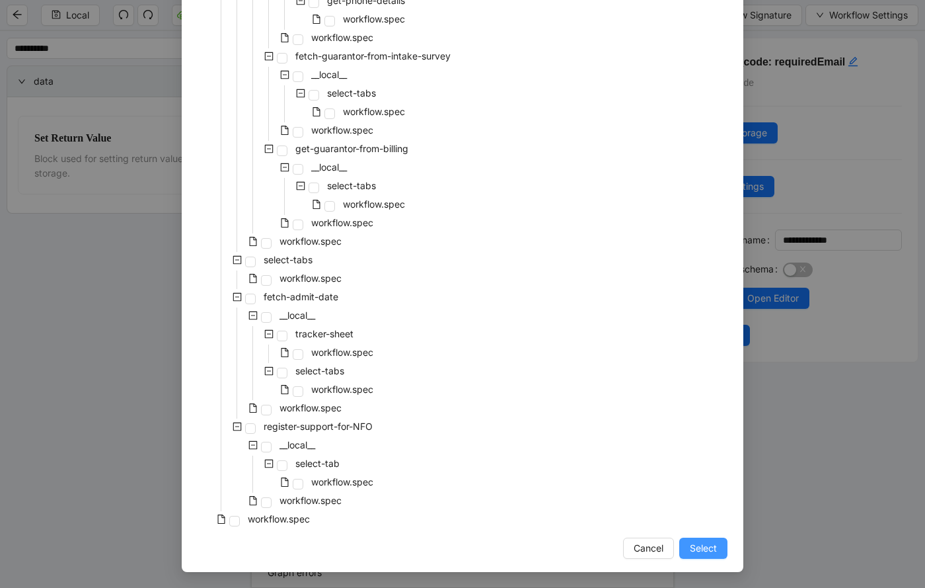
click at [698, 551] on span "Select" at bounding box center [703, 548] width 27 height 15
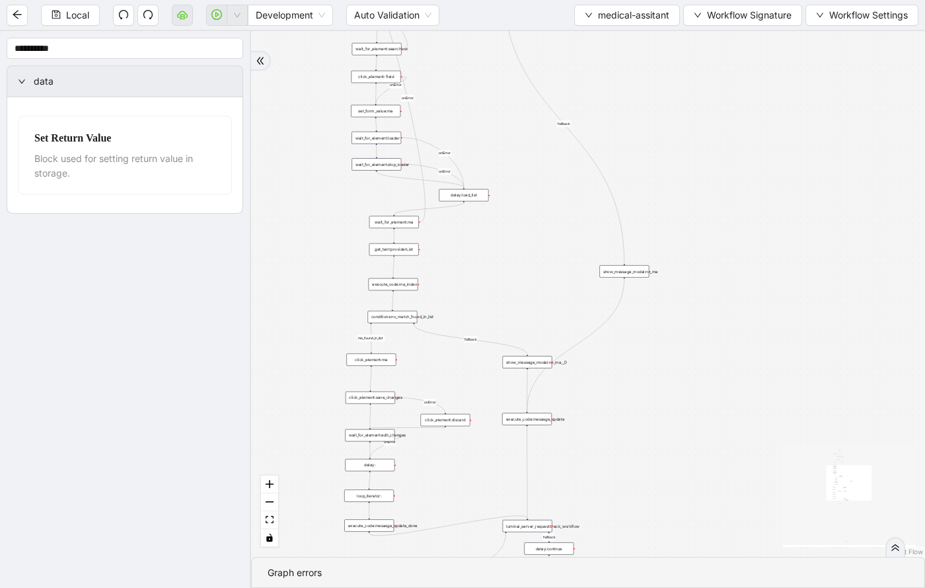
drag, startPoint x: 457, startPoint y: 91, endPoint x: 458, endPoint y: 247, distance: 156.6
click at [458, 248] on div "fallback success ma-present ma_found_in_list fallback fallback fallback success…" at bounding box center [588, 293] width 674 height 525
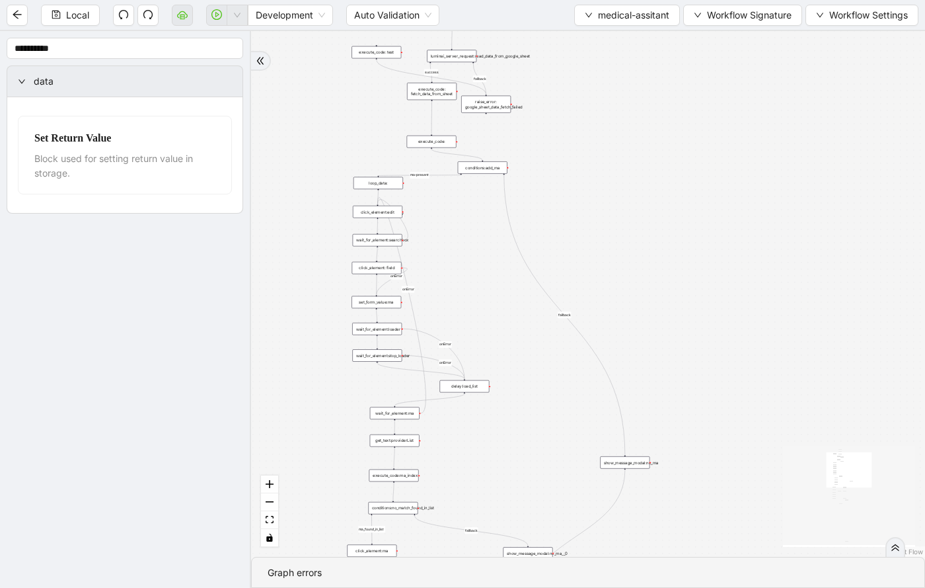
drag, startPoint x: 461, startPoint y: 69, endPoint x: 460, endPoint y: 252, distance: 183.1
click at [460, 253] on div "fallback success ma-present ma_found_in_list fallback fallback fallback success…" at bounding box center [588, 293] width 674 height 525
click at [438, 135] on div "execute_code:" at bounding box center [431, 140] width 50 height 13
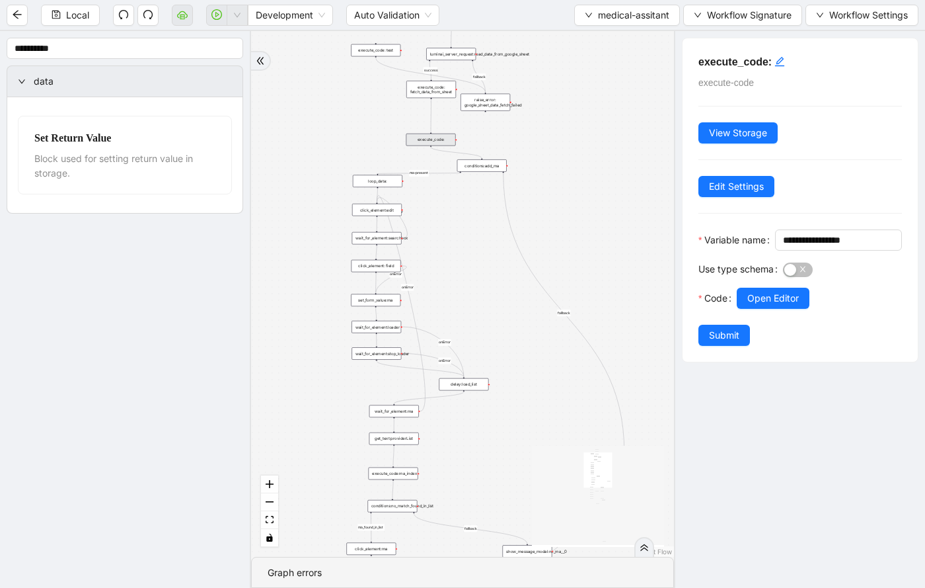
click at [780, 287] on div "Use type schema" at bounding box center [741, 272] width 85 height 29
click at [782, 305] on span "Open Editor" at bounding box center [773, 298] width 52 height 15
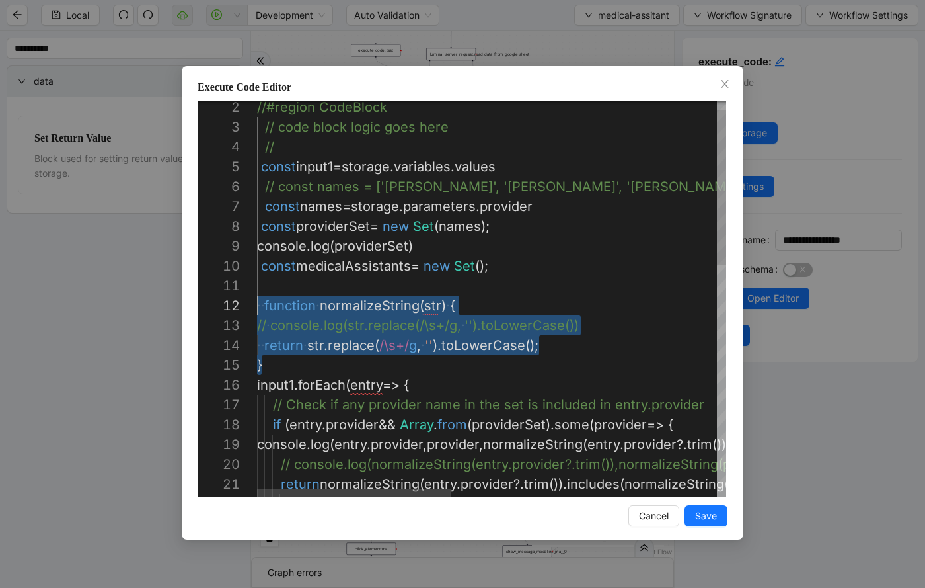
scroll to position [20, 0]
drag, startPoint x: 264, startPoint y: 365, endPoint x: 232, endPoint y: 313, distance: 61.1
paste textarea "**********"
type textarea "**********"
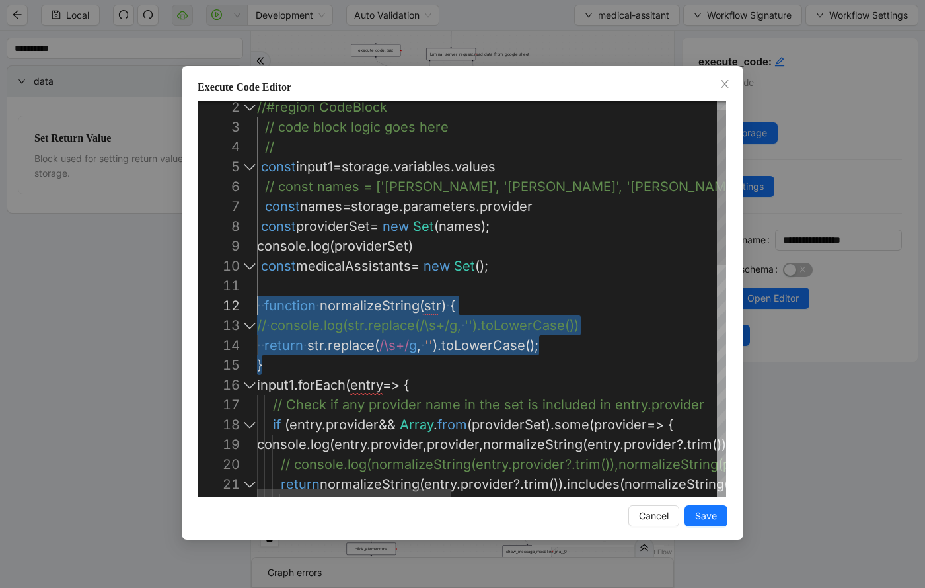
scroll to position [119, 5]
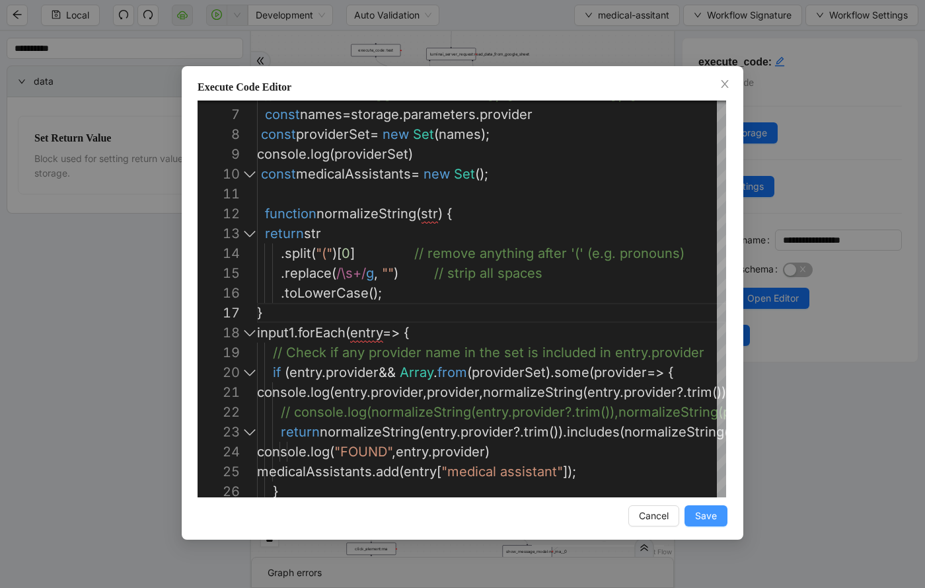
click at [706, 511] on span "Save" at bounding box center [706, 515] width 22 height 15
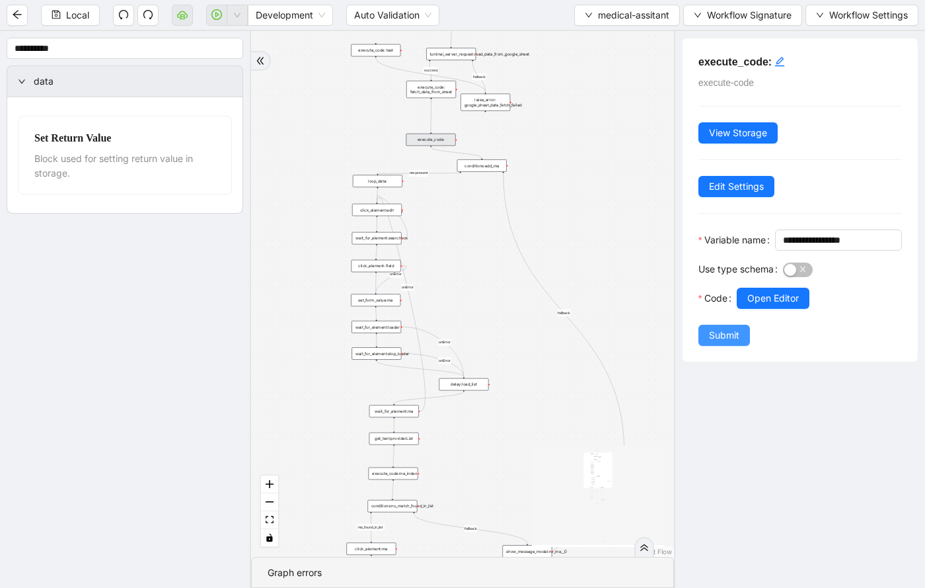
click at [720, 342] on span "Submit" at bounding box center [724, 335] width 30 height 15
click at [701, 16] on button "Workflow Signature" at bounding box center [742, 15] width 119 height 21
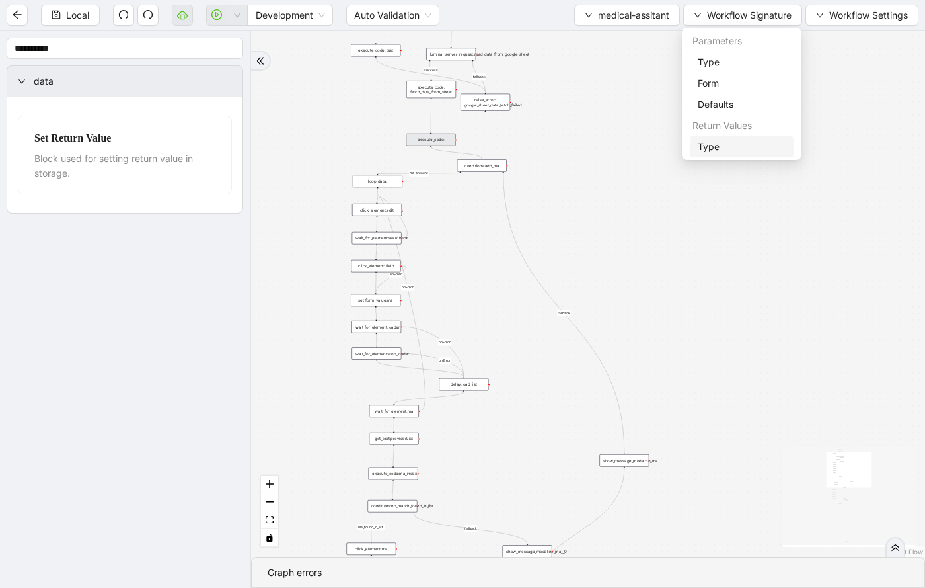
click at [710, 149] on span "Type" at bounding box center [742, 146] width 88 height 15
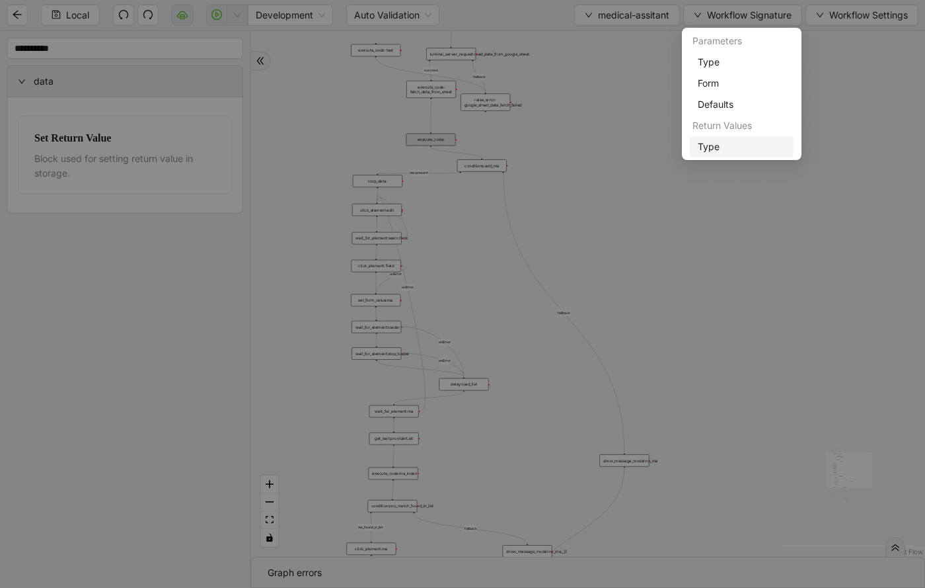
scroll to position [79, 0]
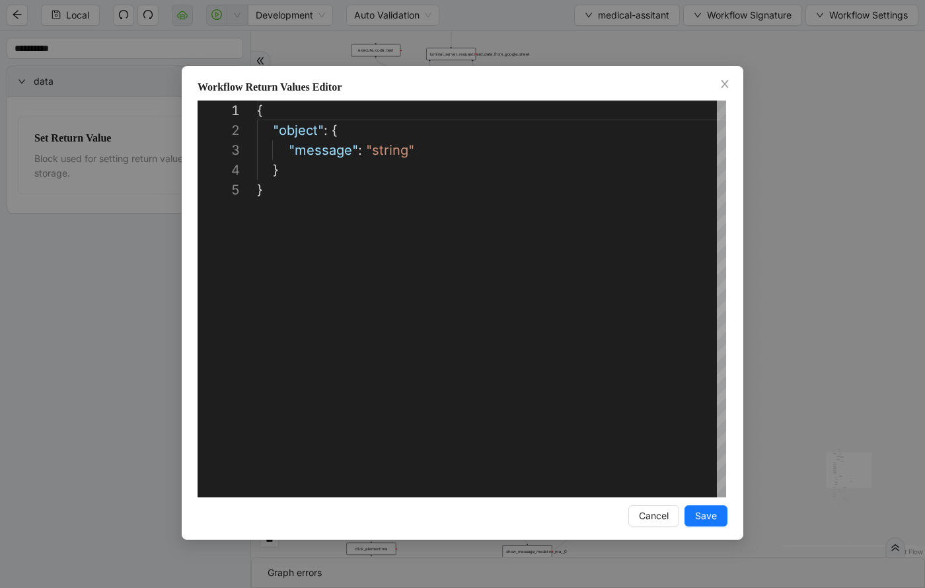
click at [765, 42] on div "**********" at bounding box center [462, 294] width 925 height 588
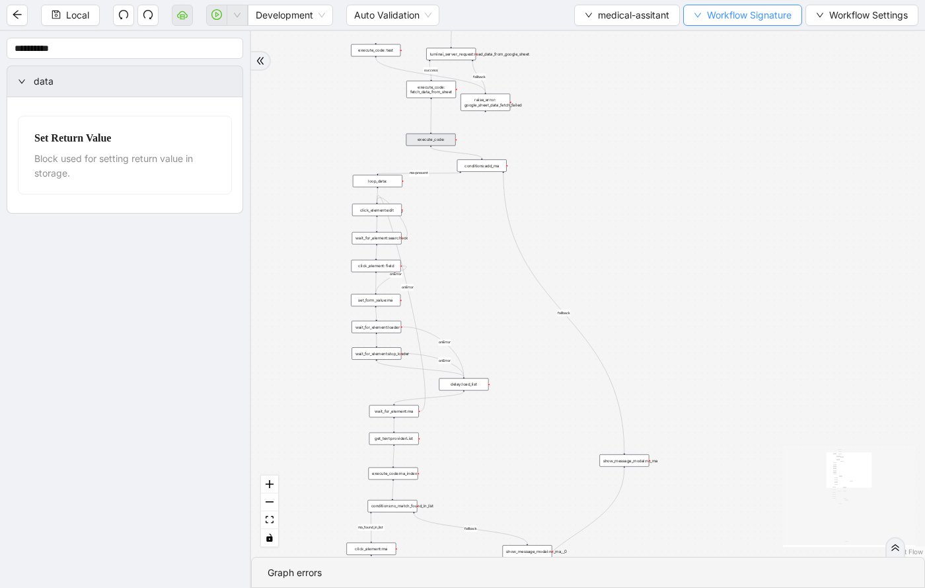
click at [750, 17] on span "Workflow Signature" at bounding box center [749, 15] width 85 height 15
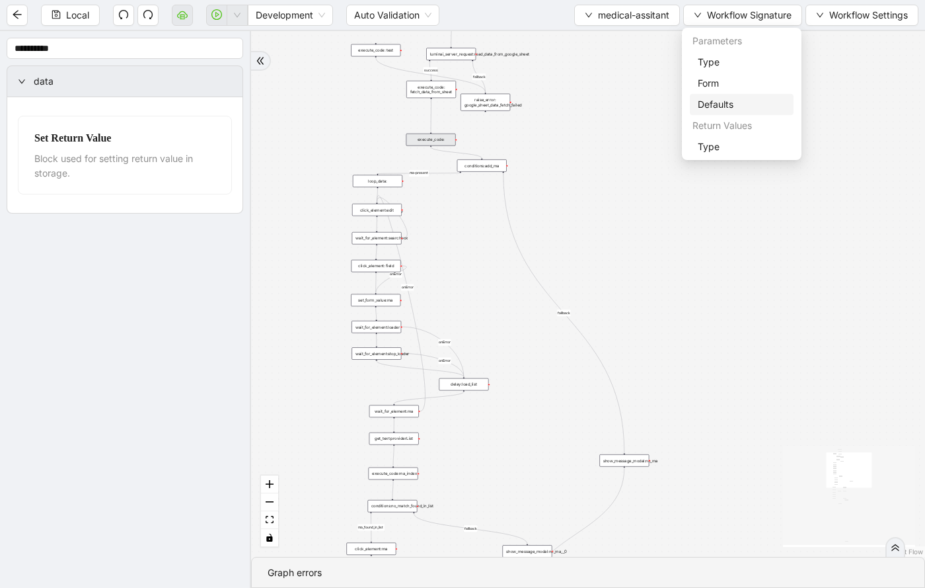
click at [732, 104] on span "Defaults" at bounding box center [742, 104] width 88 height 15
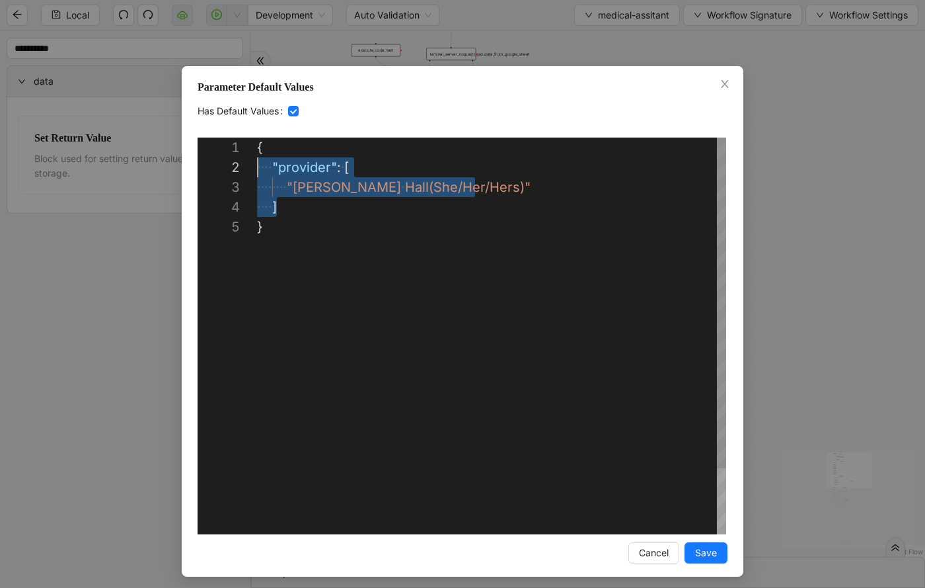
scroll to position [20, 0]
drag, startPoint x: 282, startPoint y: 211, endPoint x: 241, endPoint y: 174, distance: 55.7
type textarea "* *"
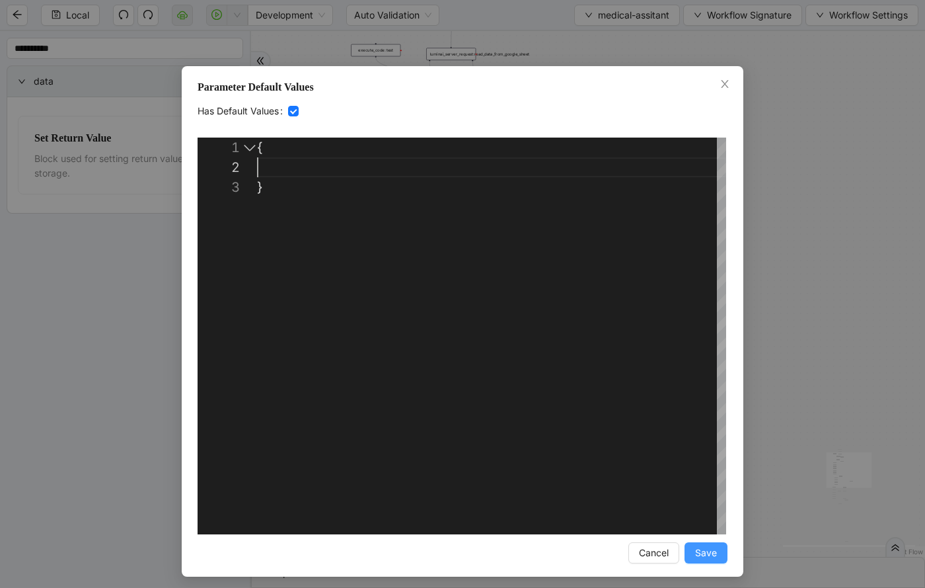
click at [705, 553] on span "Save" at bounding box center [706, 552] width 22 height 15
click at [293, 112] on div "fallback success ma-present ma_found_in_list fallback fallback fallback success…" at bounding box center [588, 293] width 674 height 525
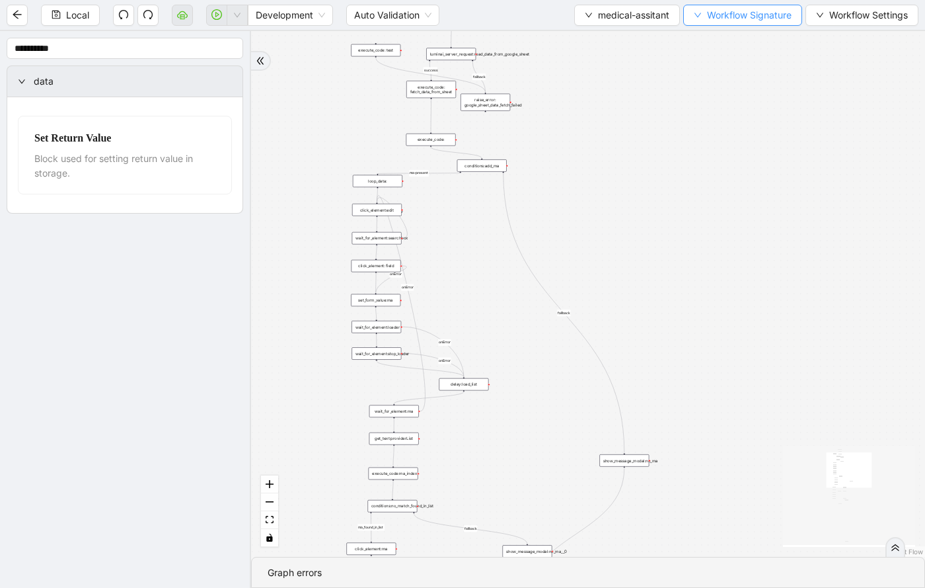
click at [752, 19] on span "Workflow Signature" at bounding box center [749, 15] width 85 height 15
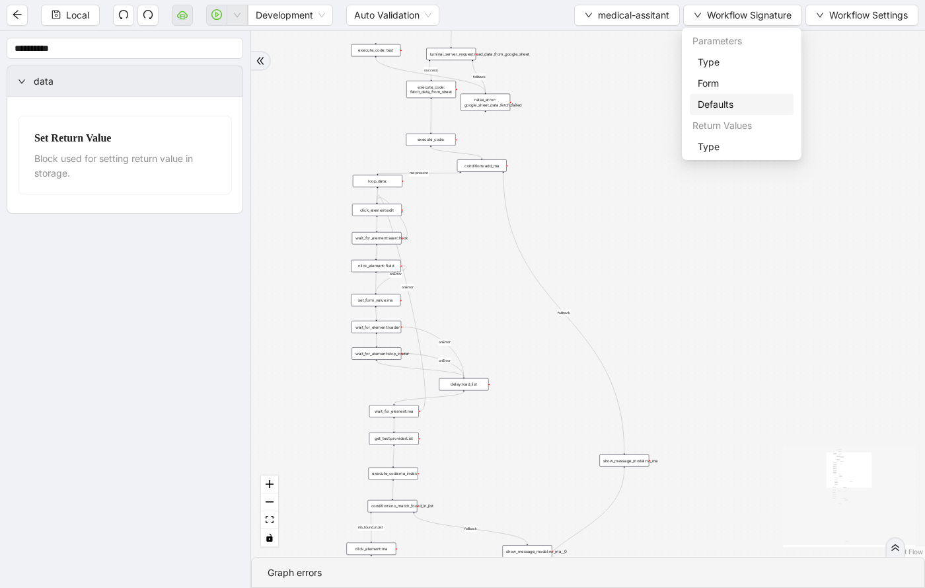
click at [712, 108] on span "Defaults" at bounding box center [742, 104] width 88 height 15
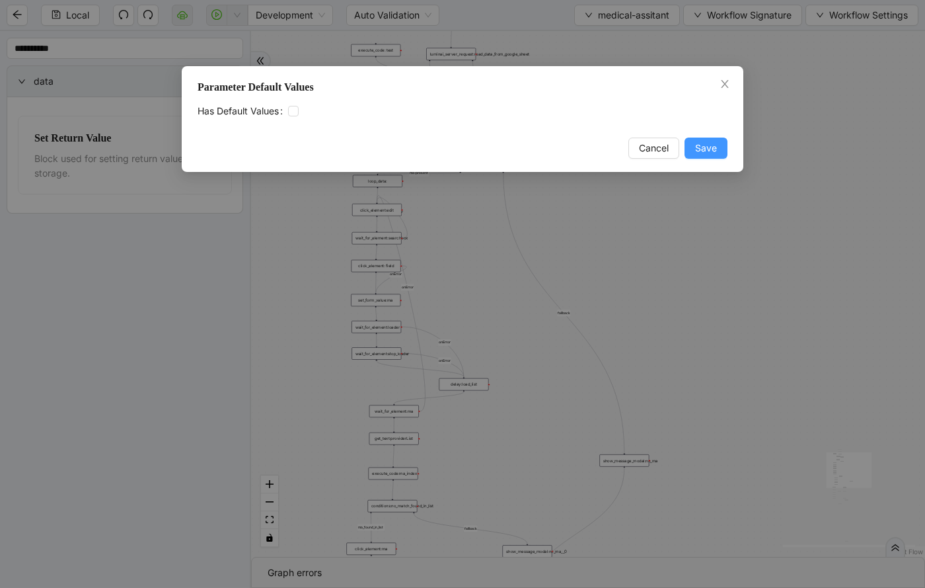
click at [701, 145] on span "Save" at bounding box center [706, 148] width 22 height 15
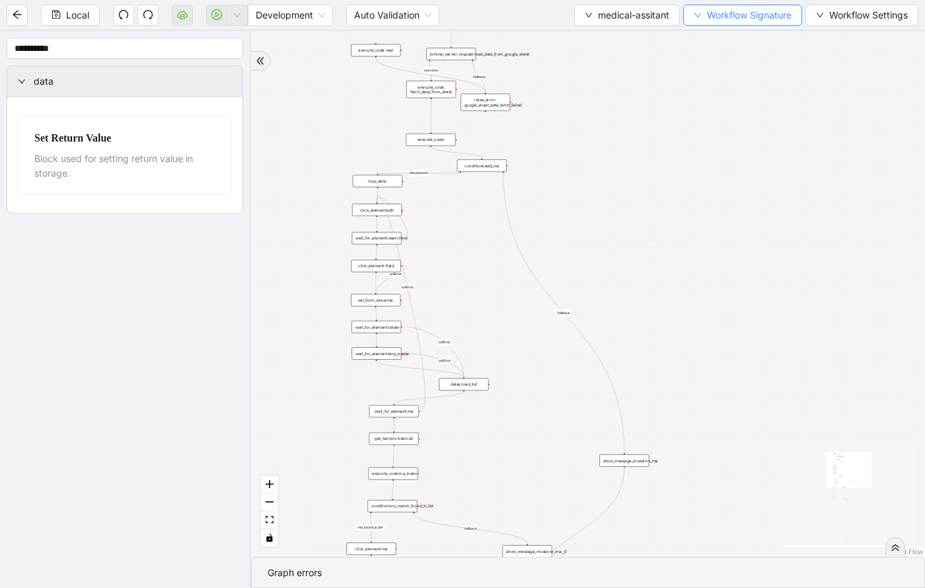
click at [709, 9] on span "Workflow Signature" at bounding box center [749, 15] width 85 height 15
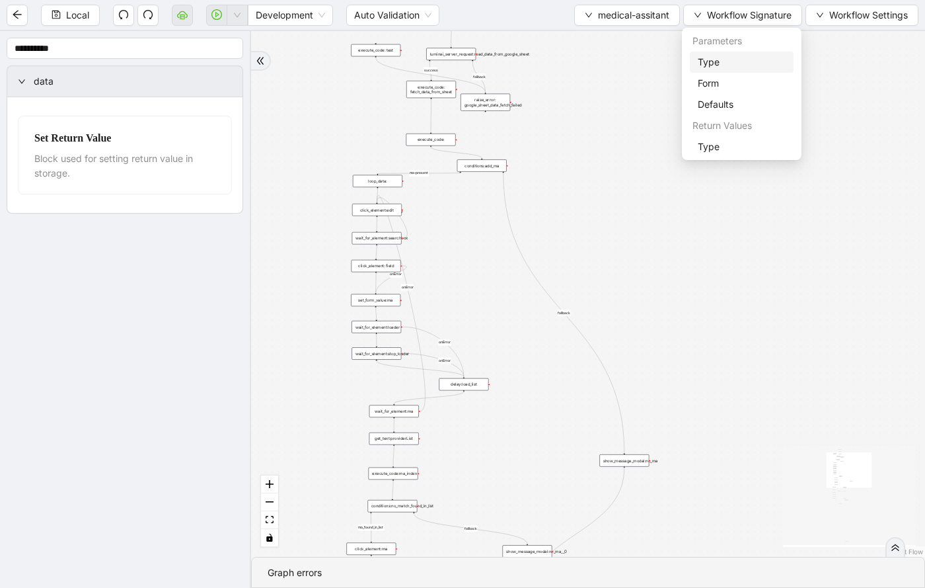
click at [710, 61] on span "Type" at bounding box center [742, 62] width 88 height 15
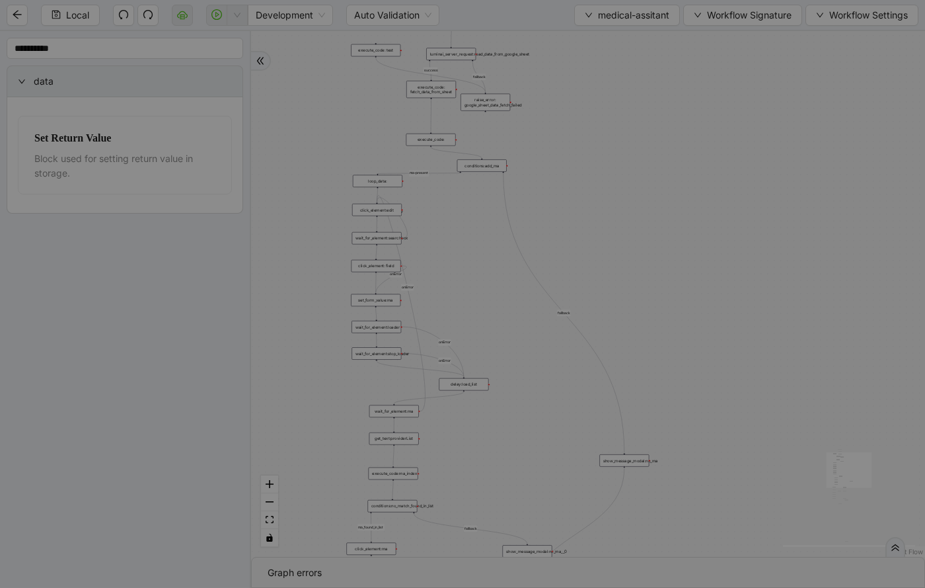
scroll to position [119, 0]
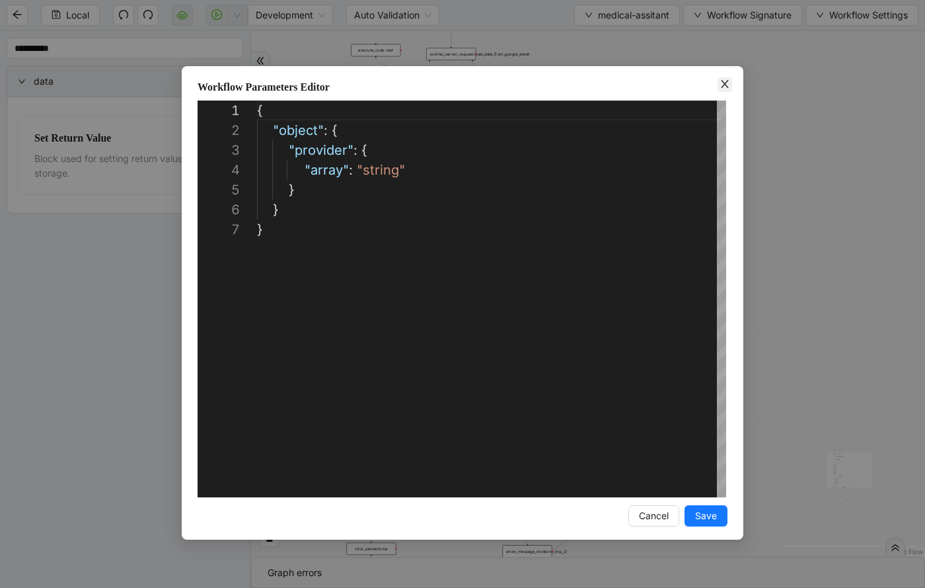
click at [725, 79] on icon "close" at bounding box center [725, 84] width 11 height 11
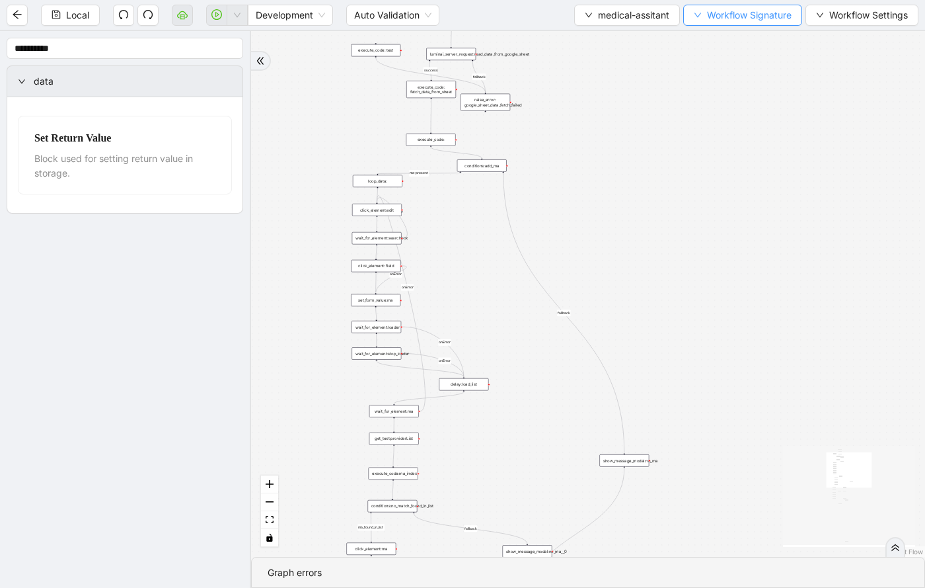
click at [737, 19] on span "Workflow Signature" at bounding box center [749, 15] width 85 height 15
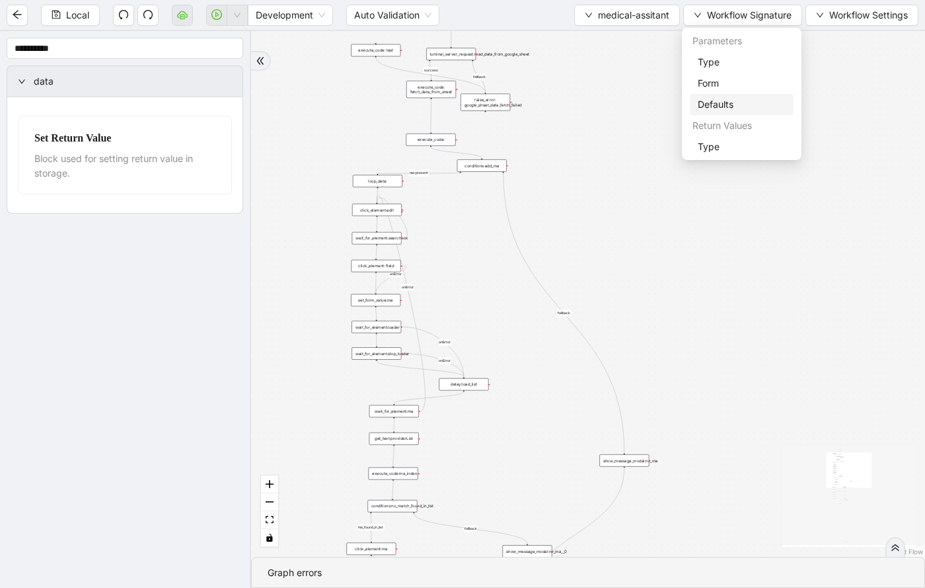
click at [708, 107] on span "Defaults" at bounding box center [742, 104] width 88 height 15
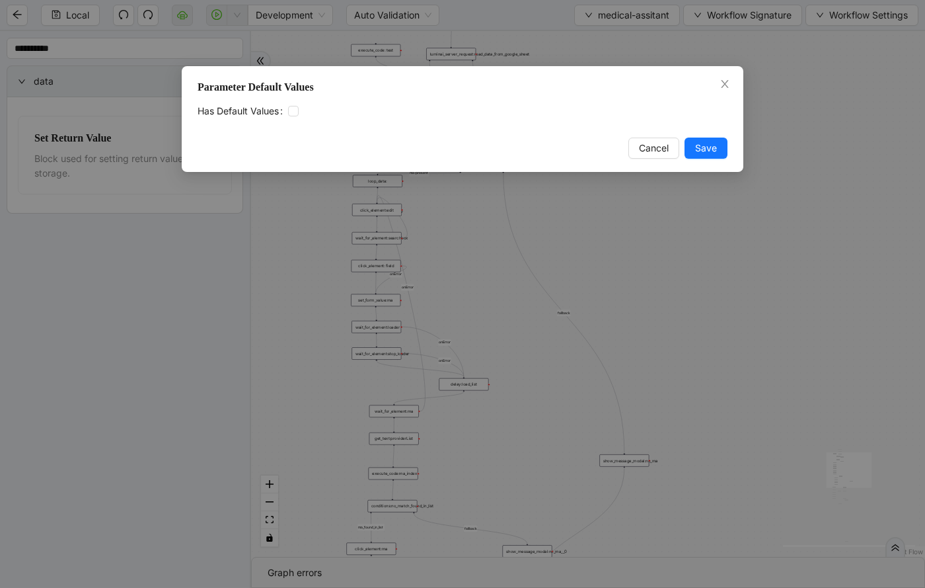
click at [800, 61] on div "Parameter Default Values Has Default Values Cancel Save" at bounding box center [462, 294] width 925 height 588
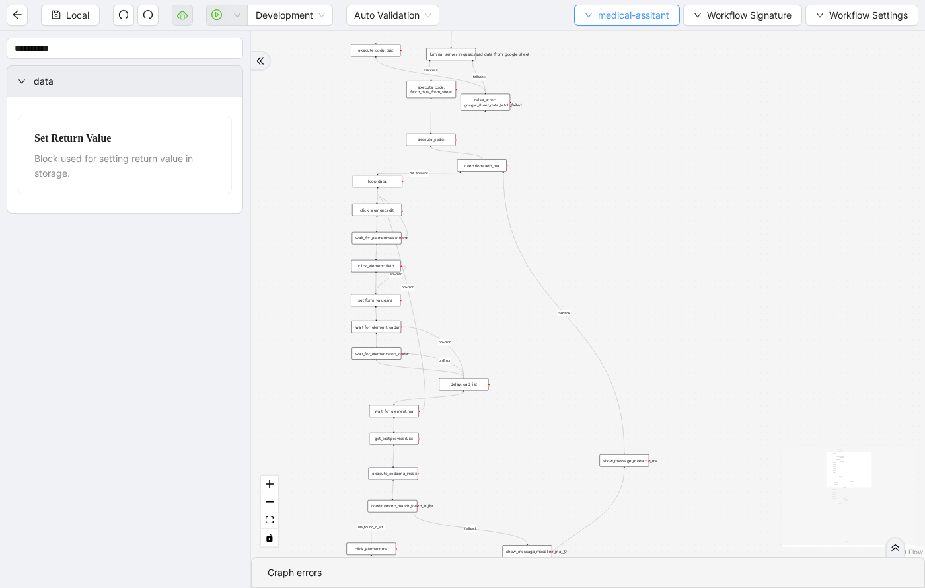
click at [623, 7] on button "medical-assitant" at bounding box center [627, 15] width 106 height 21
click at [614, 34] on span "Select" at bounding box center [625, 41] width 86 height 15
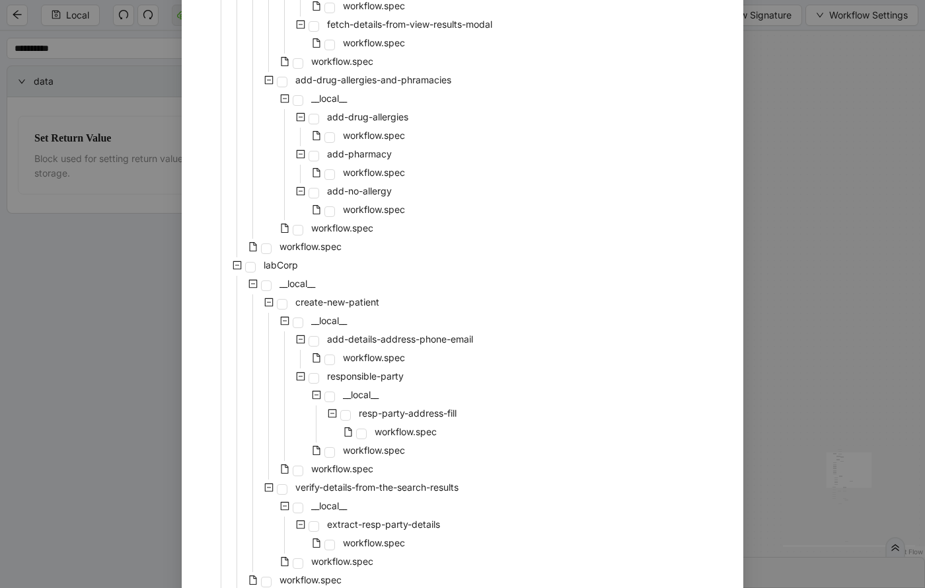
scroll to position [2698, 0]
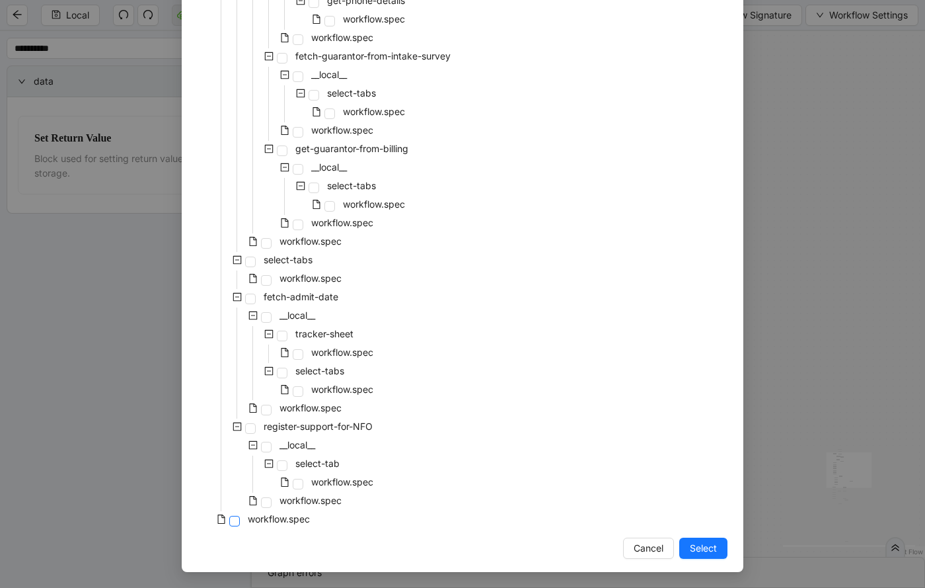
click at [235, 521] on span at bounding box center [234, 520] width 11 height 11
click at [707, 549] on span "Select" at bounding box center [703, 548] width 27 height 15
click at [692, 543] on div "fallback success ma-present ma_found_in_list fallback fallback fallback success…" at bounding box center [588, 293] width 674 height 525
click at [808, 341] on div "fallback success ma-present ma_found_in_list fallback fallback fallback success…" at bounding box center [588, 293] width 674 height 525
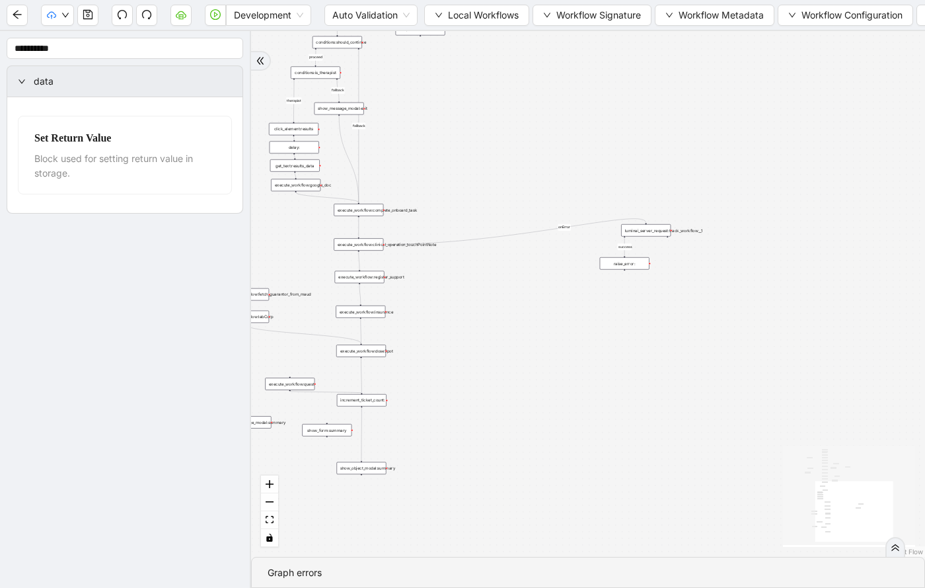
click at [486, 153] on div "fallback fallback proceed therapist success success success success onError onE…" at bounding box center [588, 293] width 674 height 525
click at [54, 15] on icon "cloud-upload" at bounding box center [51, 15] width 9 height 9
click at [185, 426] on aside "**********" at bounding box center [125, 309] width 251 height 556
click at [578, 212] on div "fallback fallback proceed therapist success success success success onError onE…" at bounding box center [588, 293] width 674 height 525
click at [548, 369] on div "fallback fallback proceed therapist success success success success onError onE…" at bounding box center [588, 293] width 674 height 525
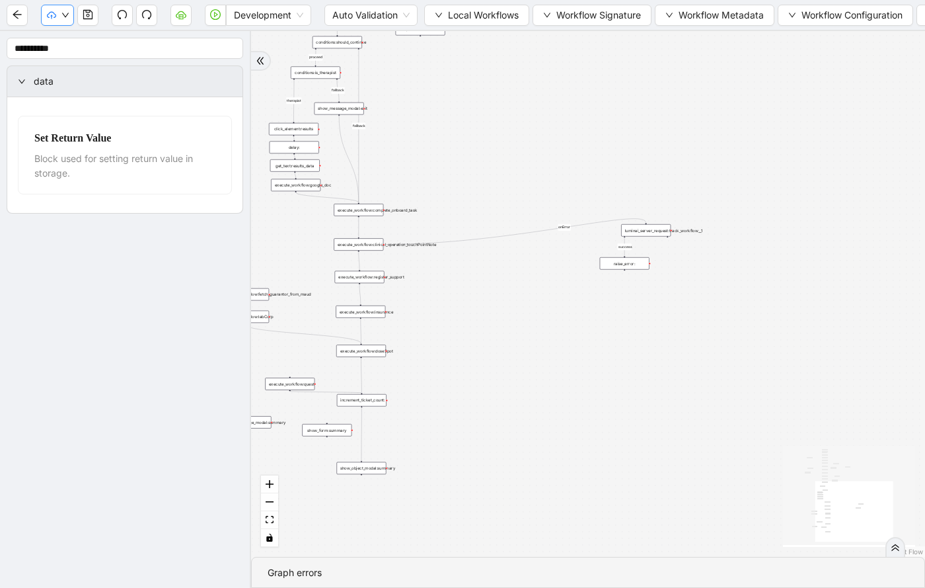
click at [62, 19] on button "button" at bounding box center [57, 15] width 33 height 21
click at [87, 40] on span "Dev: Update Needed" at bounding box center [100, 41] width 96 height 15
click at [59, 10] on button "button" at bounding box center [57, 15] width 33 height 21
click at [74, 61] on span "Prod: Update Needed" at bounding box center [100, 62] width 96 height 15
